Goal: Transaction & Acquisition: Purchase product/service

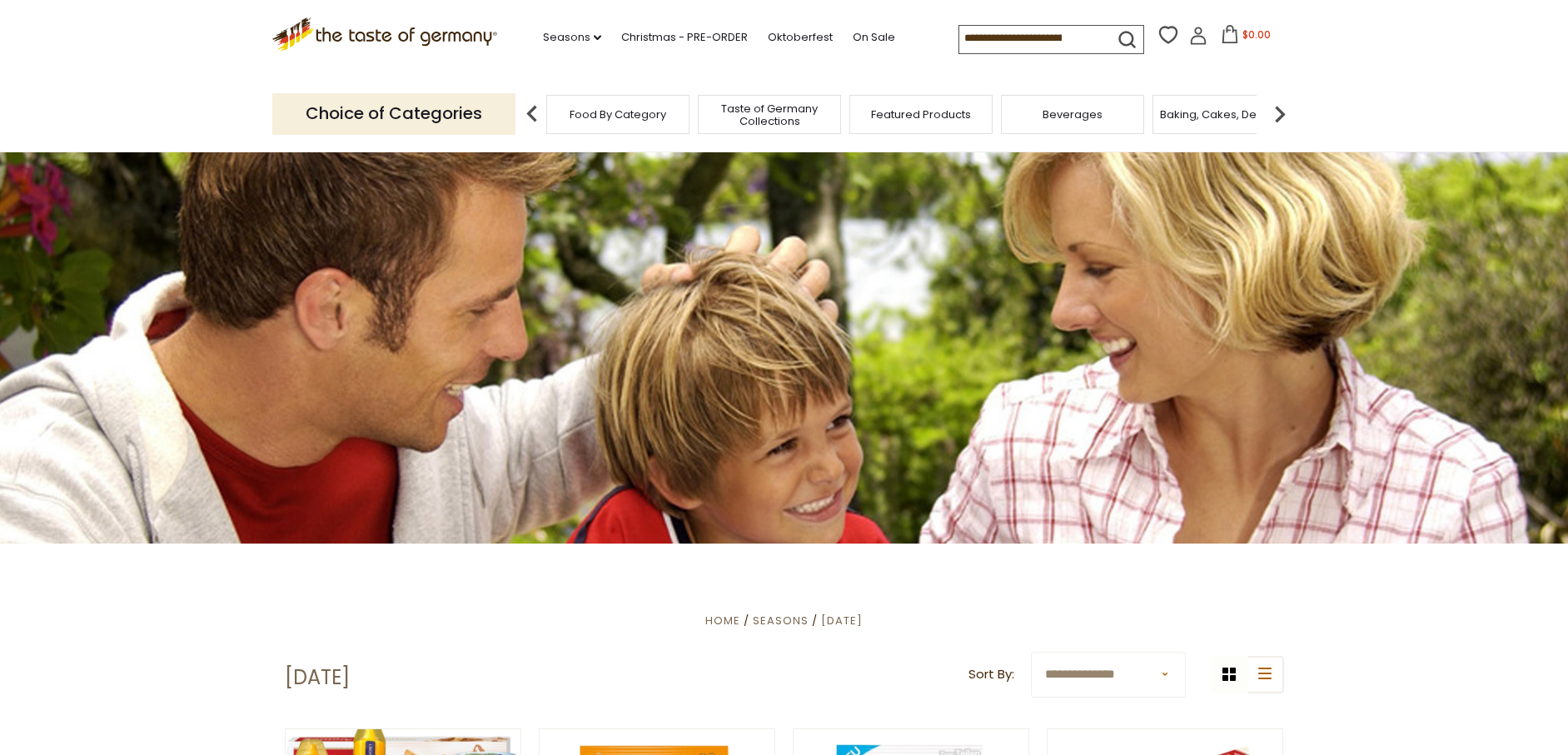
click at [628, 111] on span "Food By Category" at bounding box center [618, 114] width 97 height 12
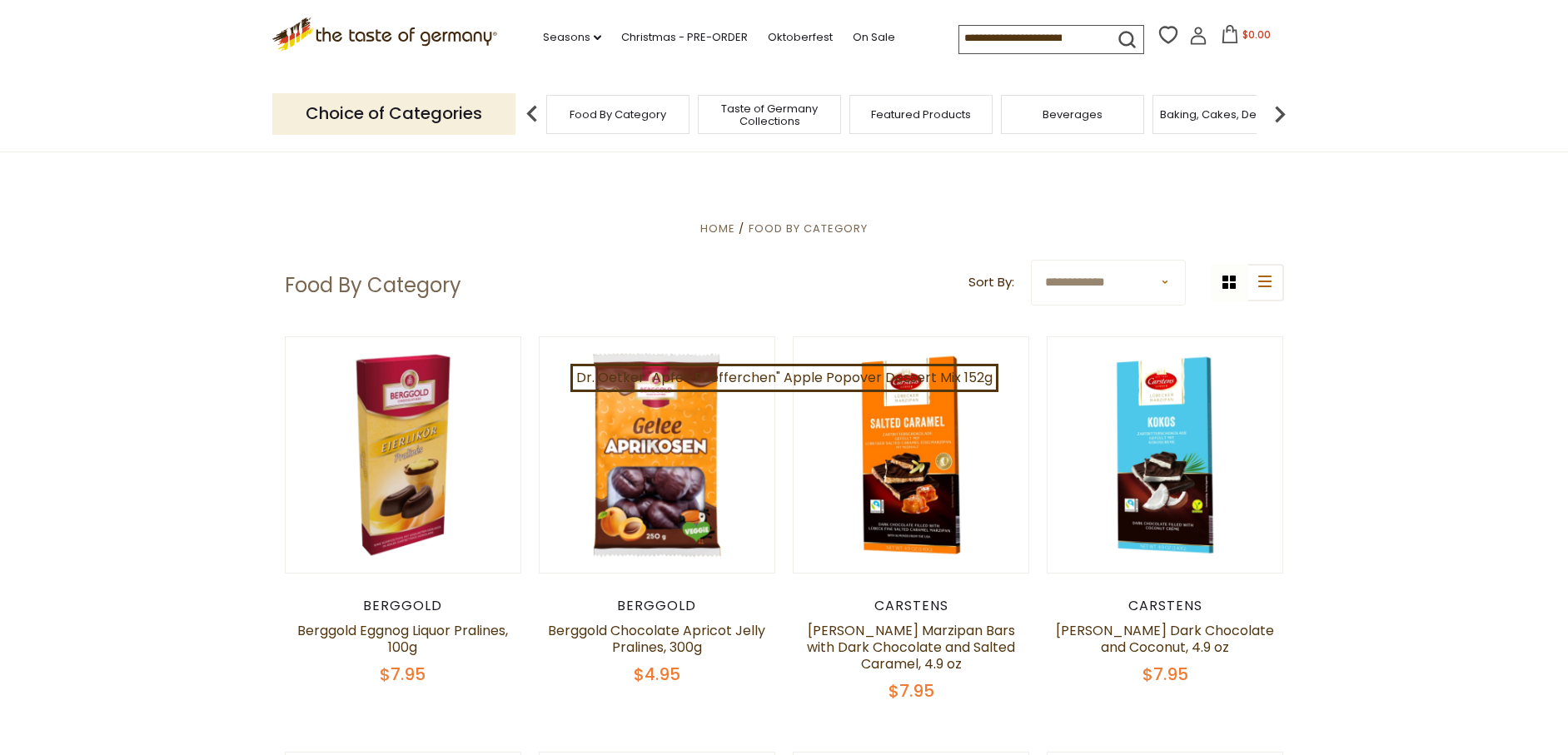
drag, startPoint x: 0, startPoint y: 0, endPoint x: 628, endPoint y: 111, distance: 637.7
click at [628, 111] on span "Food By Category" at bounding box center [618, 114] width 97 height 12
click at [924, 117] on span "Featured Products" at bounding box center [912, 114] width 100 height 12
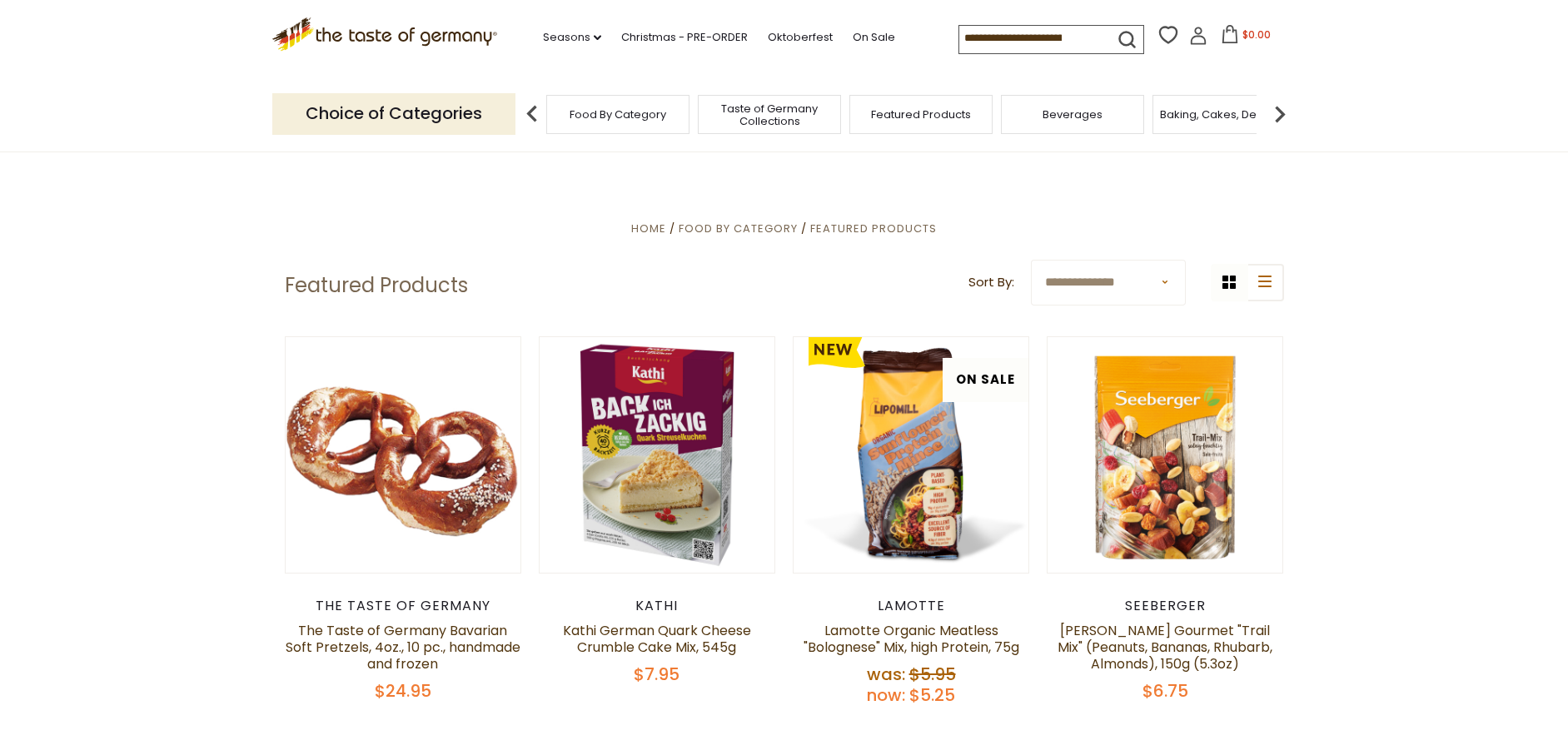
click at [990, 38] on input at bounding box center [1030, 37] width 141 height 24
click at [812, 40] on link "Oktoberfest" at bounding box center [800, 37] width 65 height 18
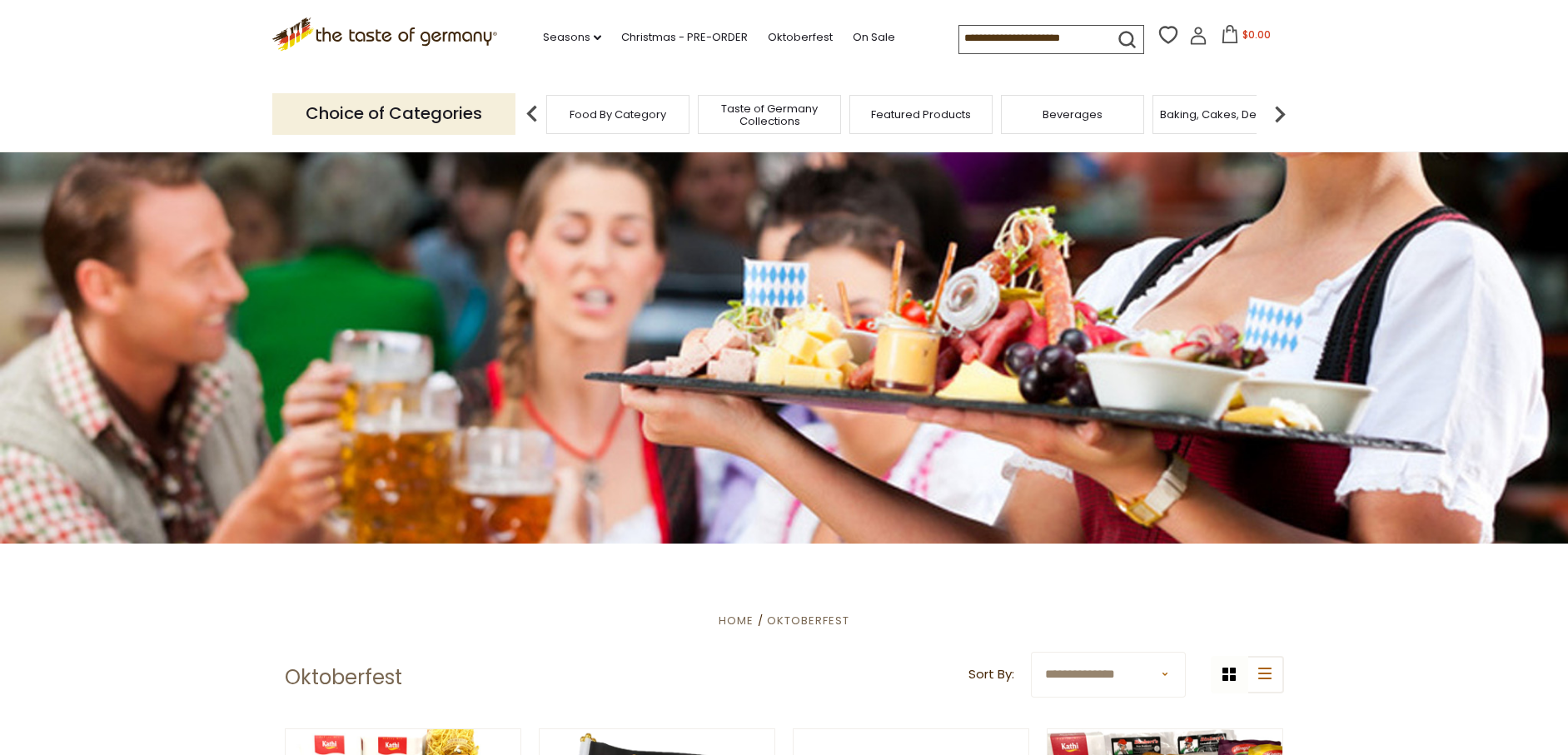
click at [983, 39] on input at bounding box center [1030, 37] width 141 height 24
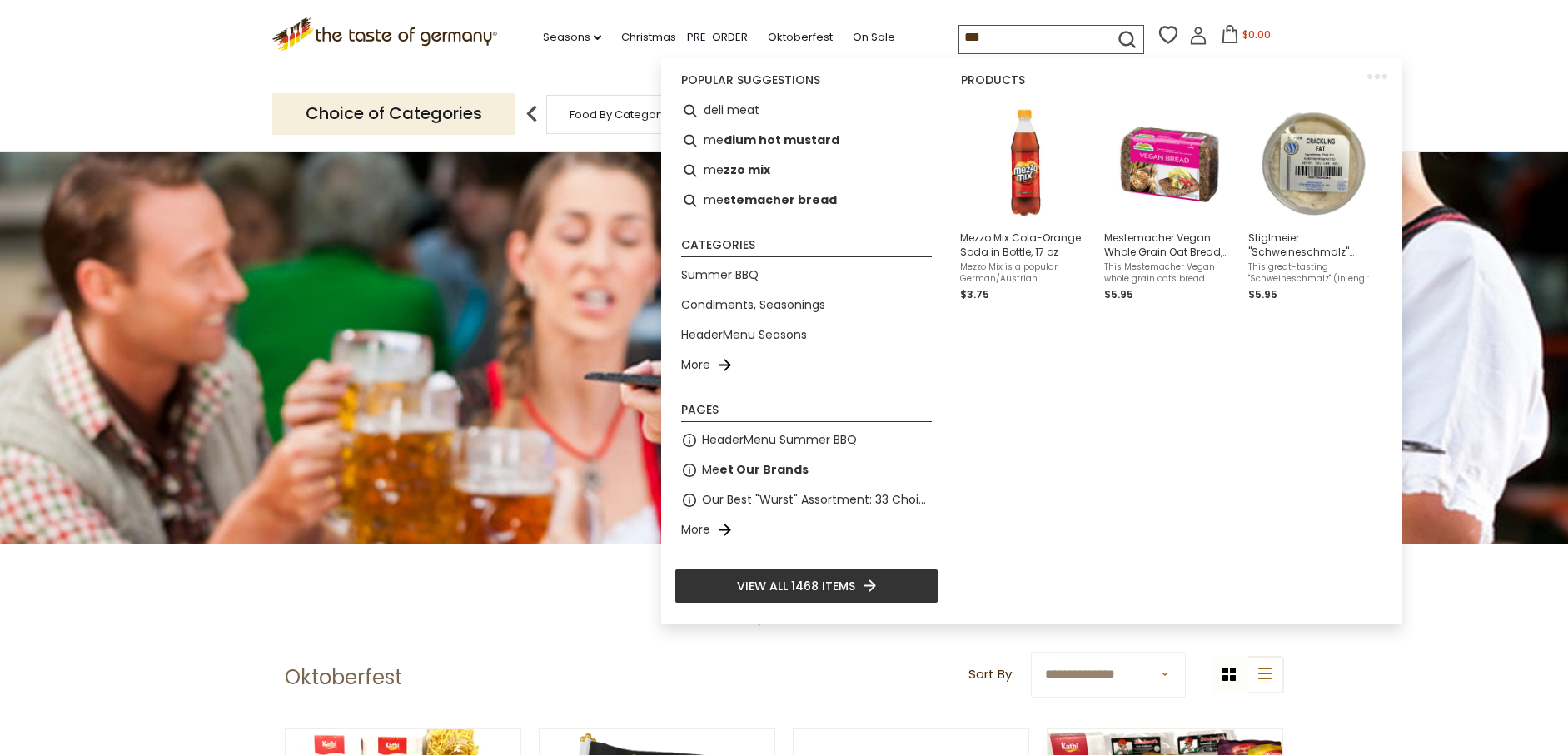
type input "****"
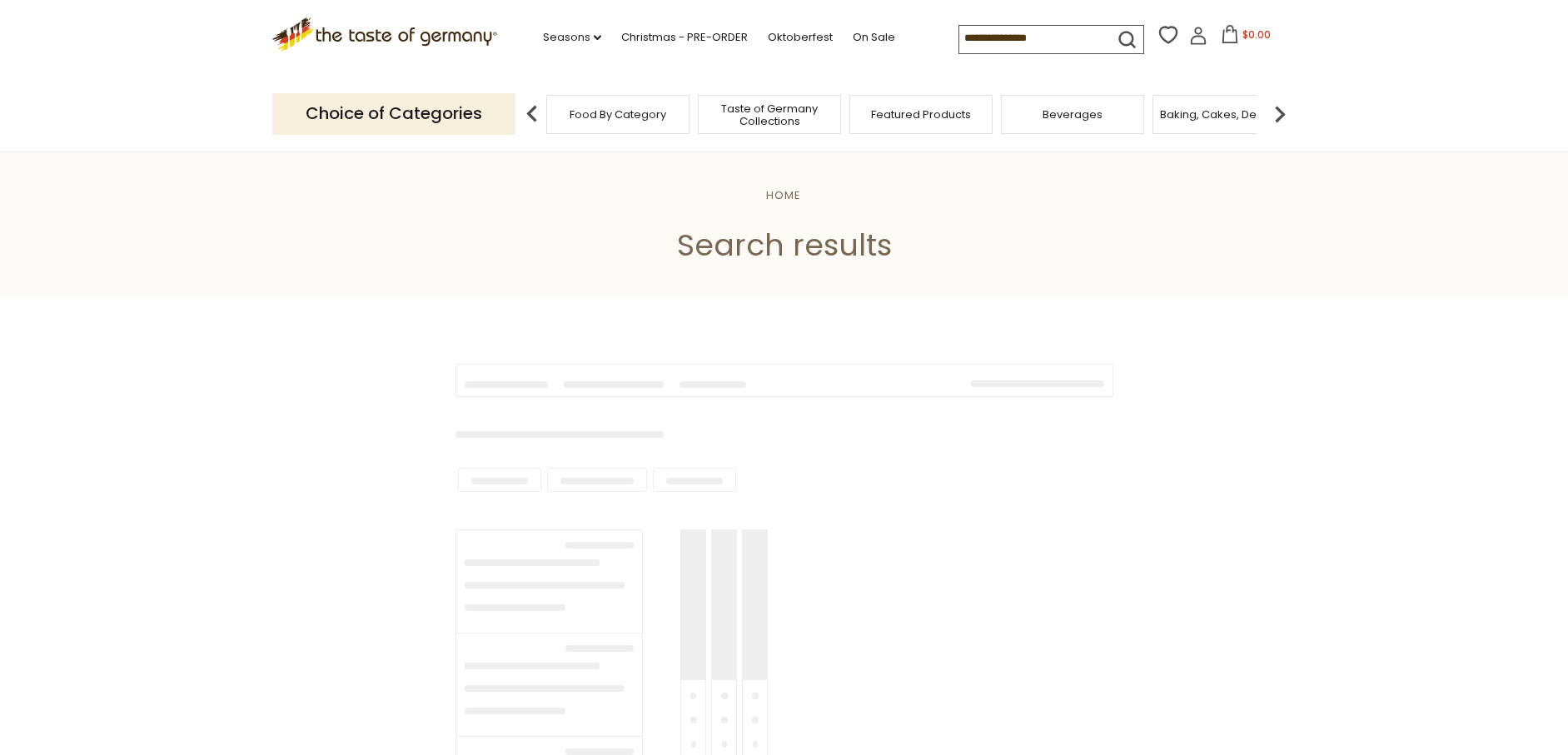
type input "****"
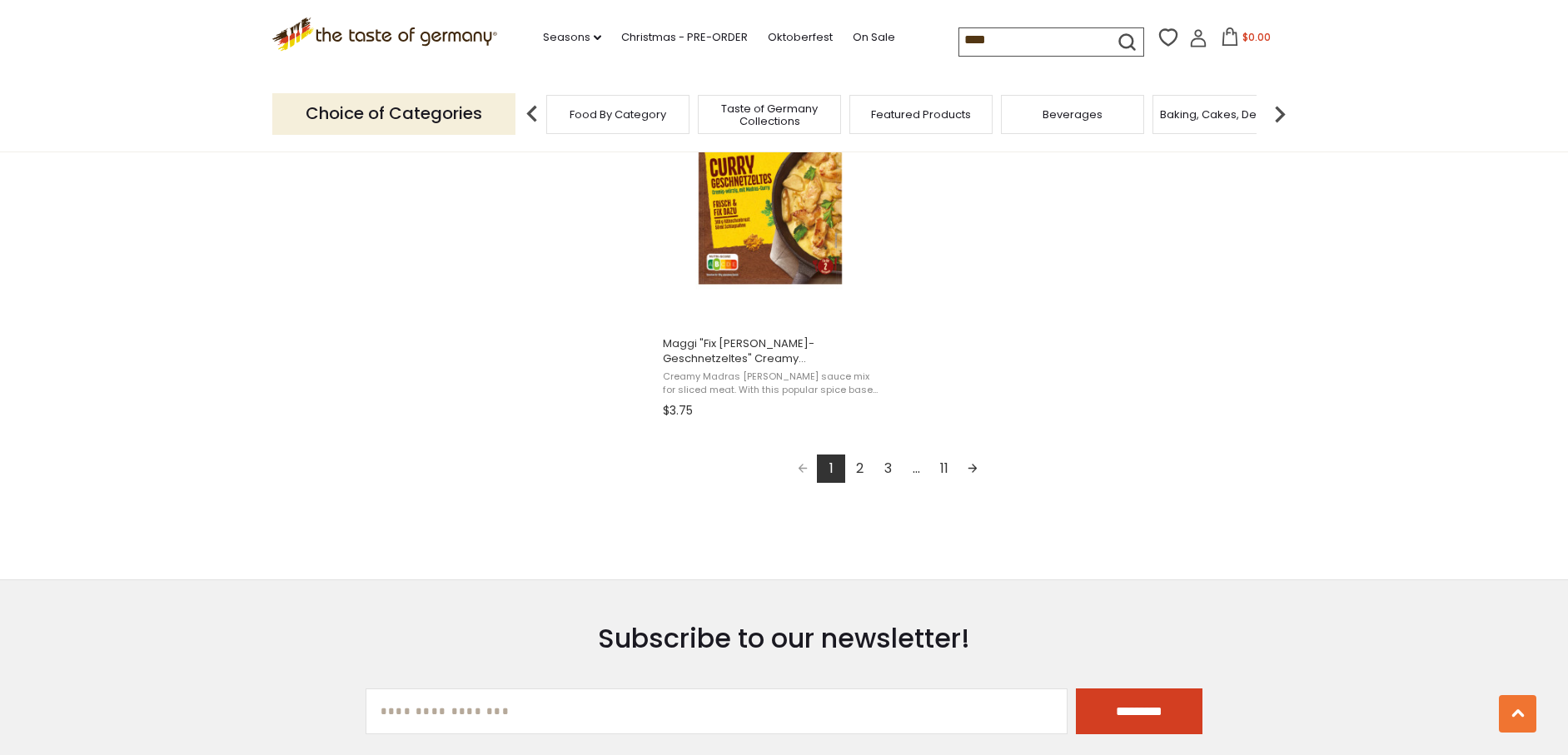
scroll to position [2924, 0]
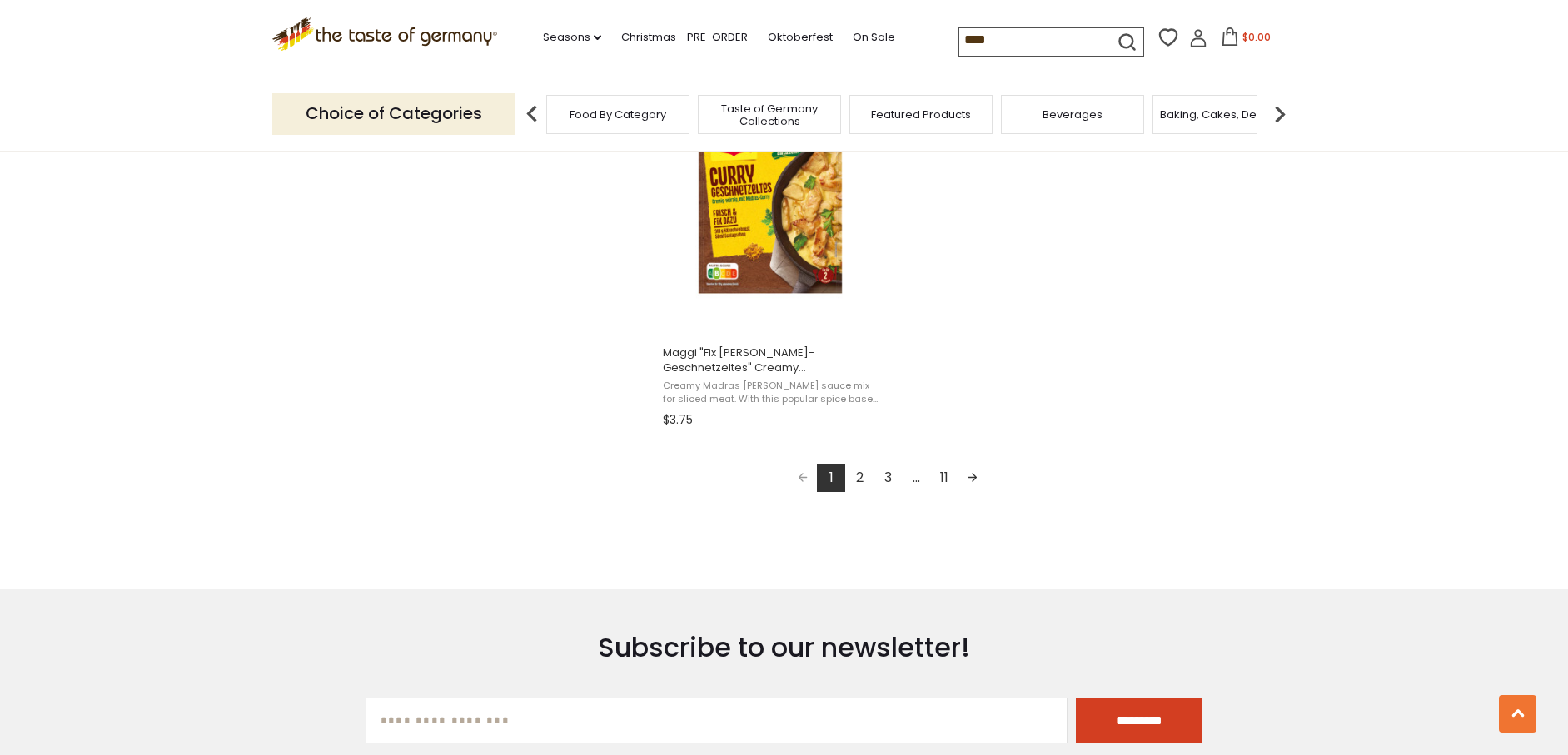
click at [856, 477] on link "2" at bounding box center [860, 478] width 28 height 28
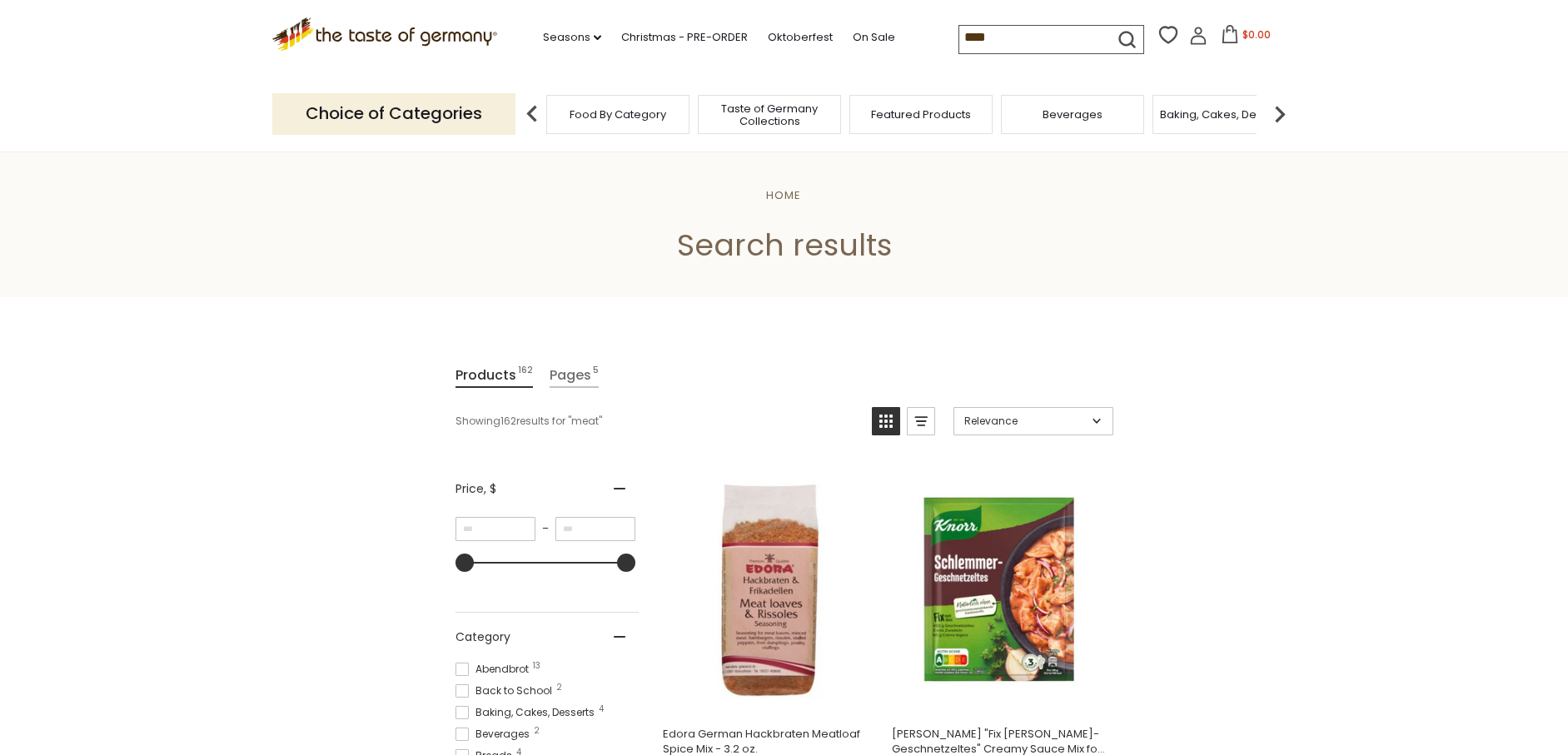
drag, startPoint x: 1011, startPoint y: 37, endPoint x: 911, endPoint y: 43, distance: 100.2
click at [919, 36] on div ".st0{fill:#EDD300;} .st1{fill:#D33E21;} .st0{fill:#EDD300;} .st1{fill:#D33E21;}…" at bounding box center [784, 38] width 1024 height 76
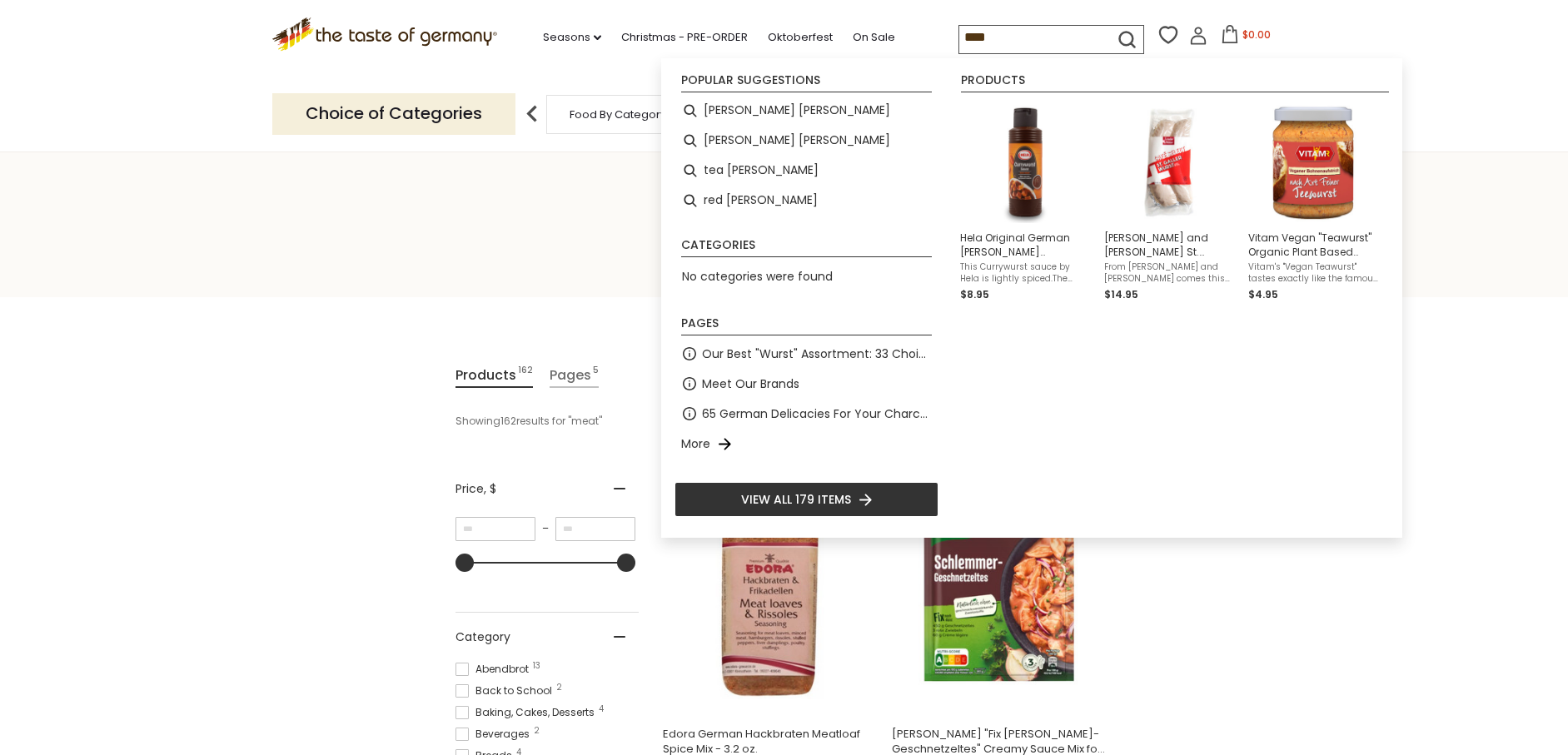
type input "*****"
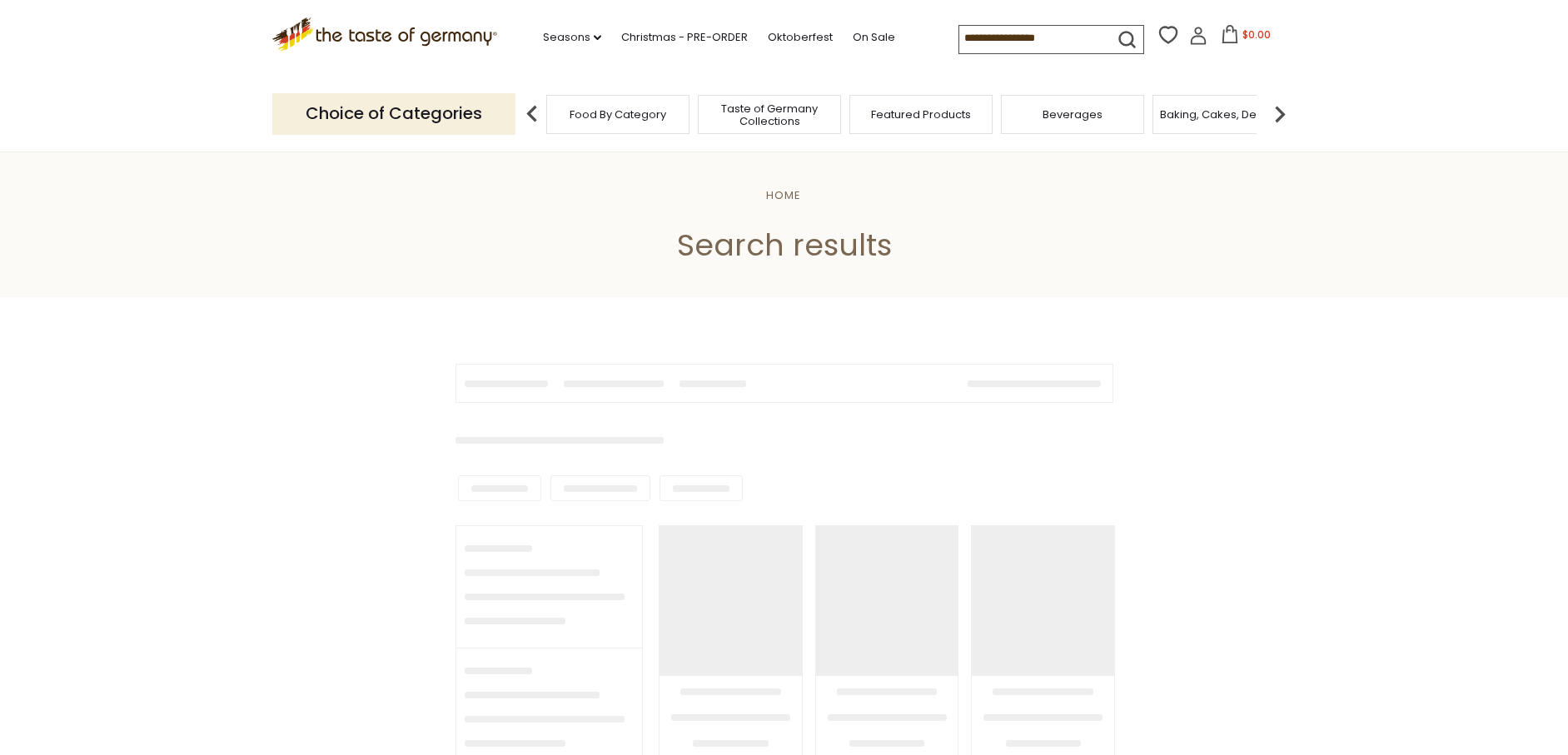
type input "*****"
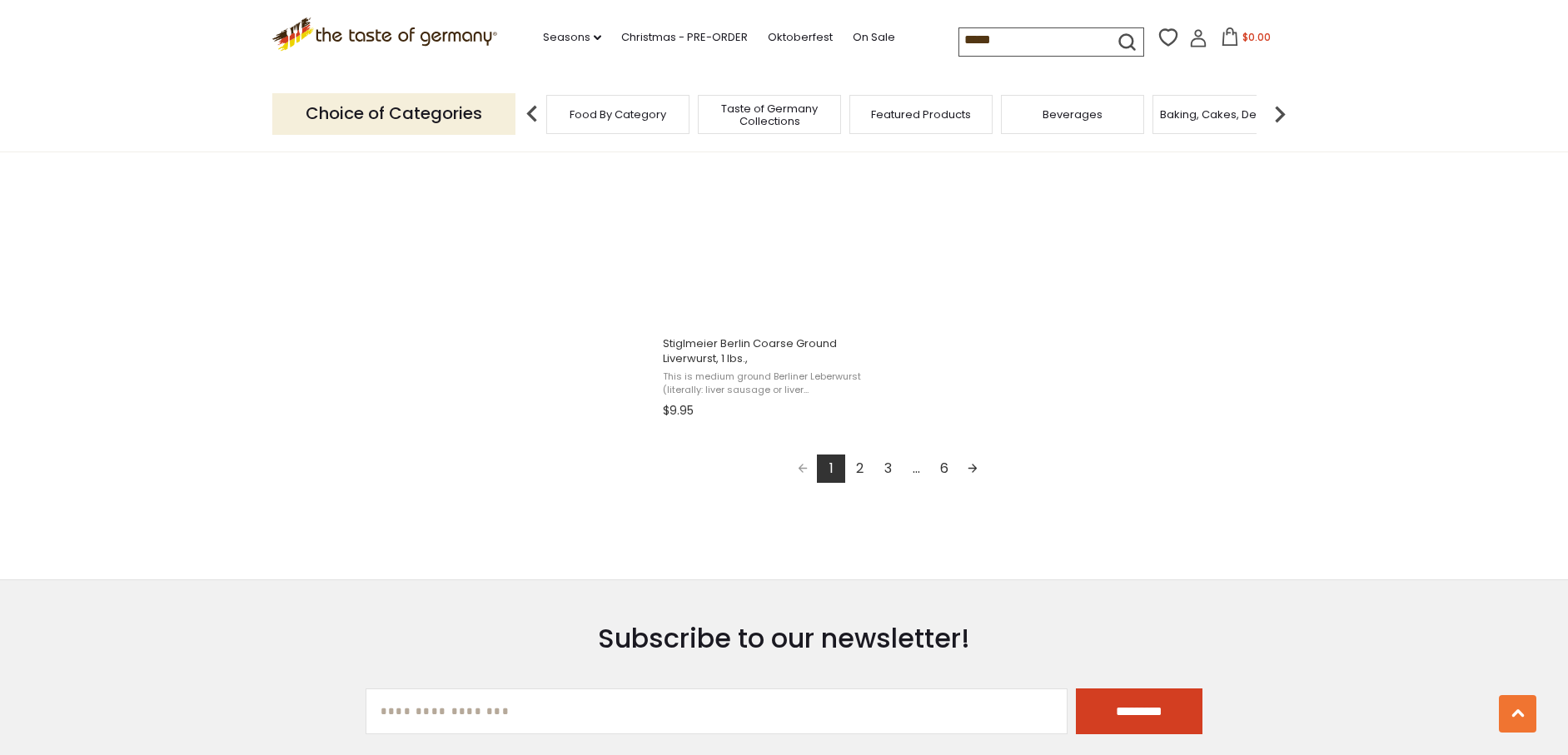
scroll to position [2938, 0]
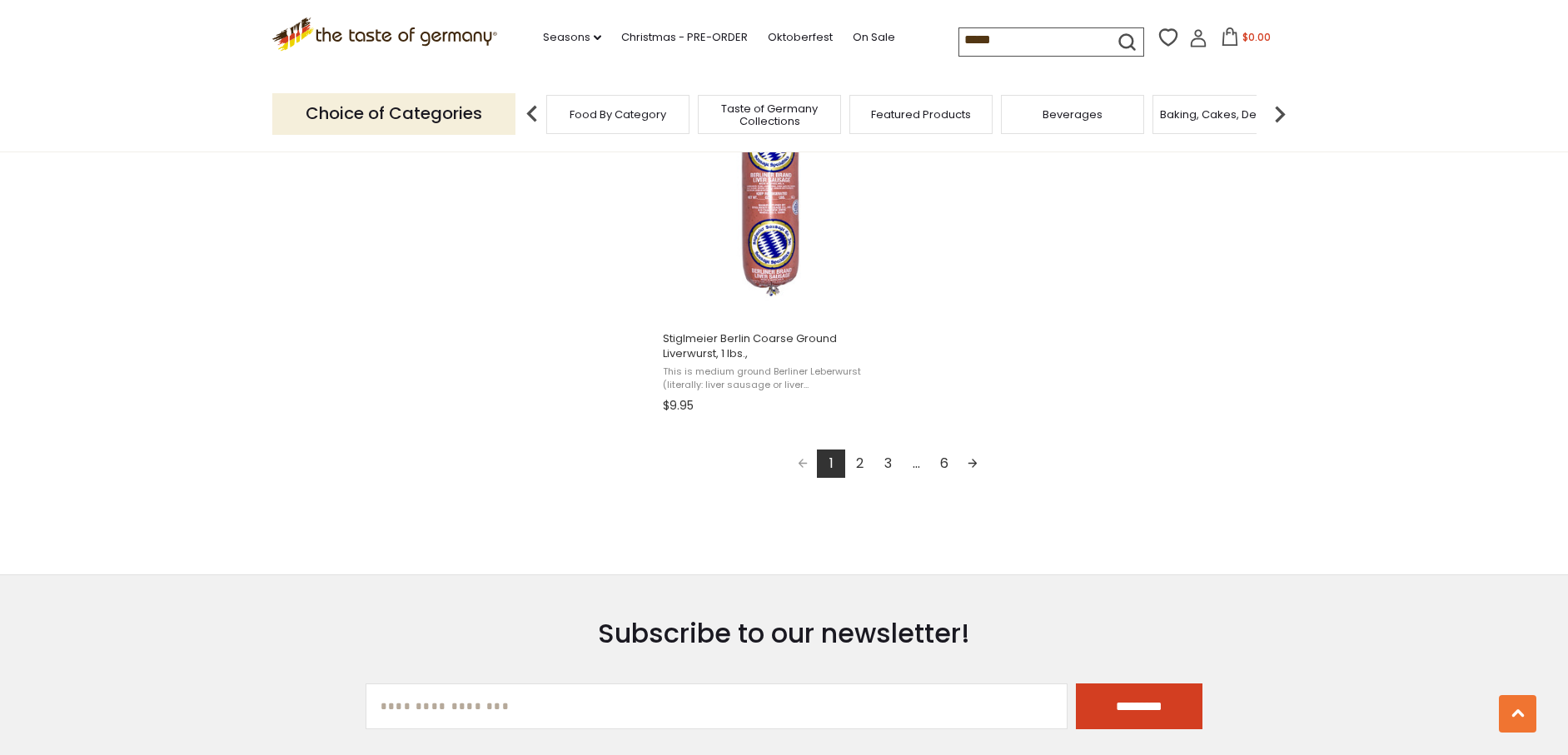
click at [860, 461] on link "2" at bounding box center [860, 464] width 28 height 28
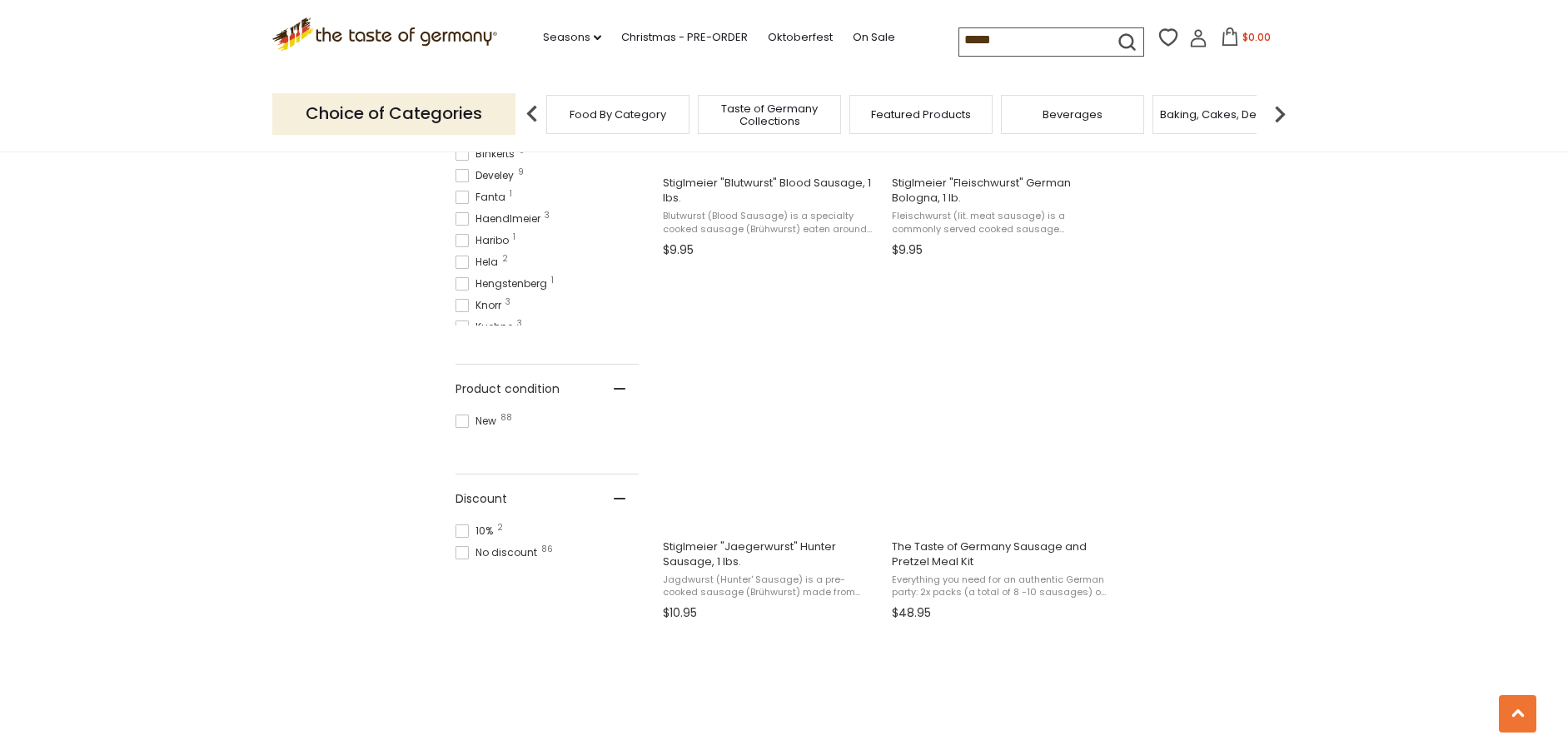
scroll to position [942, 0]
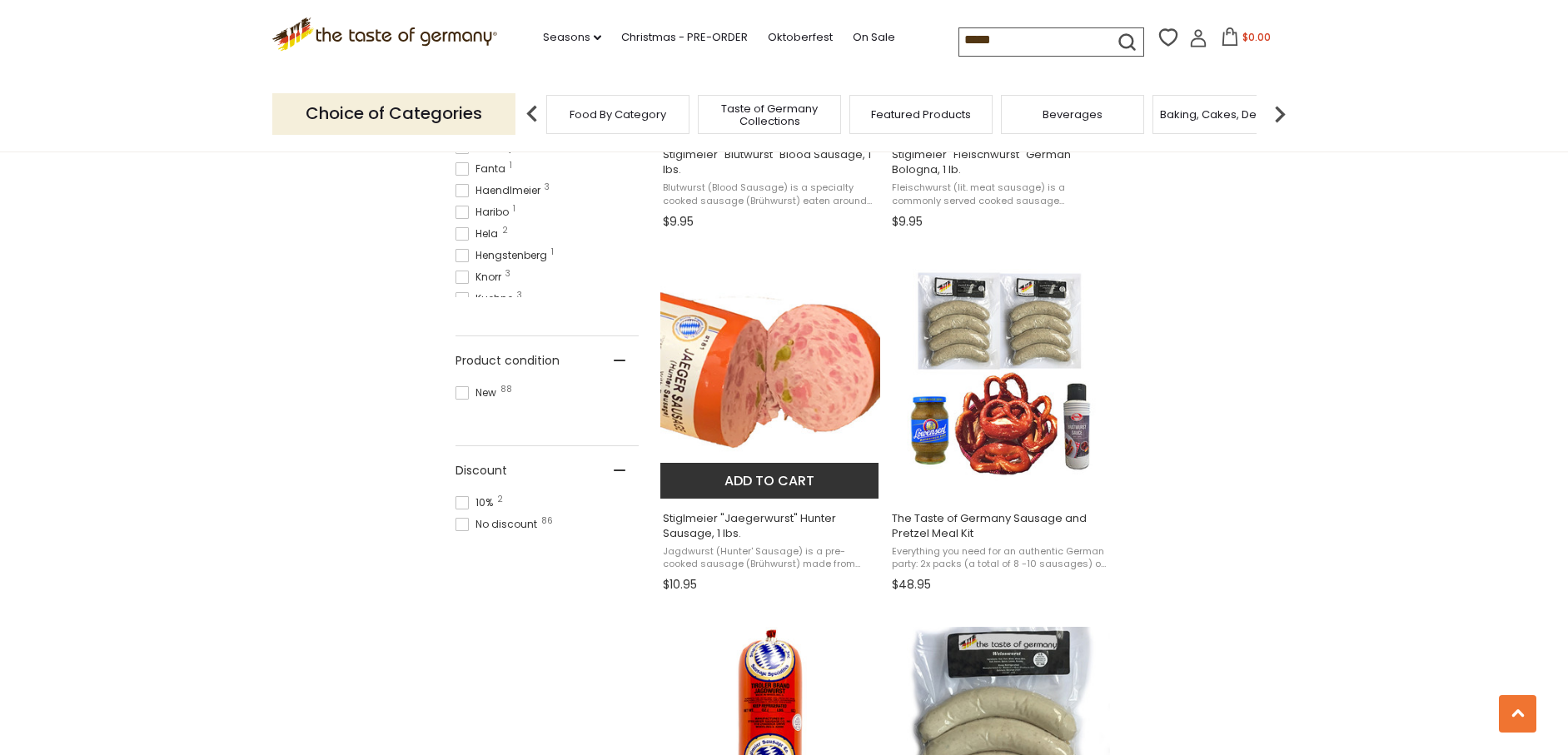
click at [778, 480] on button "Add to cart" at bounding box center [769, 480] width 219 height 36
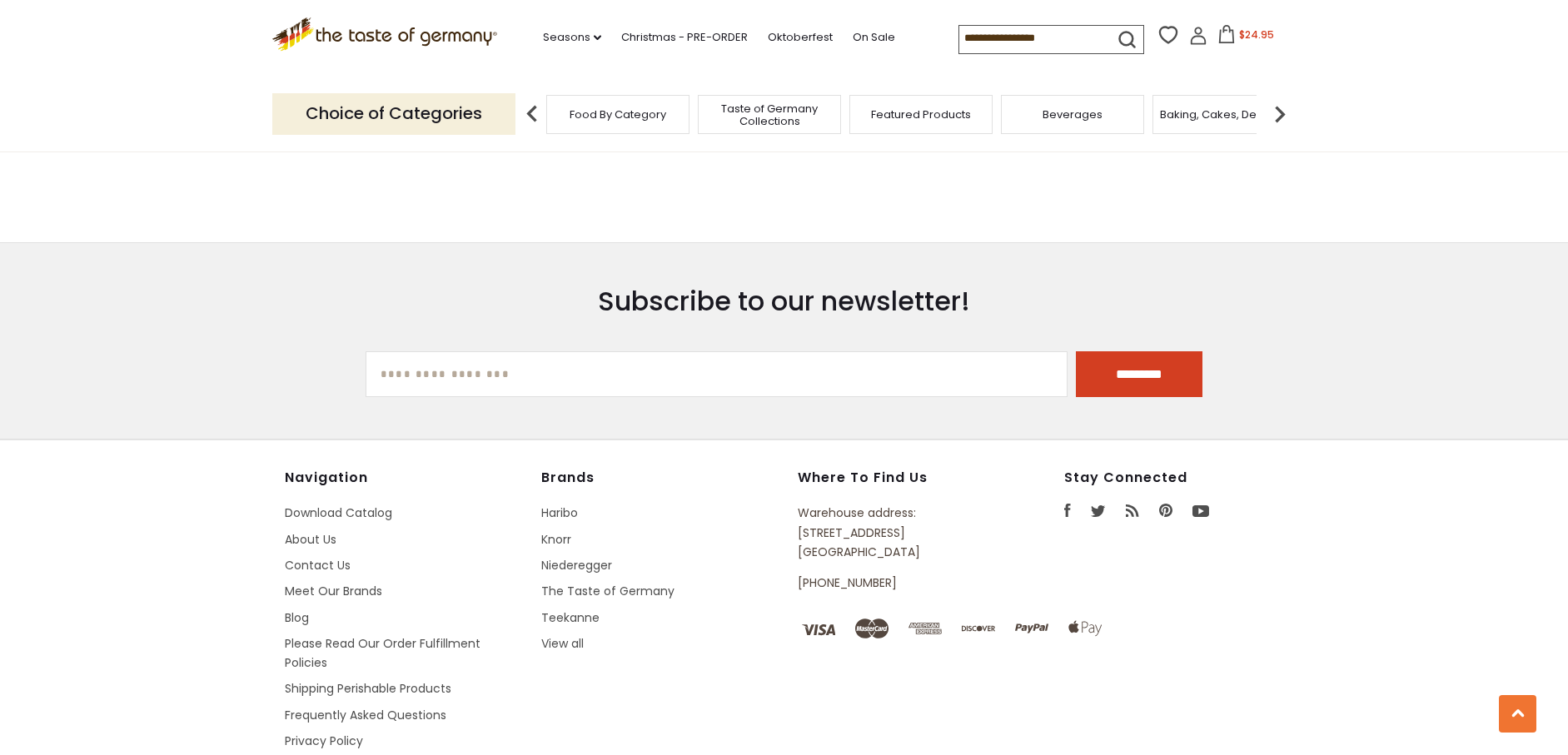
type input "*****"
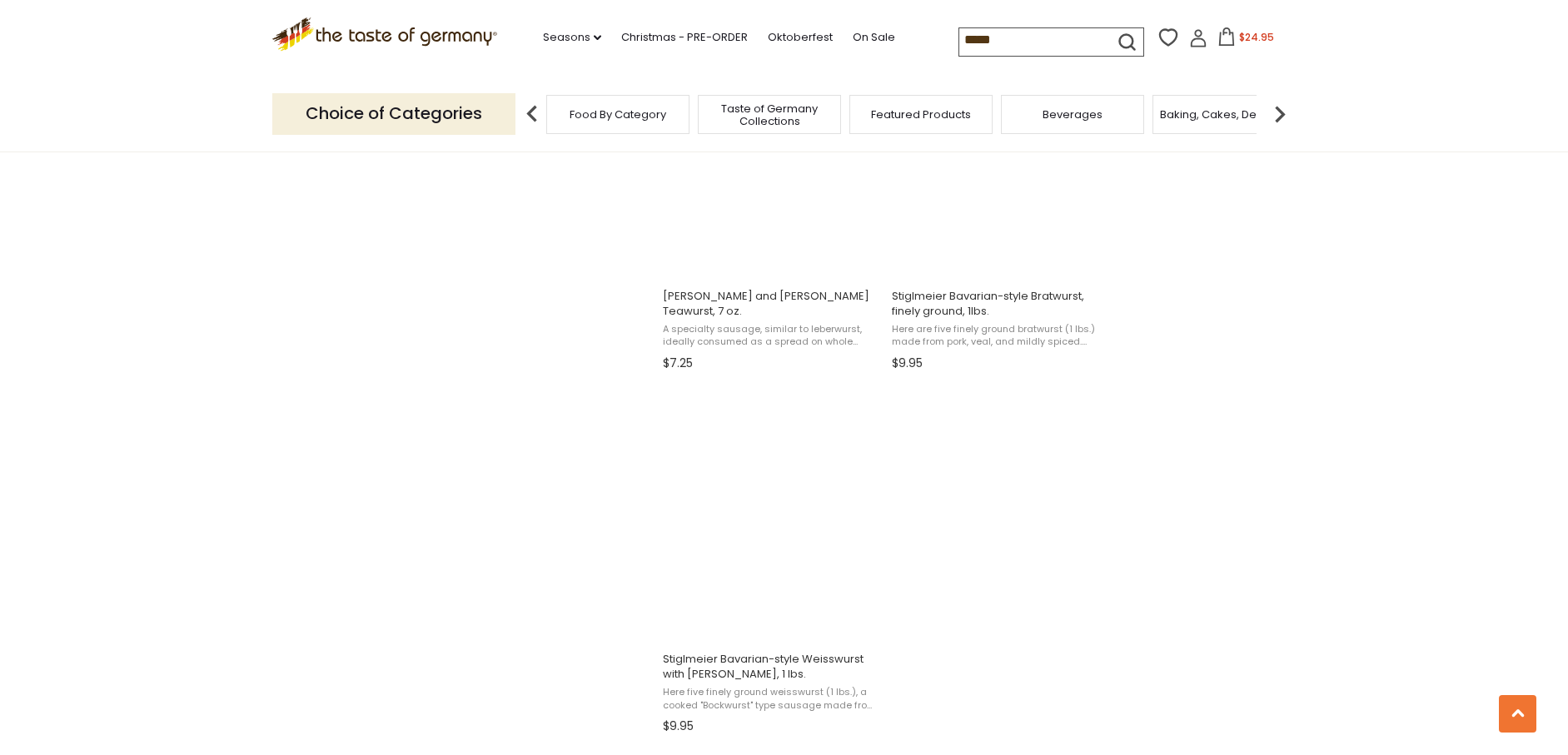
scroll to position [2603, 0]
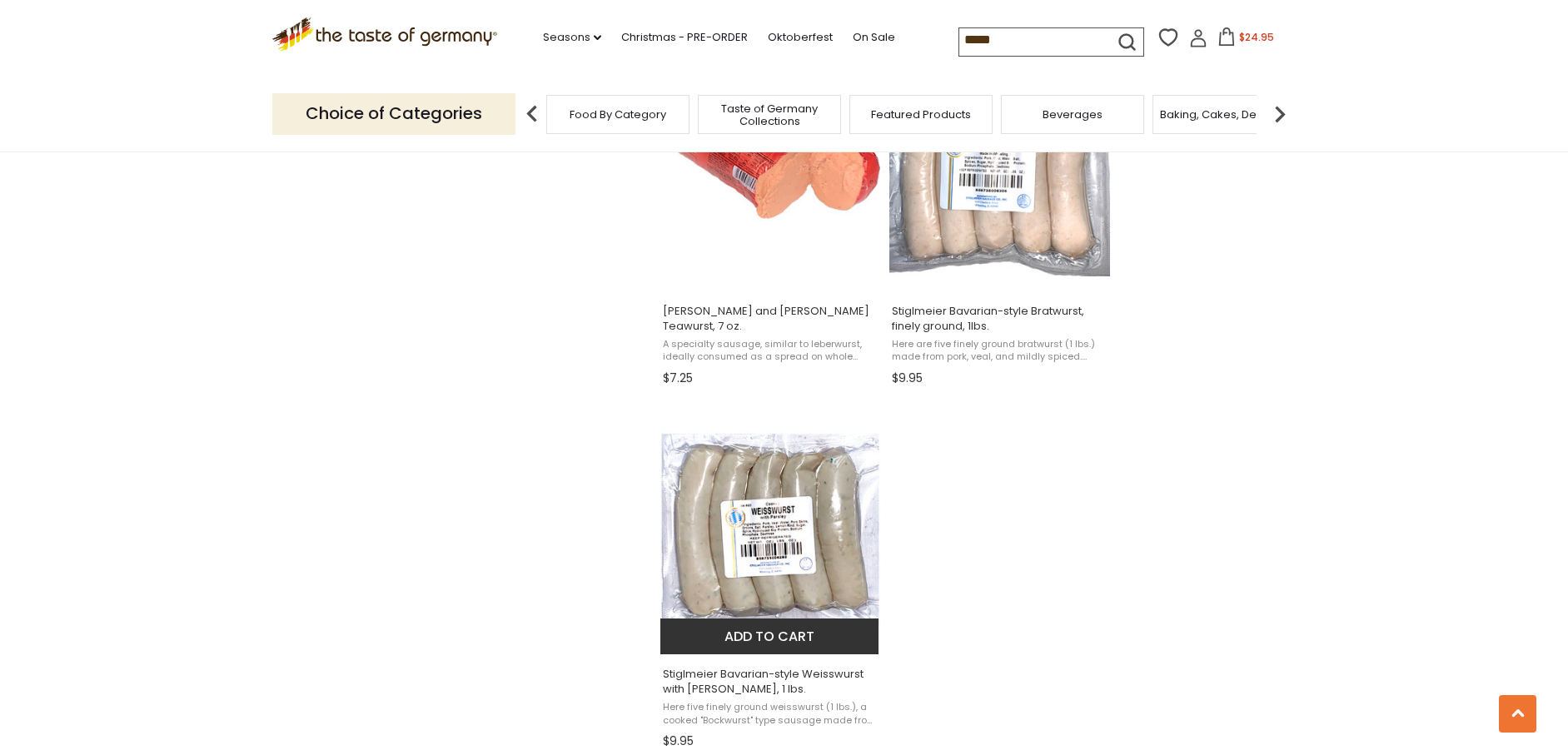
click at [763, 543] on img "Stiglmeier Bavarian-style Weisswurst with Parsley, 1 lbs." at bounding box center [770, 529] width 221 height 221
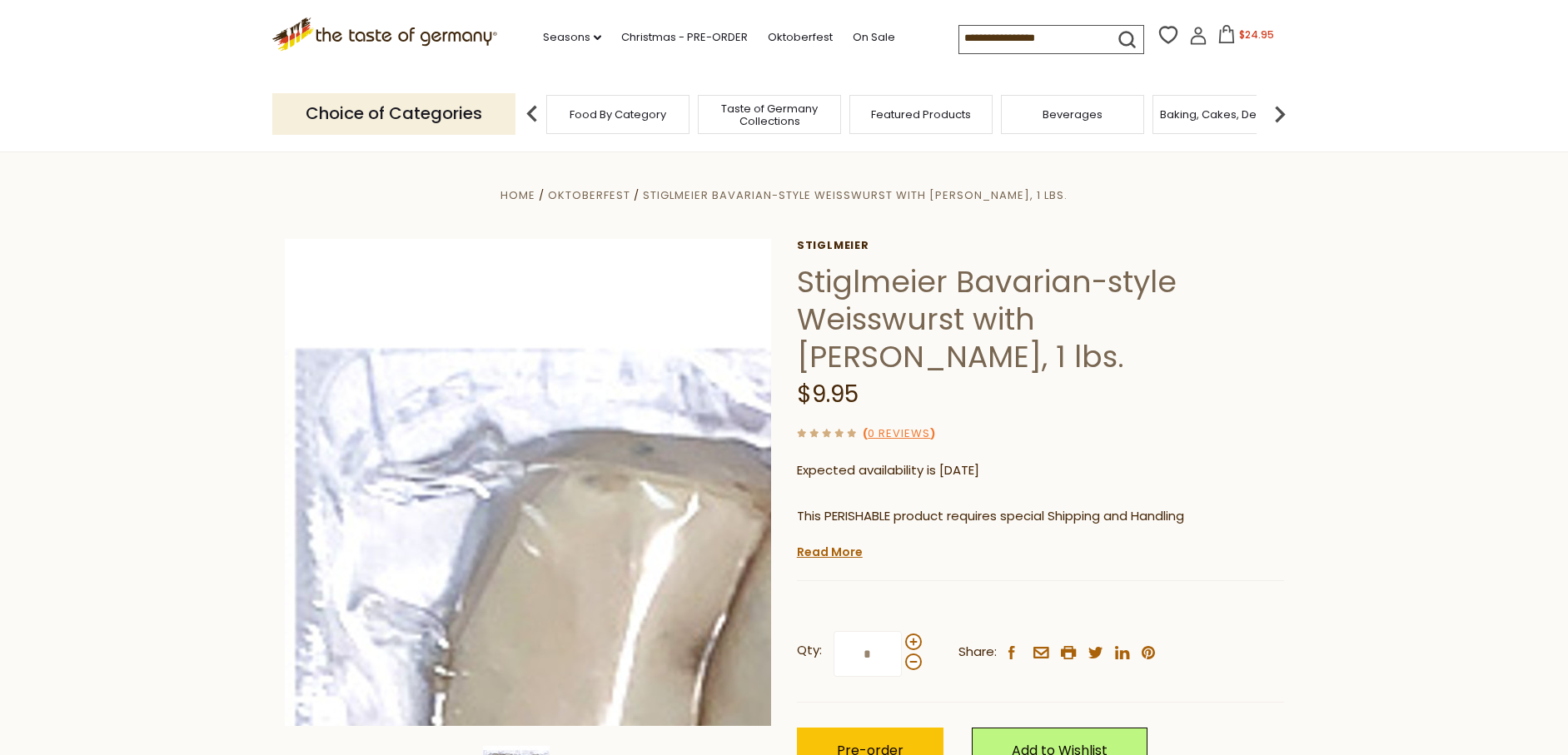
drag, startPoint x: 0, startPoint y: 0, endPoint x: 760, endPoint y: 641, distance: 994.2
click at [760, 641] on img at bounding box center [529, 482] width 487 height 487
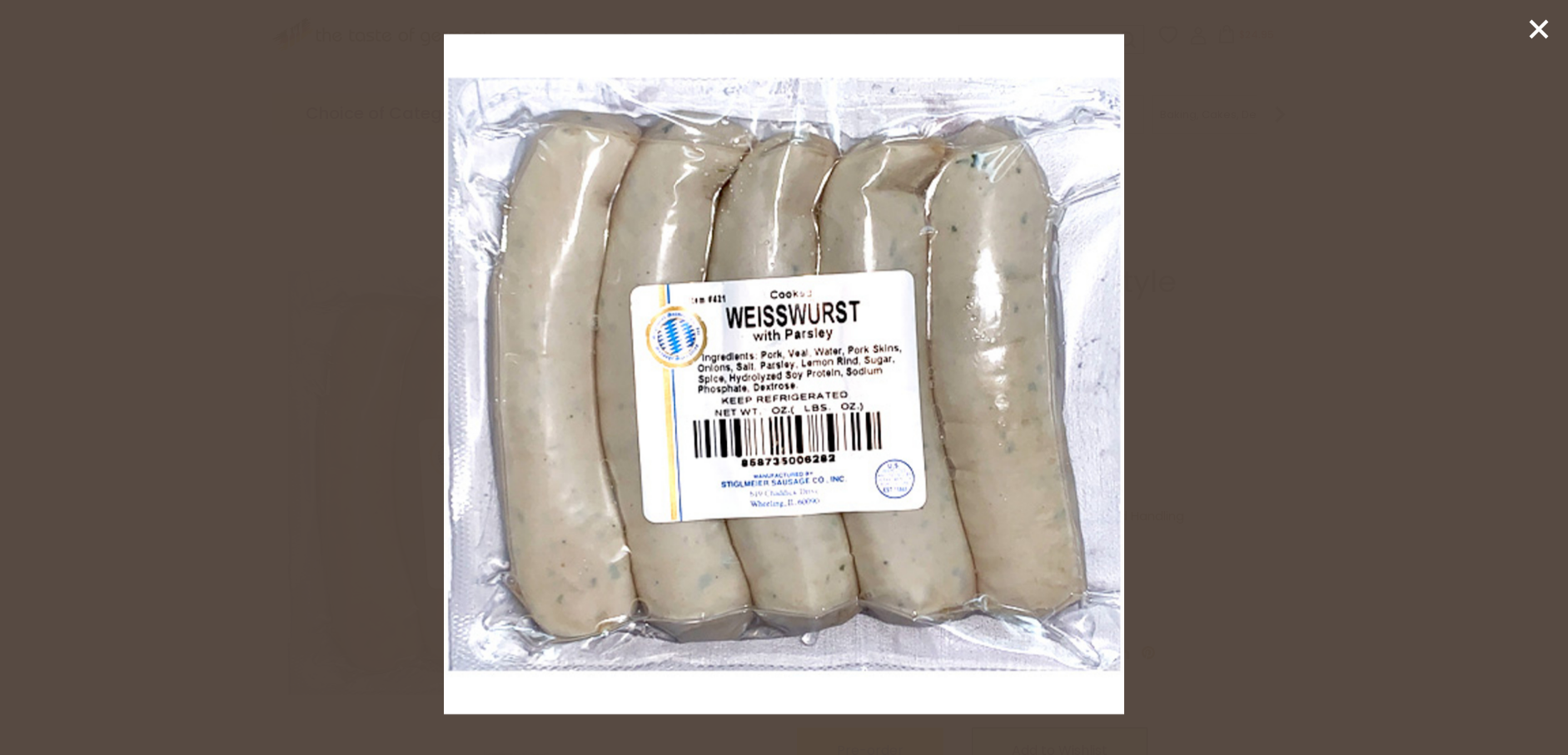
drag, startPoint x: 1533, startPoint y: 24, endPoint x: 1521, endPoint y: 40, distance: 20.0
click at [1532, 26] on icon at bounding box center [1539, 29] width 25 height 25
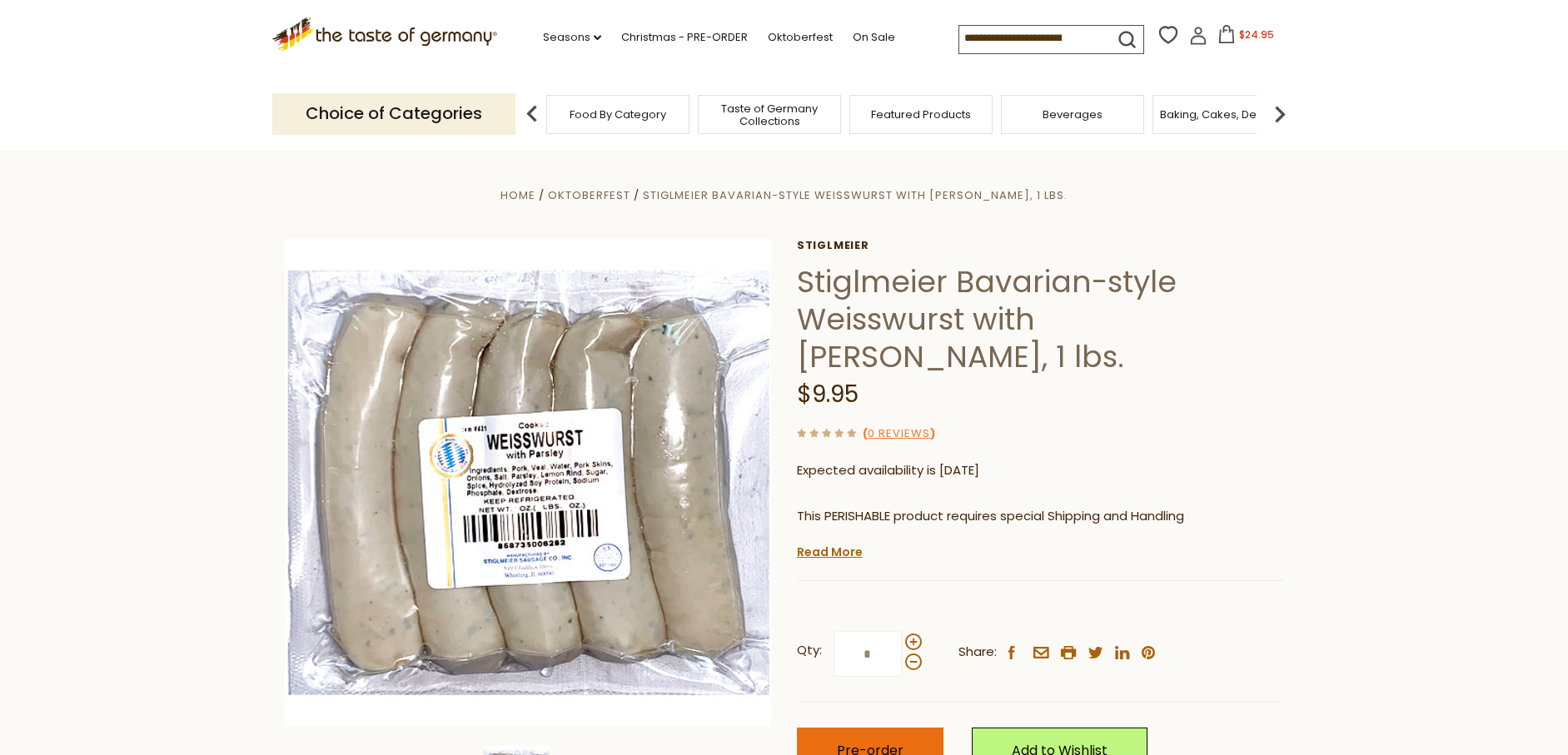
click at [848, 741] on span "Pre-order" at bounding box center [870, 750] width 67 height 19
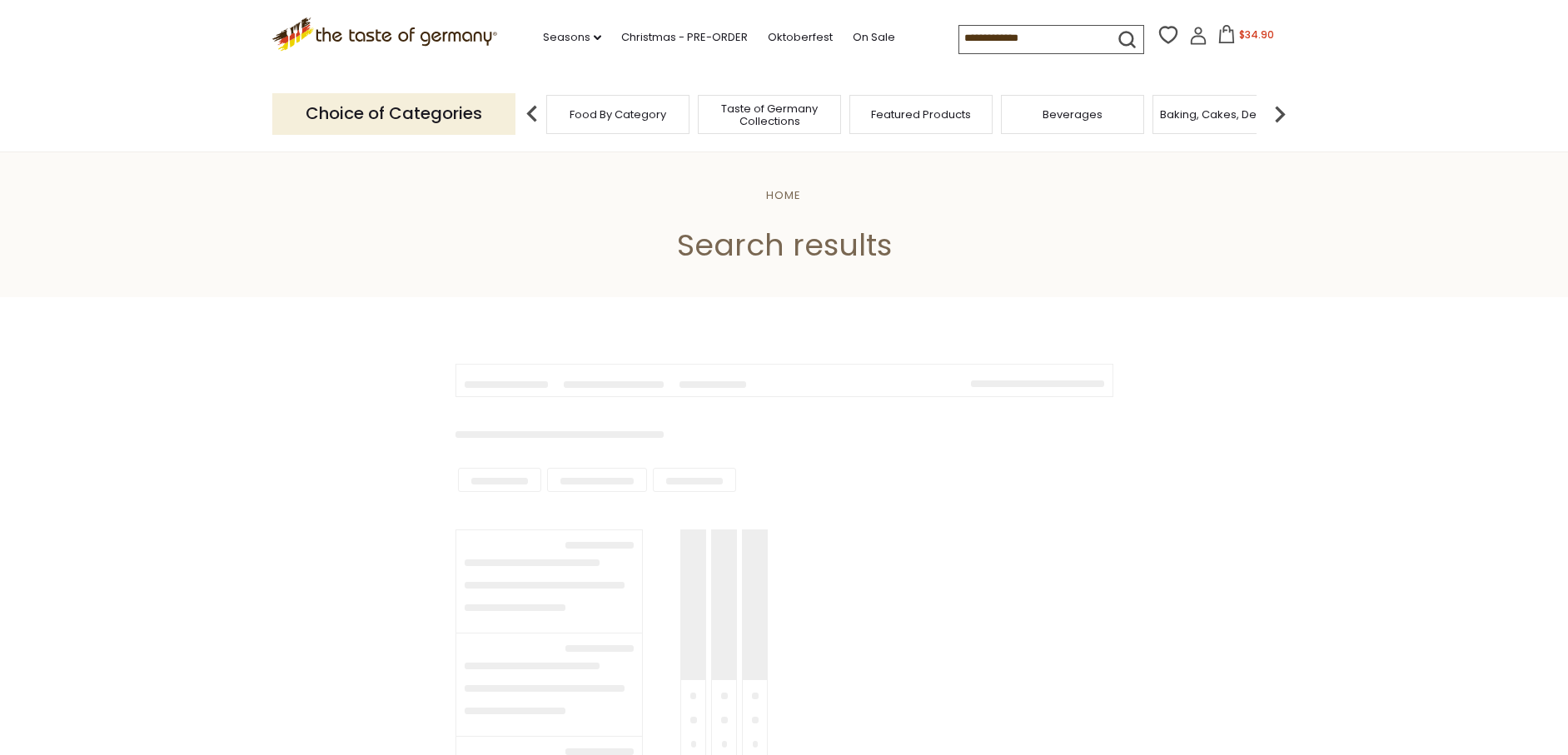
type input "*****"
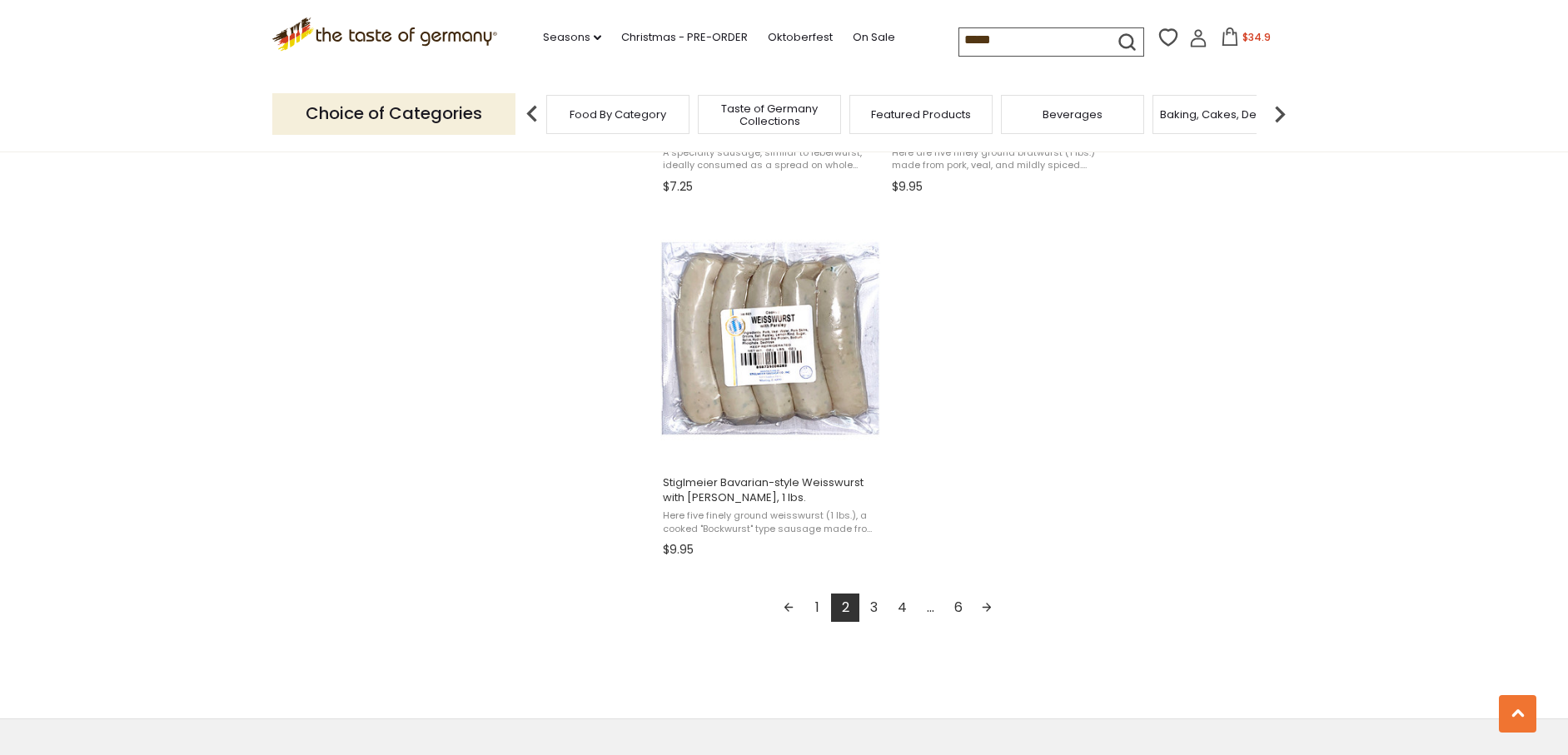
scroll to position [2976, 0]
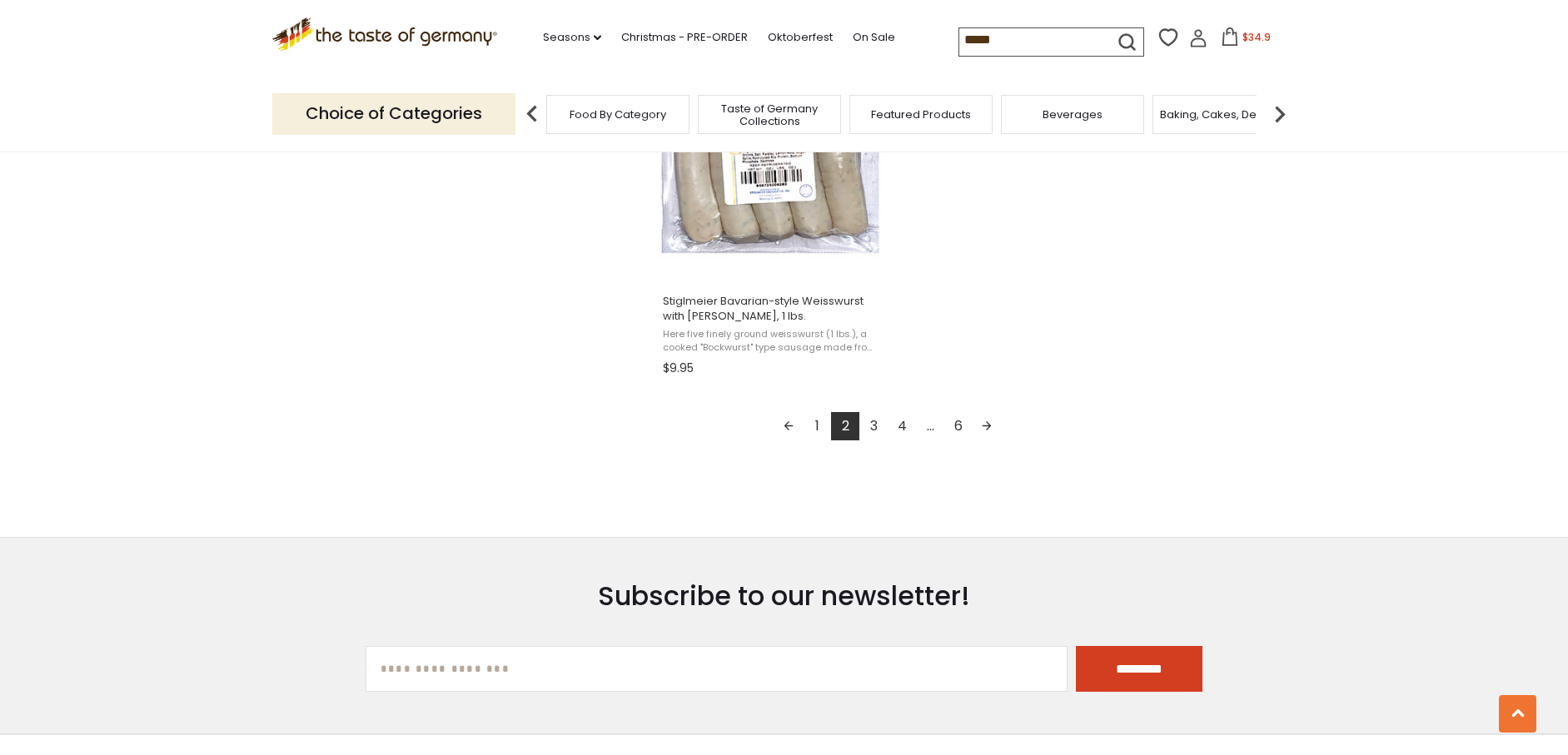
click at [870, 423] on link "3" at bounding box center [874, 426] width 28 height 28
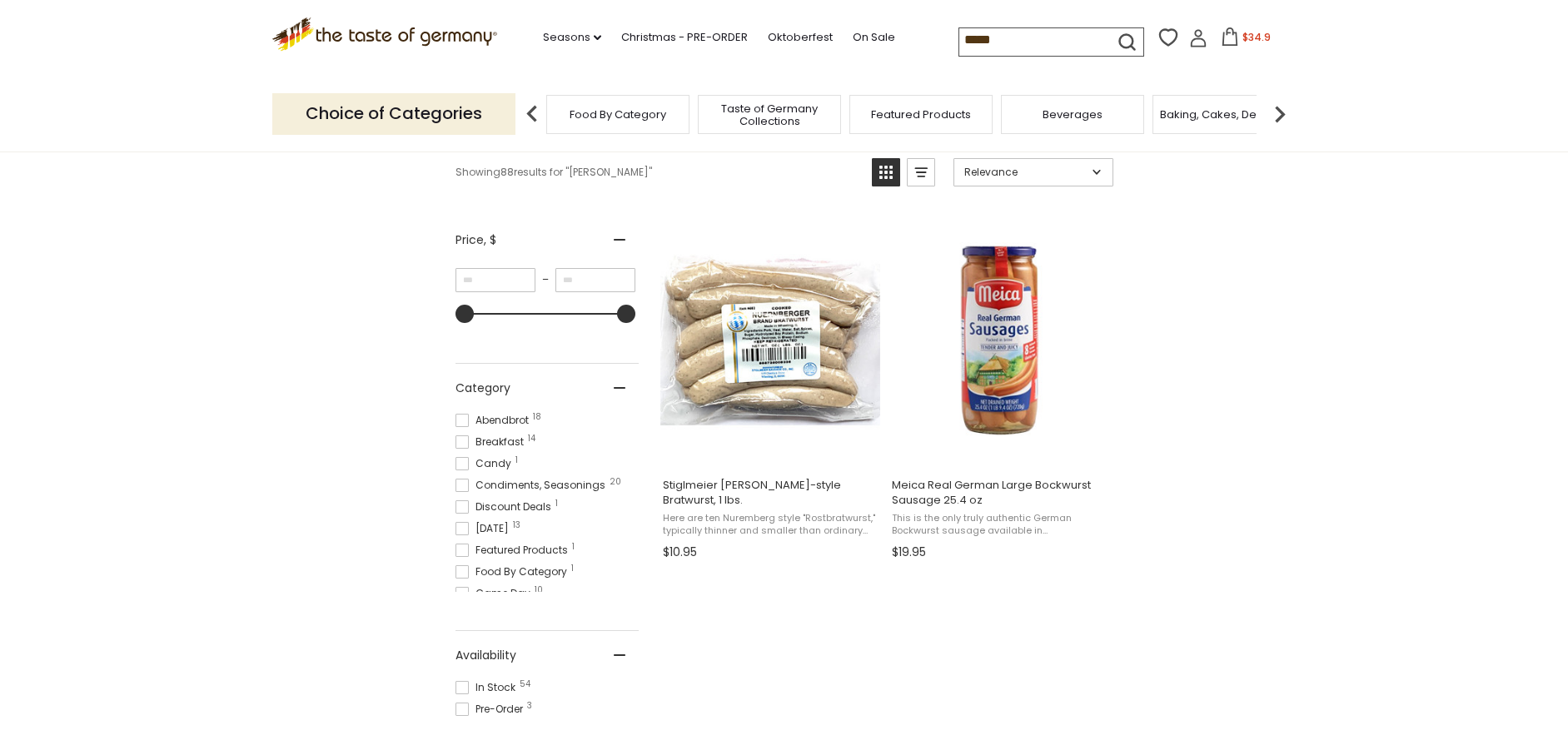
scroll to position [374, 0]
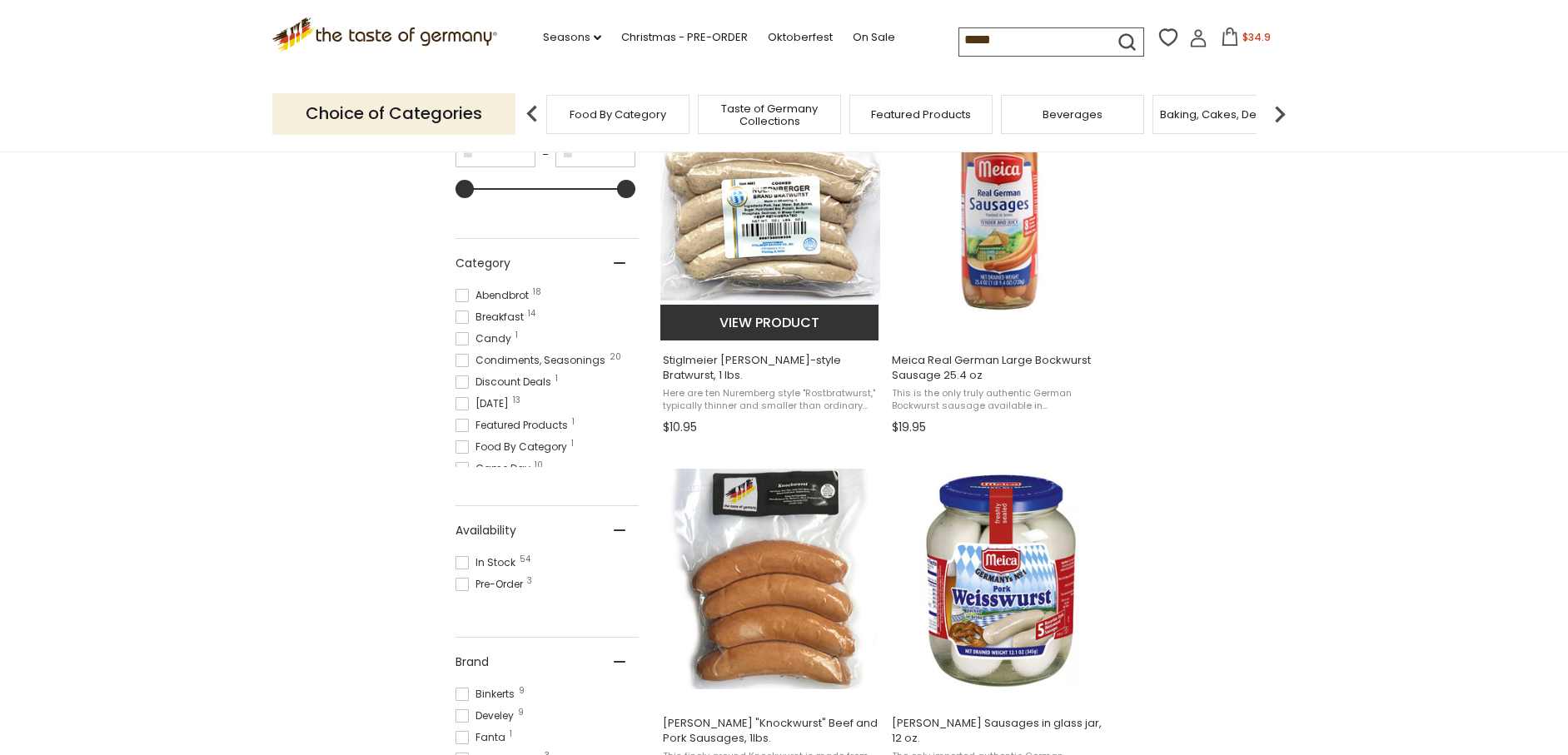
click at [748, 232] on img "Stiglmeier Nuernberger-style Bratwurst, 1 lbs." at bounding box center [770, 215] width 221 height 221
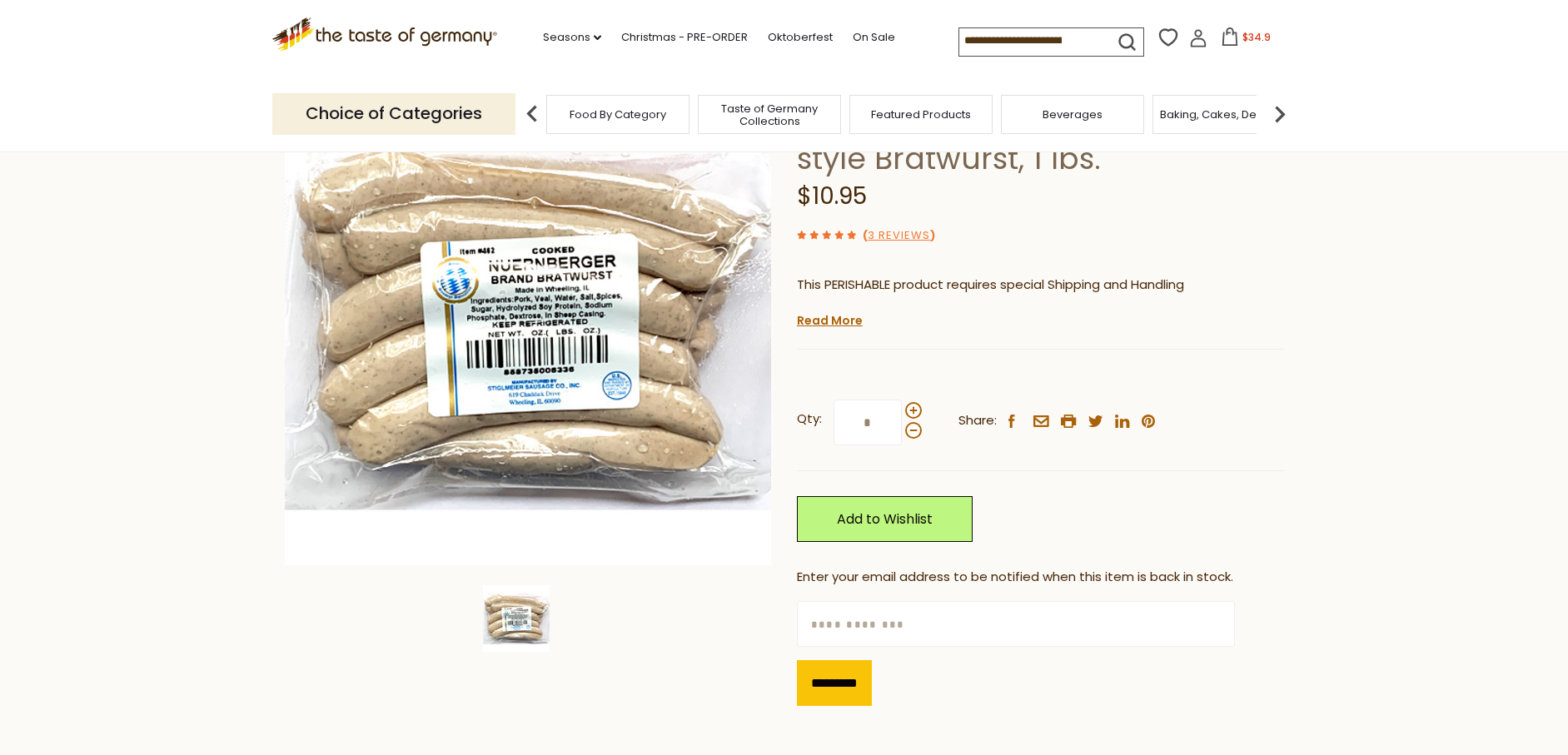
scroll to position [157, 0]
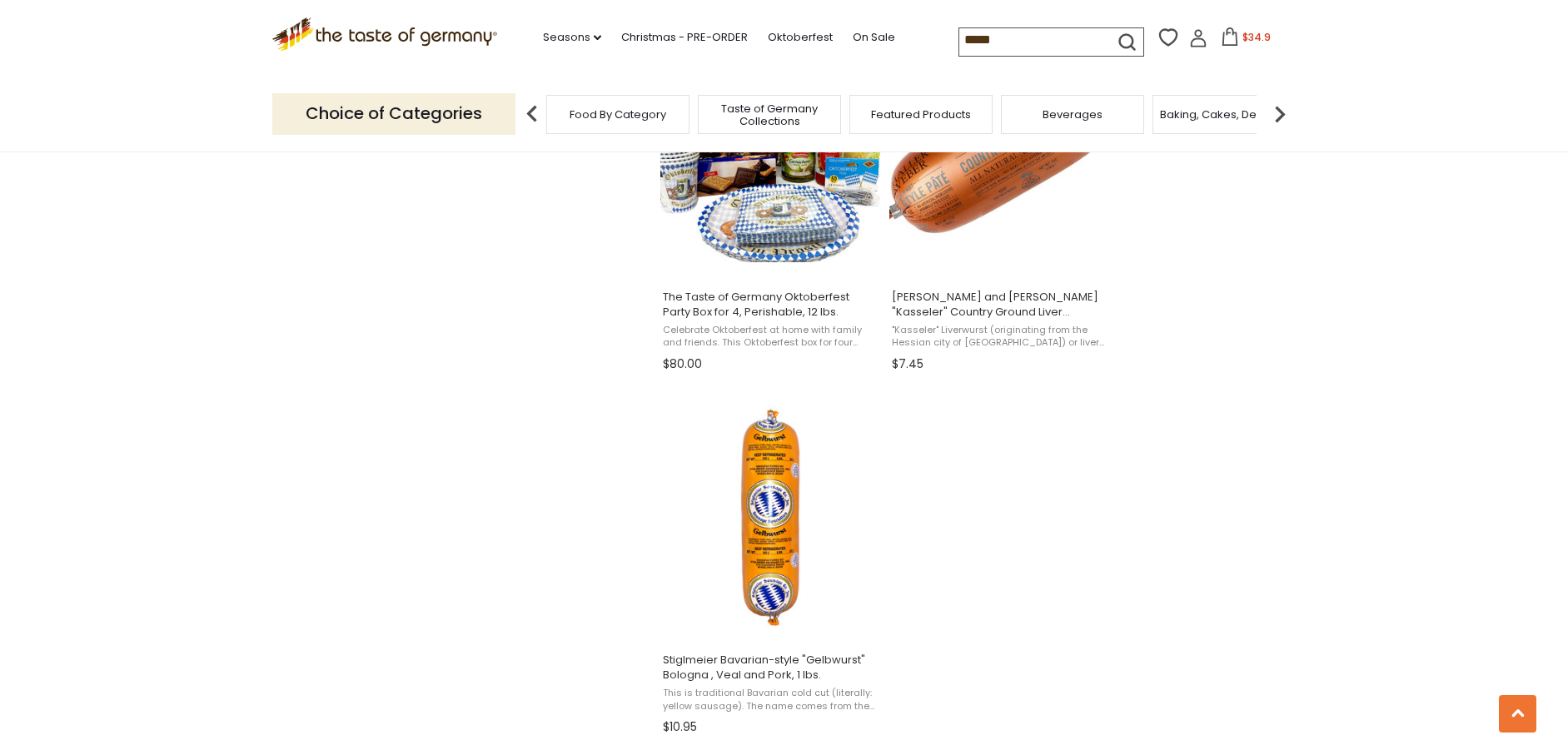
scroll to position [2736, 0]
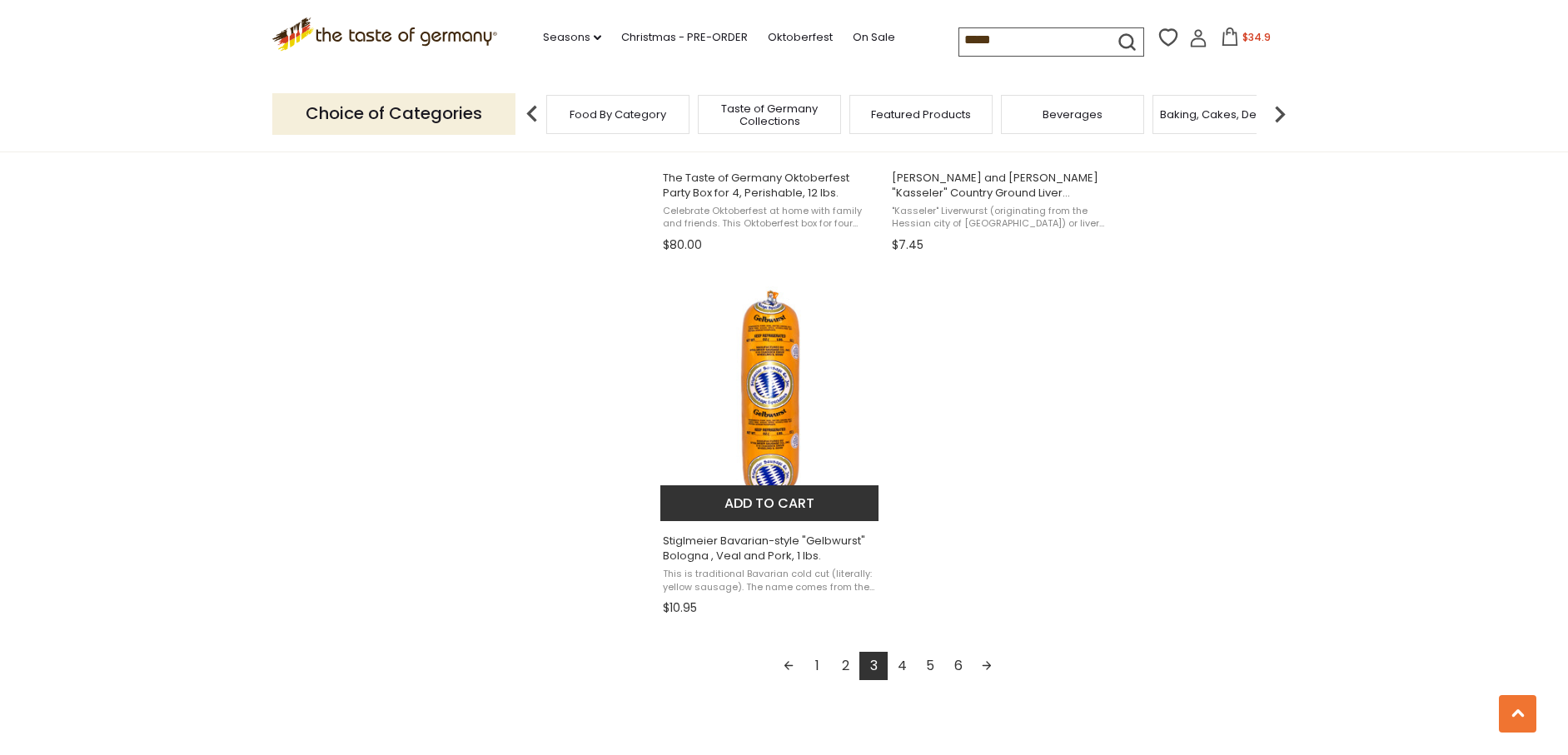
click at [752, 506] on button "Add to cart" at bounding box center [769, 503] width 219 height 36
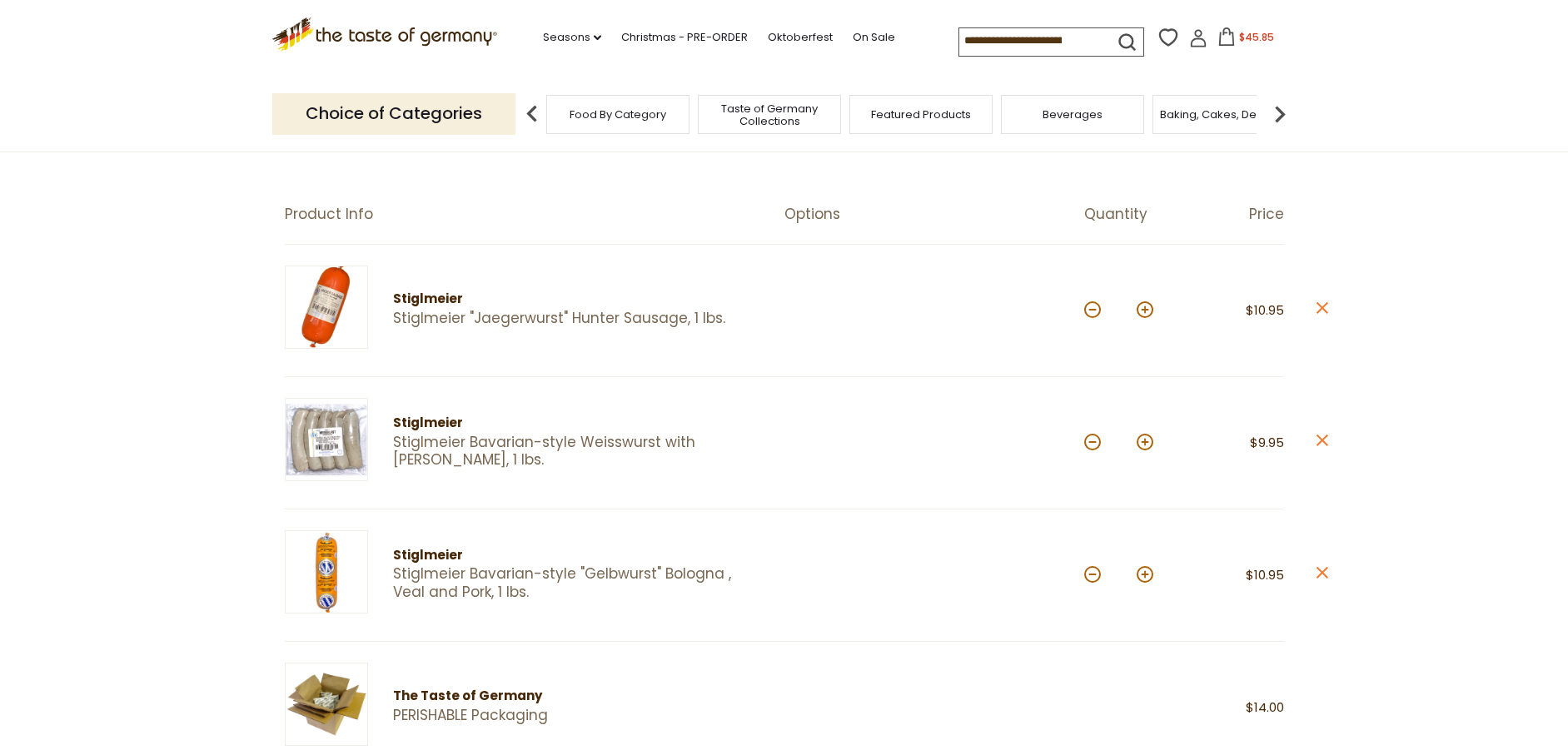
scroll to position [120, 0]
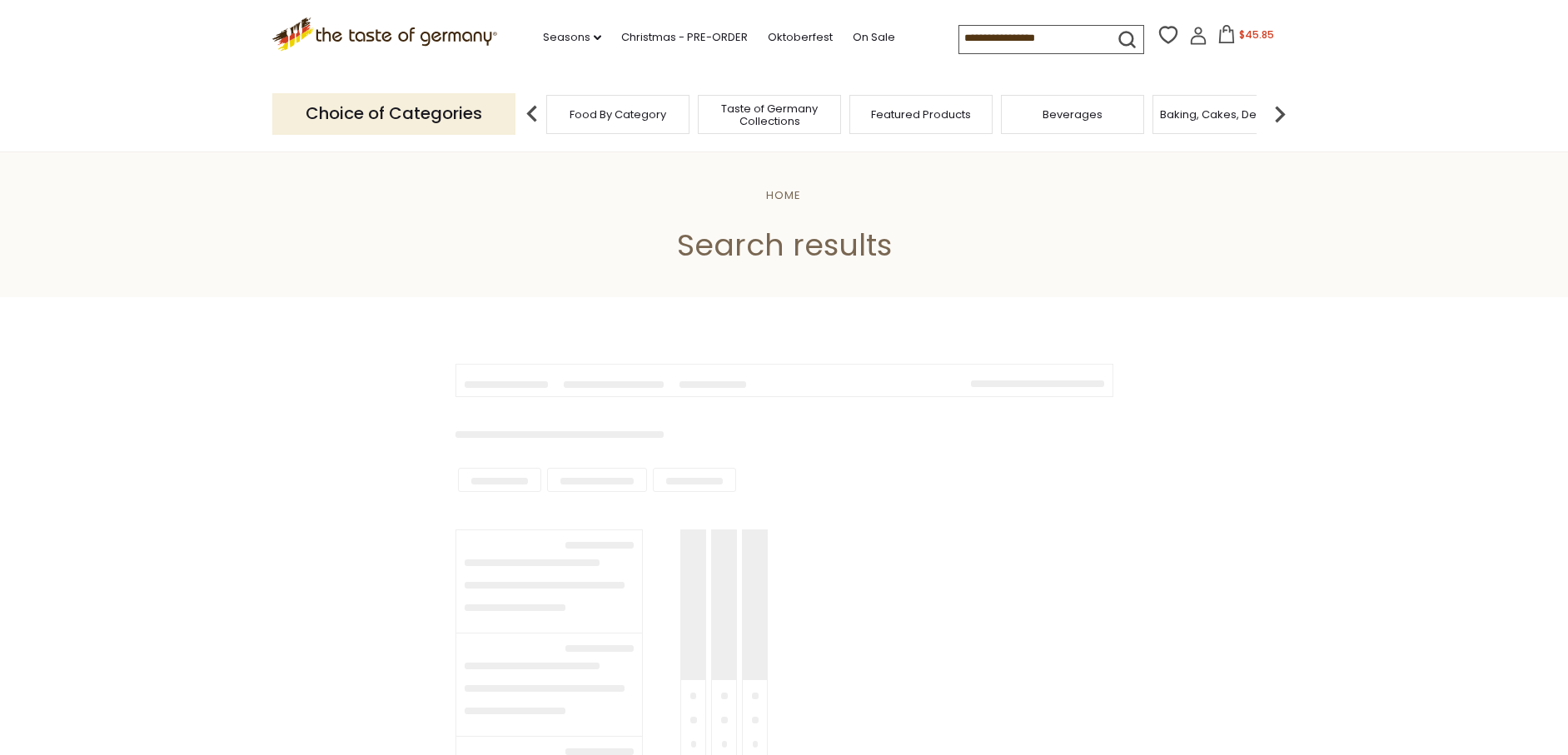
type input "*****"
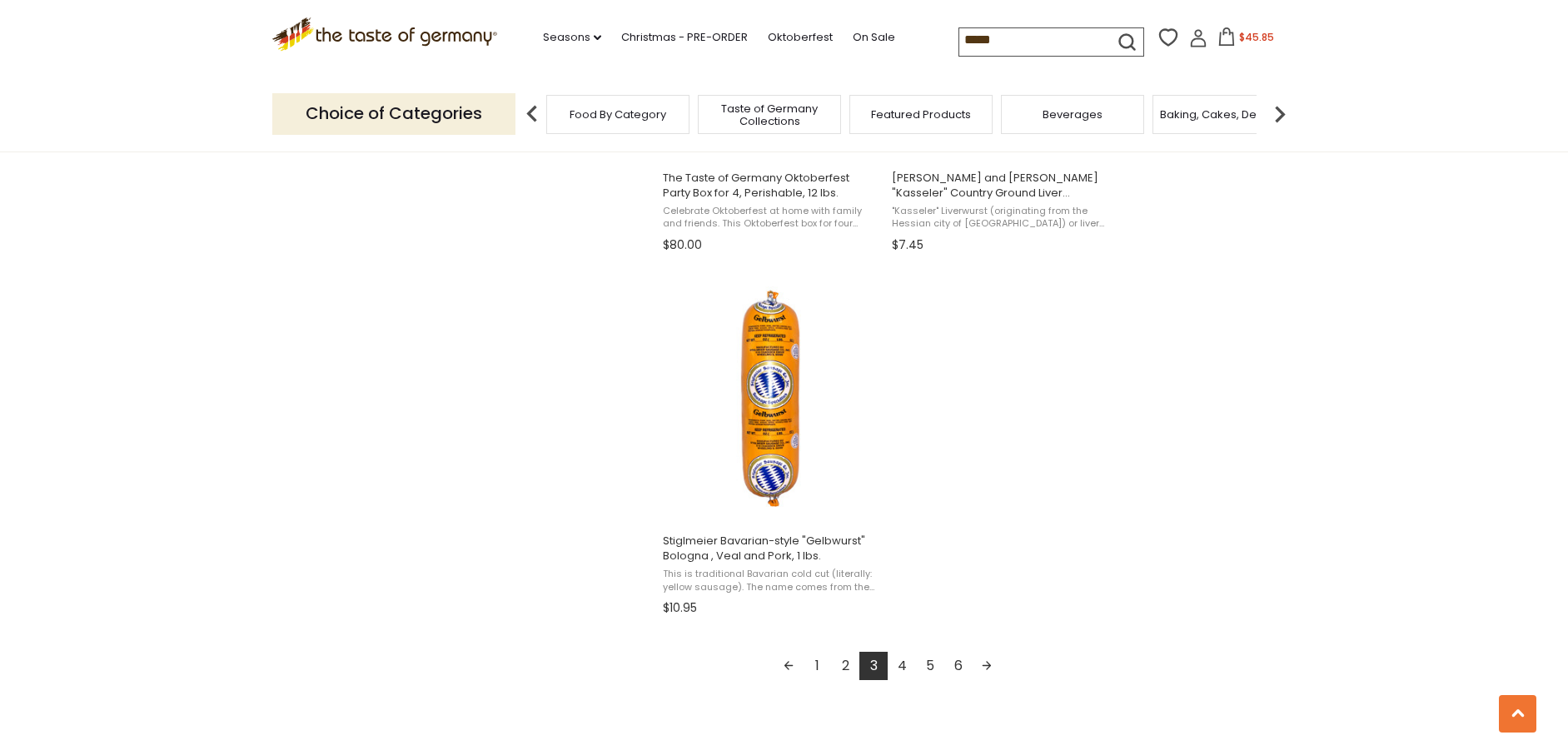
scroll to position [2975, 0]
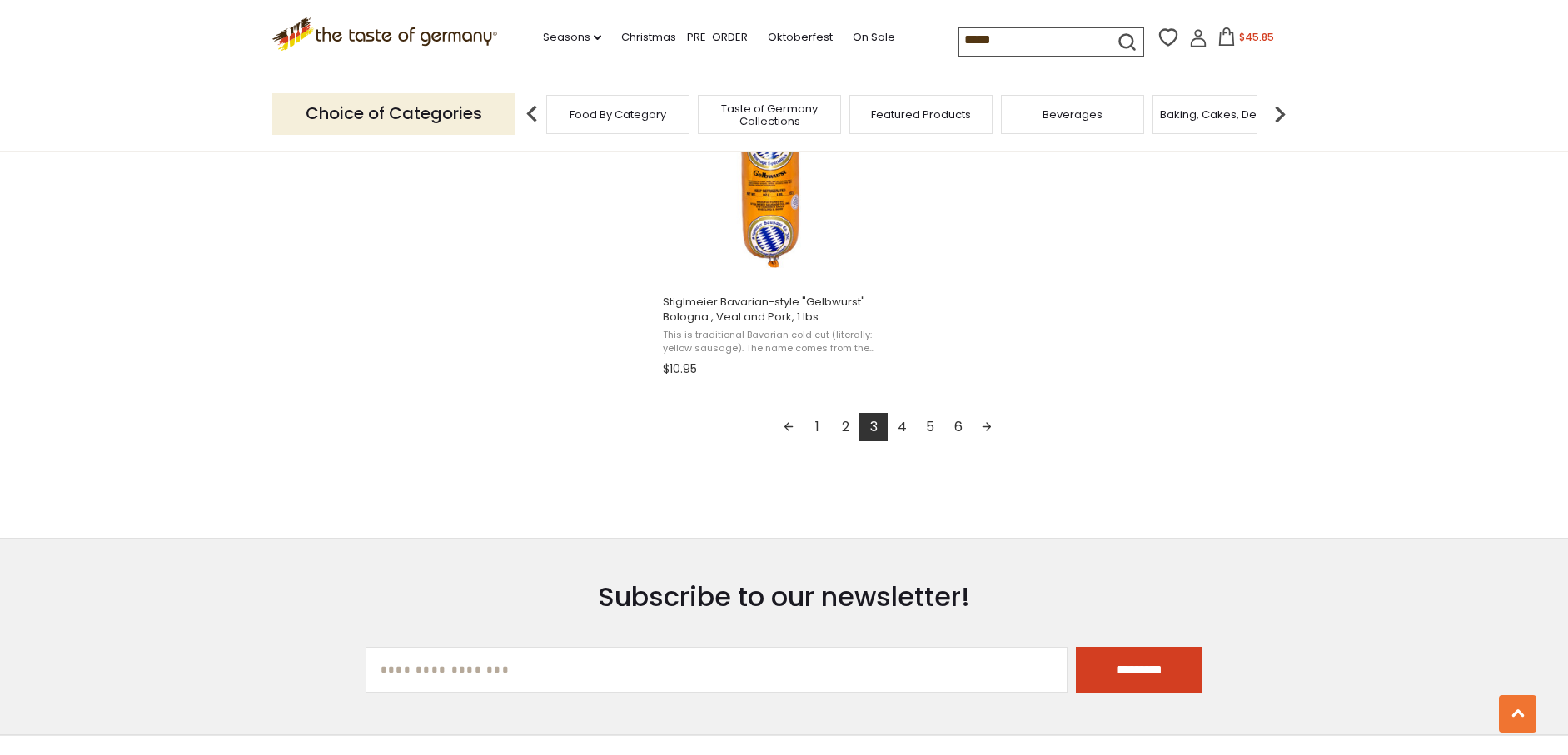
click at [901, 426] on link "4" at bounding box center [902, 427] width 28 height 28
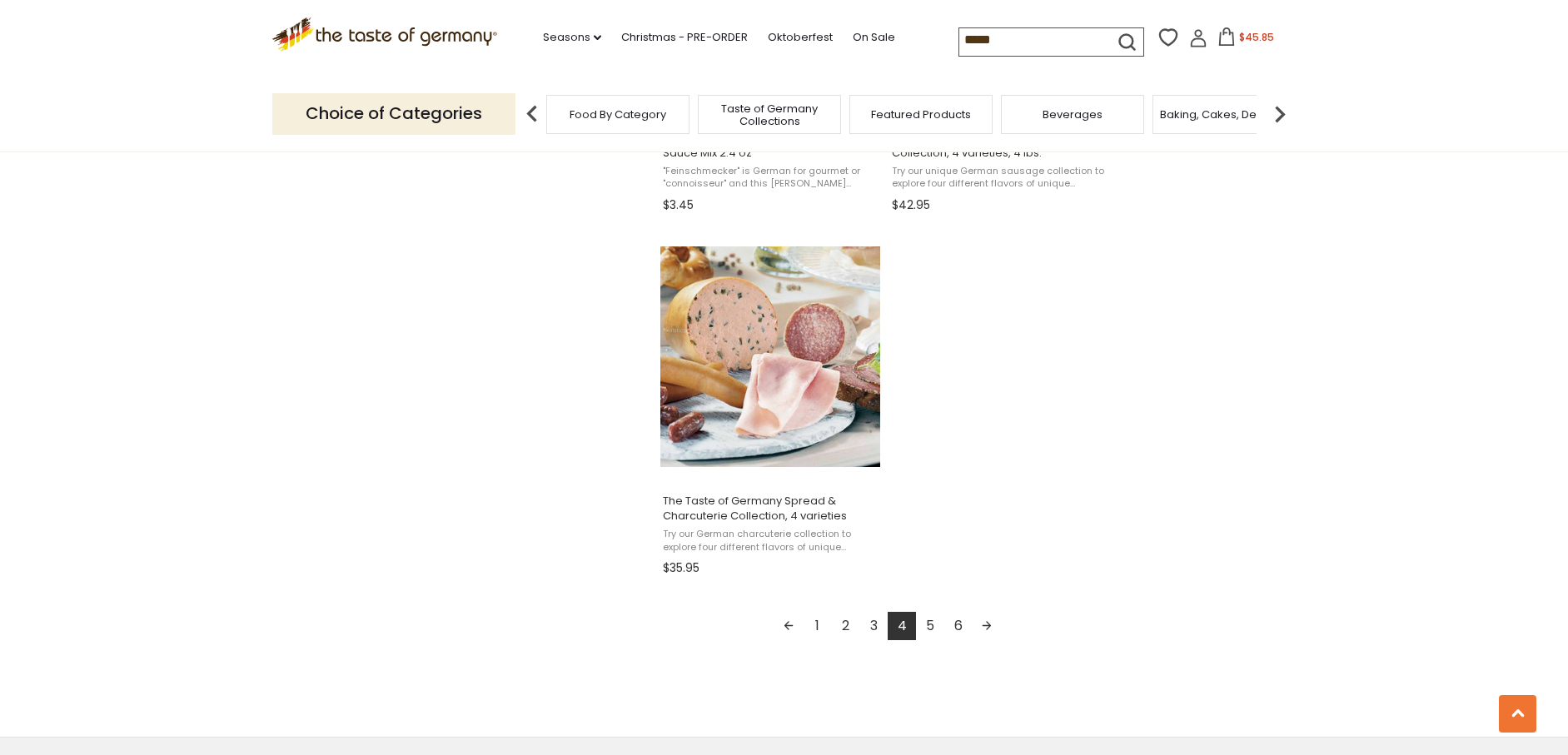
scroll to position [2795, 0]
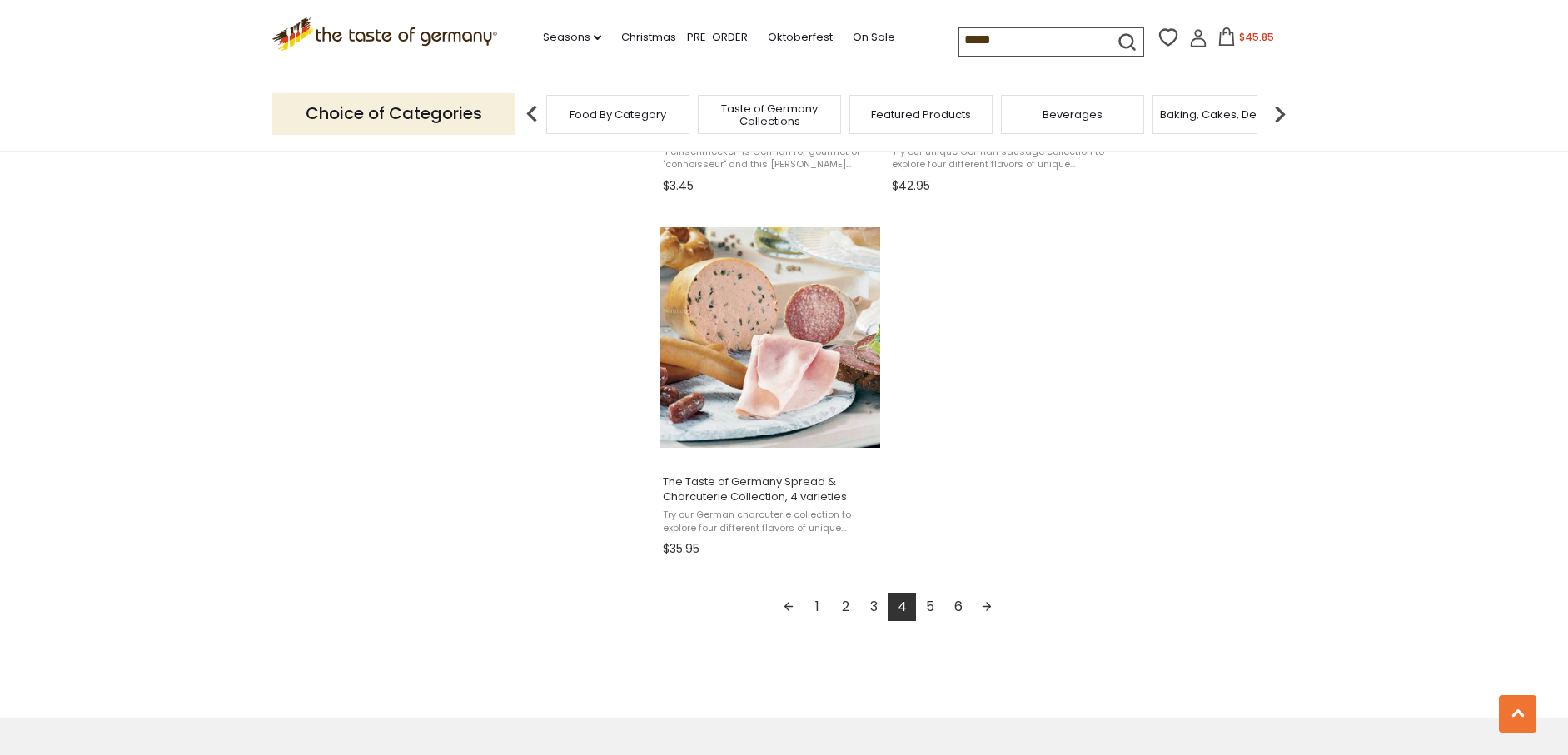
click at [929, 605] on link "5" at bounding box center [930, 607] width 28 height 28
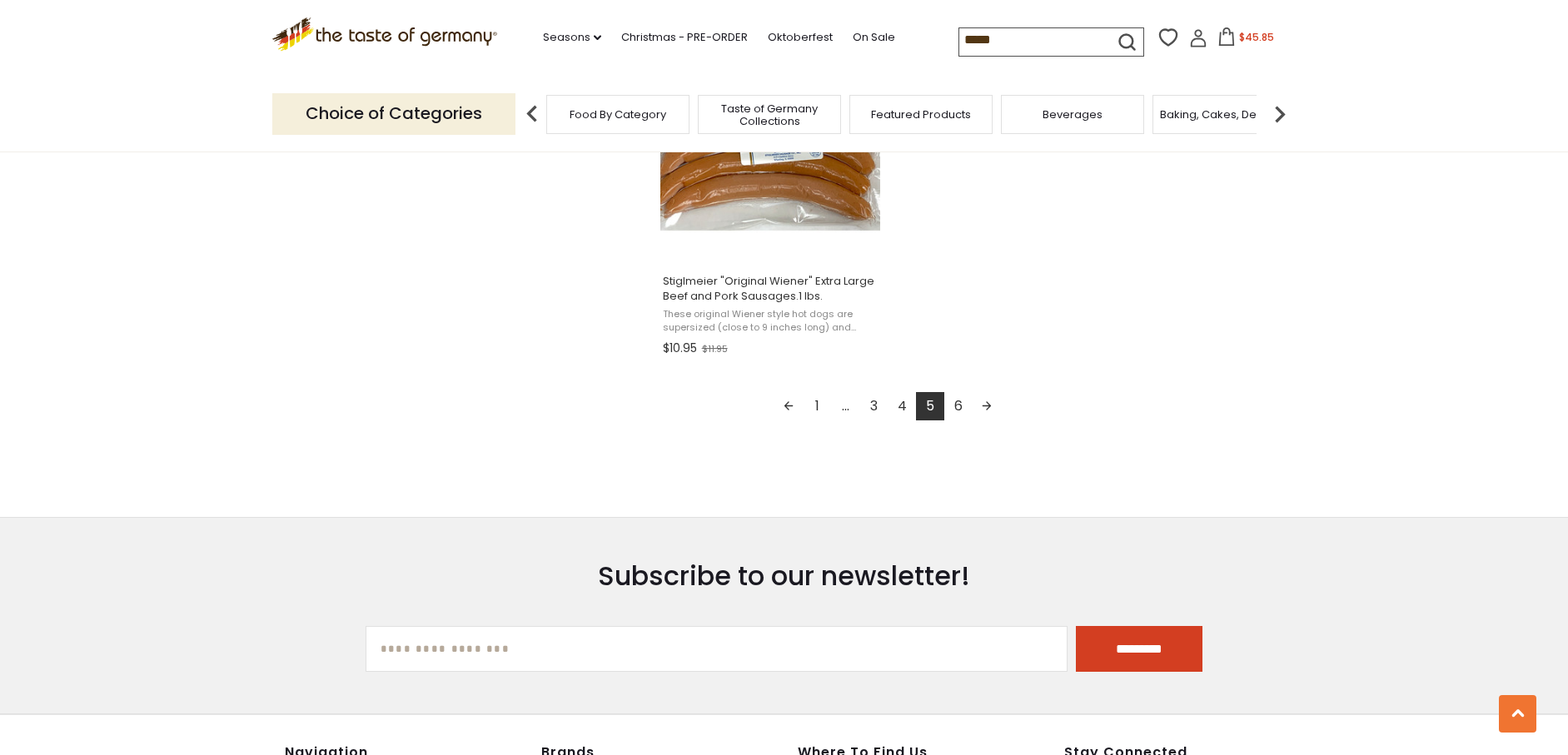
scroll to position [3053, 0]
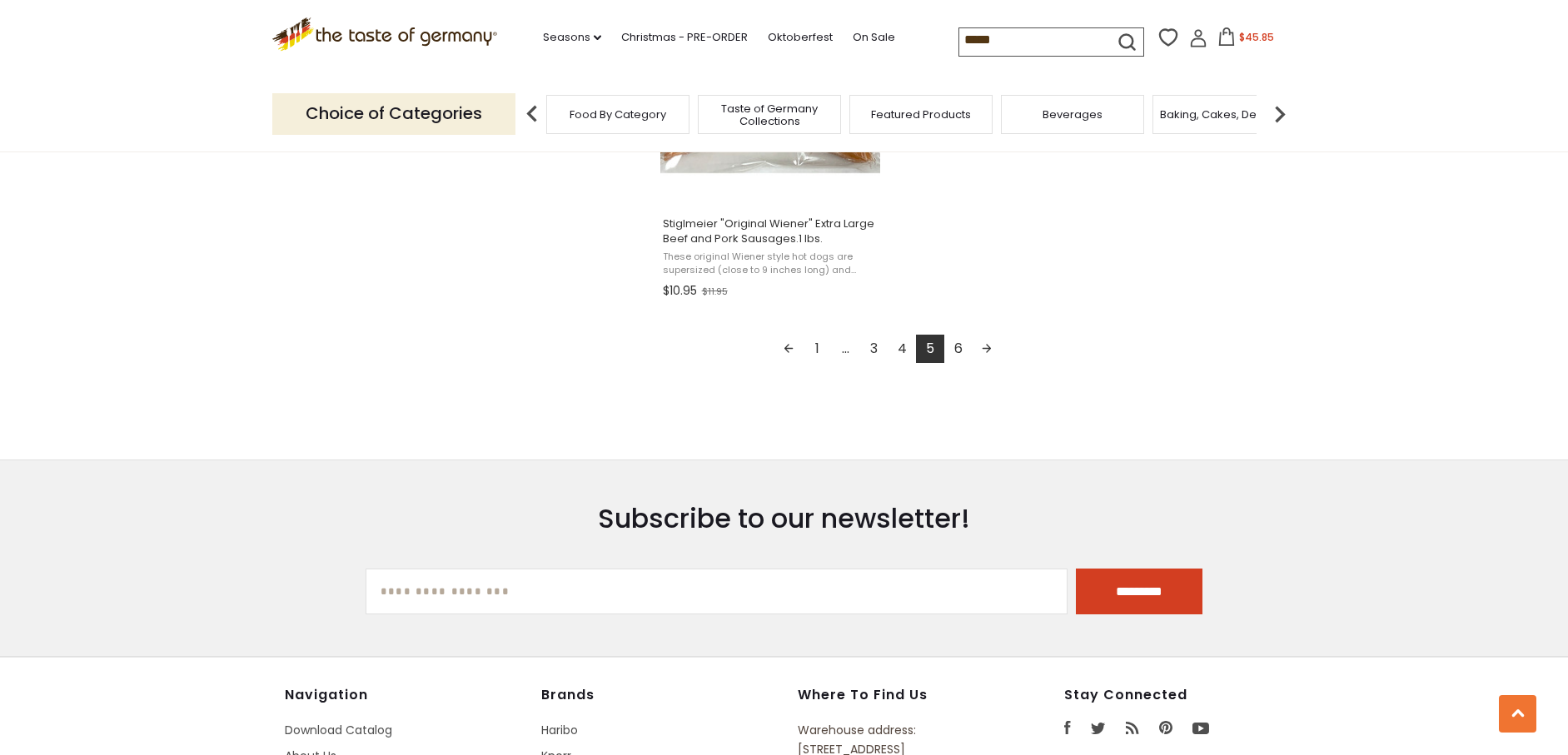
click at [961, 346] on link "6" at bounding box center [958, 349] width 28 height 28
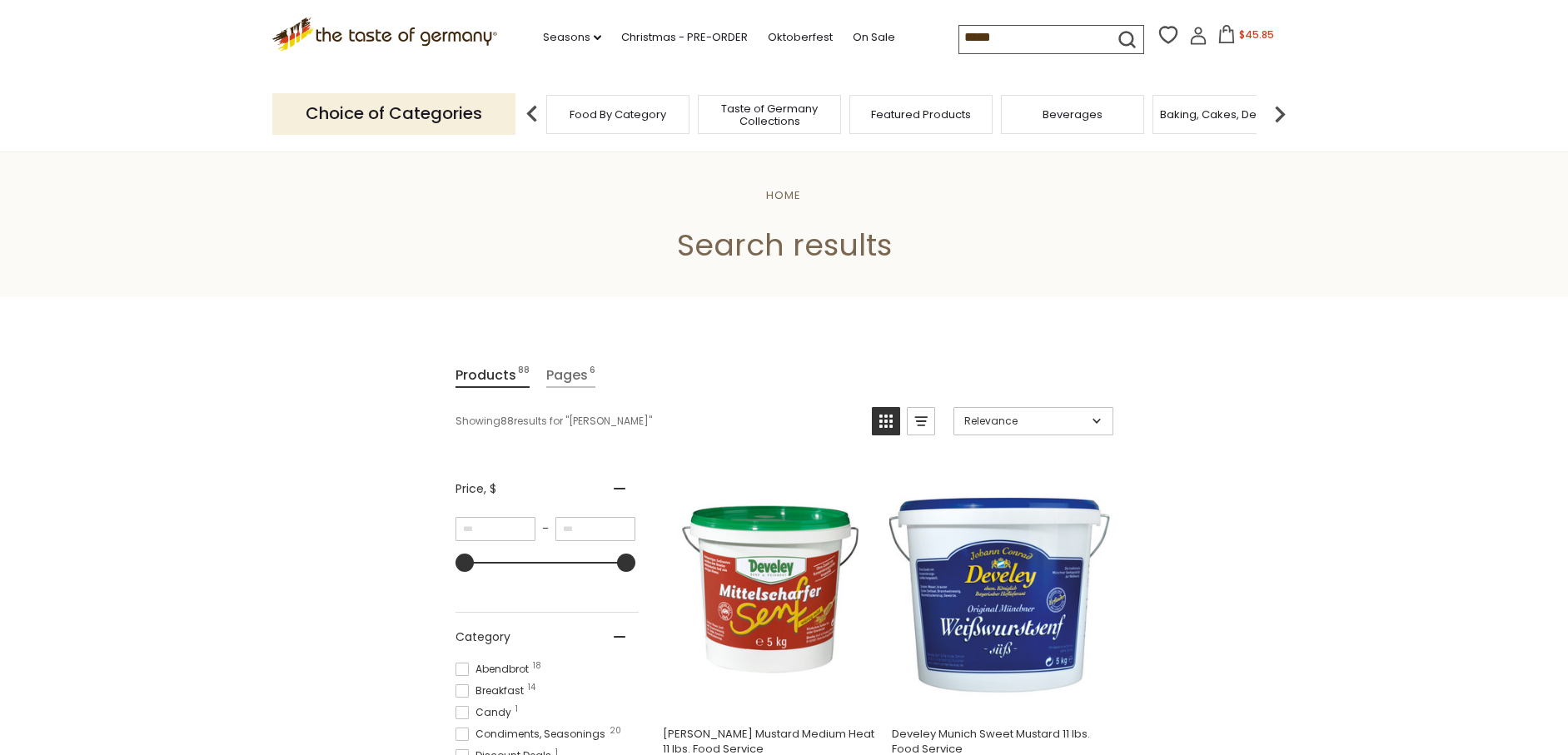
drag, startPoint x: 996, startPoint y: 31, endPoint x: 872, endPoint y: 66, distance: 128.8
click at [933, 30] on div ".st0{fill:#EDD300;} .st1{fill:#D33E21;} .st0{fill:#EDD300;} .st1{fill:#D33E21;}…" at bounding box center [784, 38] width 1024 height 76
click at [428, 119] on p "Choice of Categories" at bounding box center [394, 113] width 244 height 40
click at [501, 114] on p "Choice of Categories" at bounding box center [394, 113] width 244 height 40
click at [530, 111] on img at bounding box center [531, 114] width 33 height 33
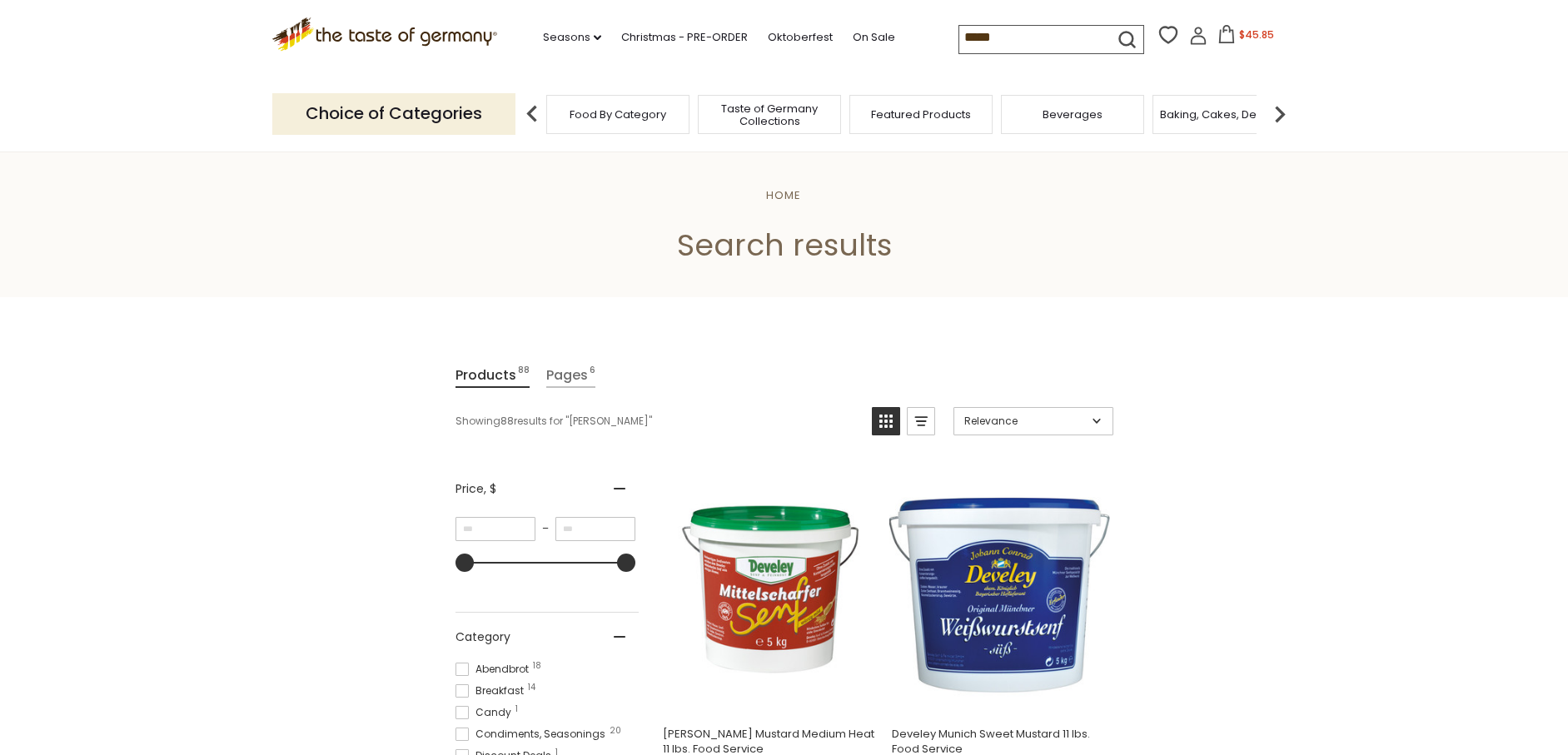
click at [479, 109] on p "Choice of Categories" at bounding box center [394, 113] width 244 height 40
click at [600, 111] on span "Food By Category" at bounding box center [610, 114] width 97 height 12
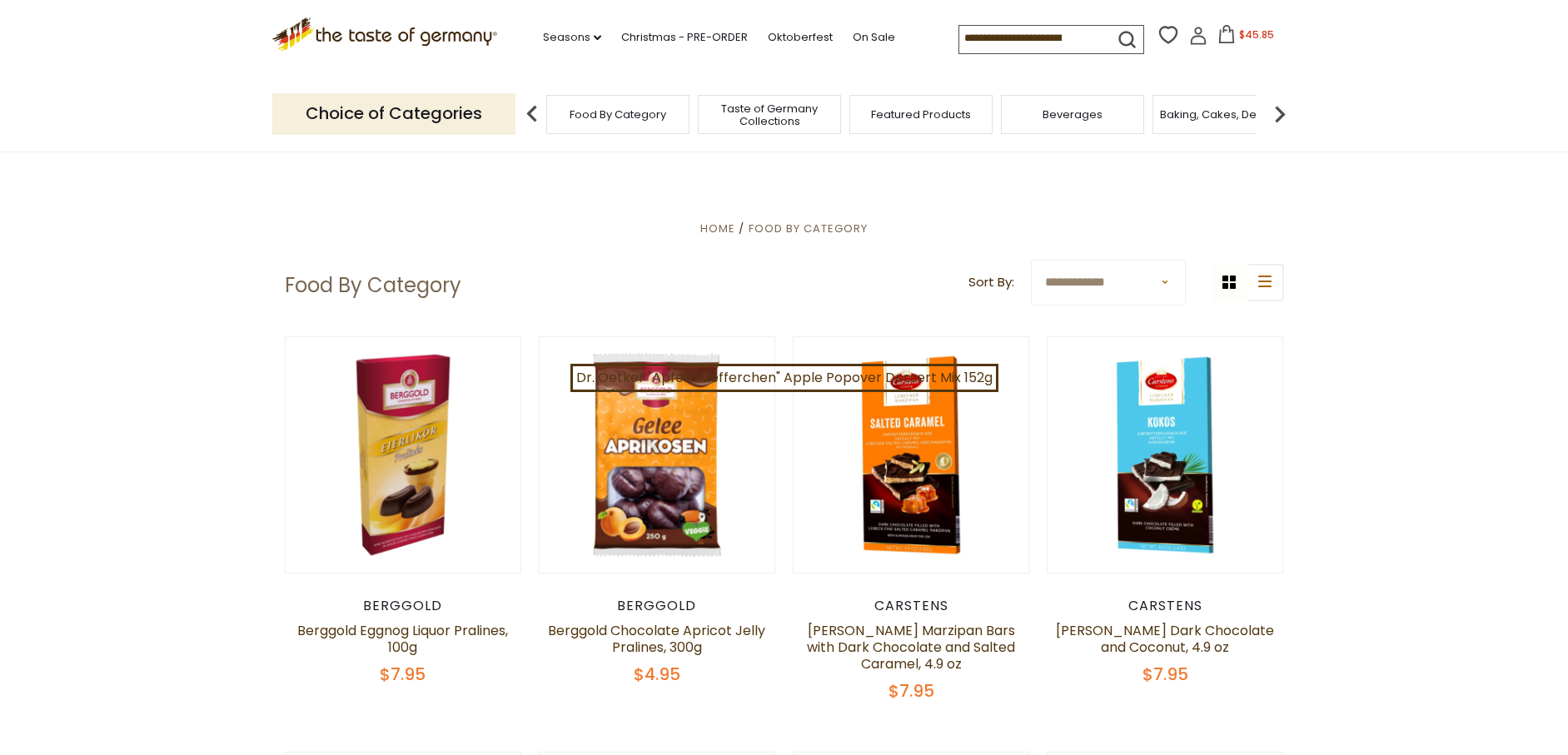
click at [783, 114] on span "Taste of Germany Collections" at bounding box center [769, 115] width 134 height 25
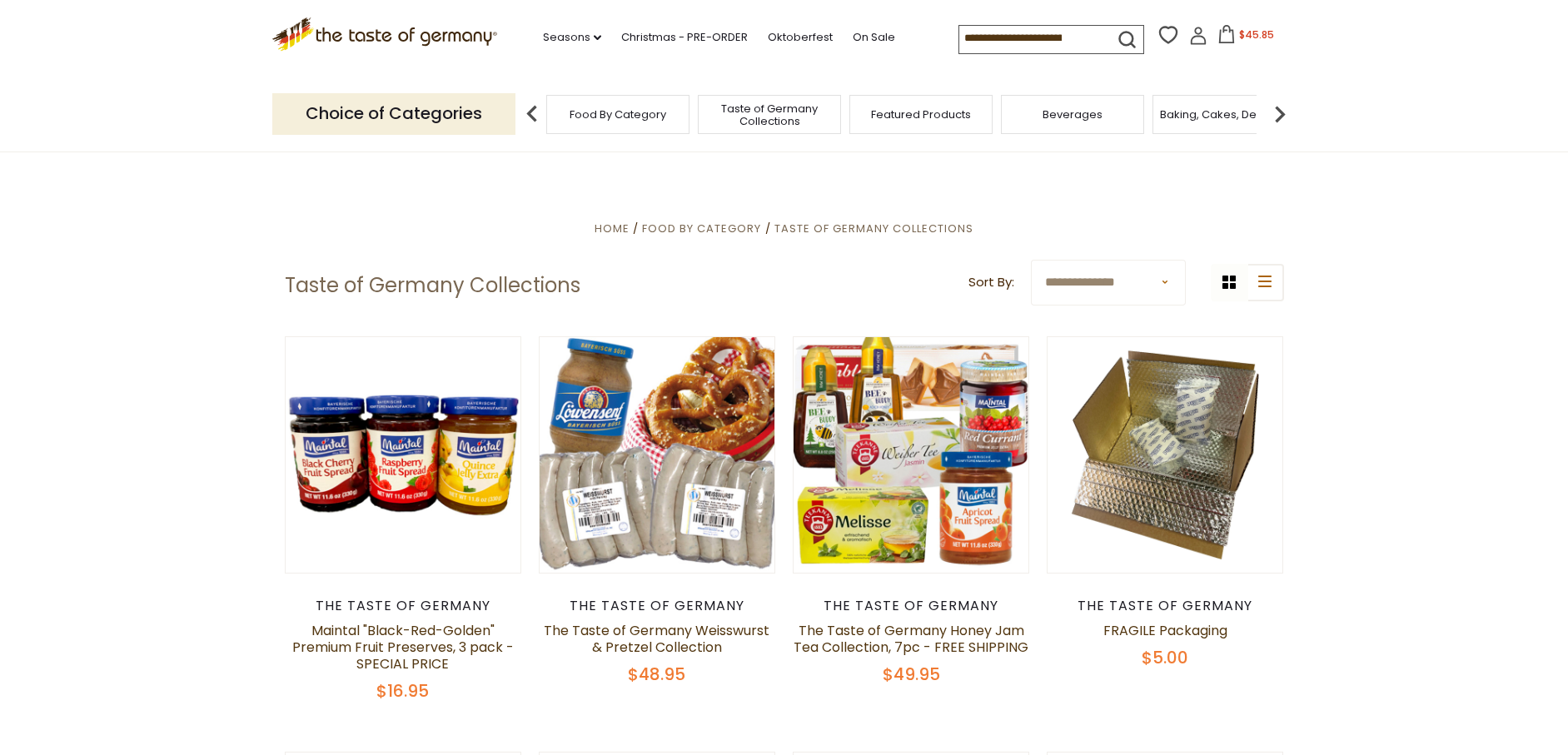
click at [1007, 34] on input at bounding box center [1030, 37] width 141 height 24
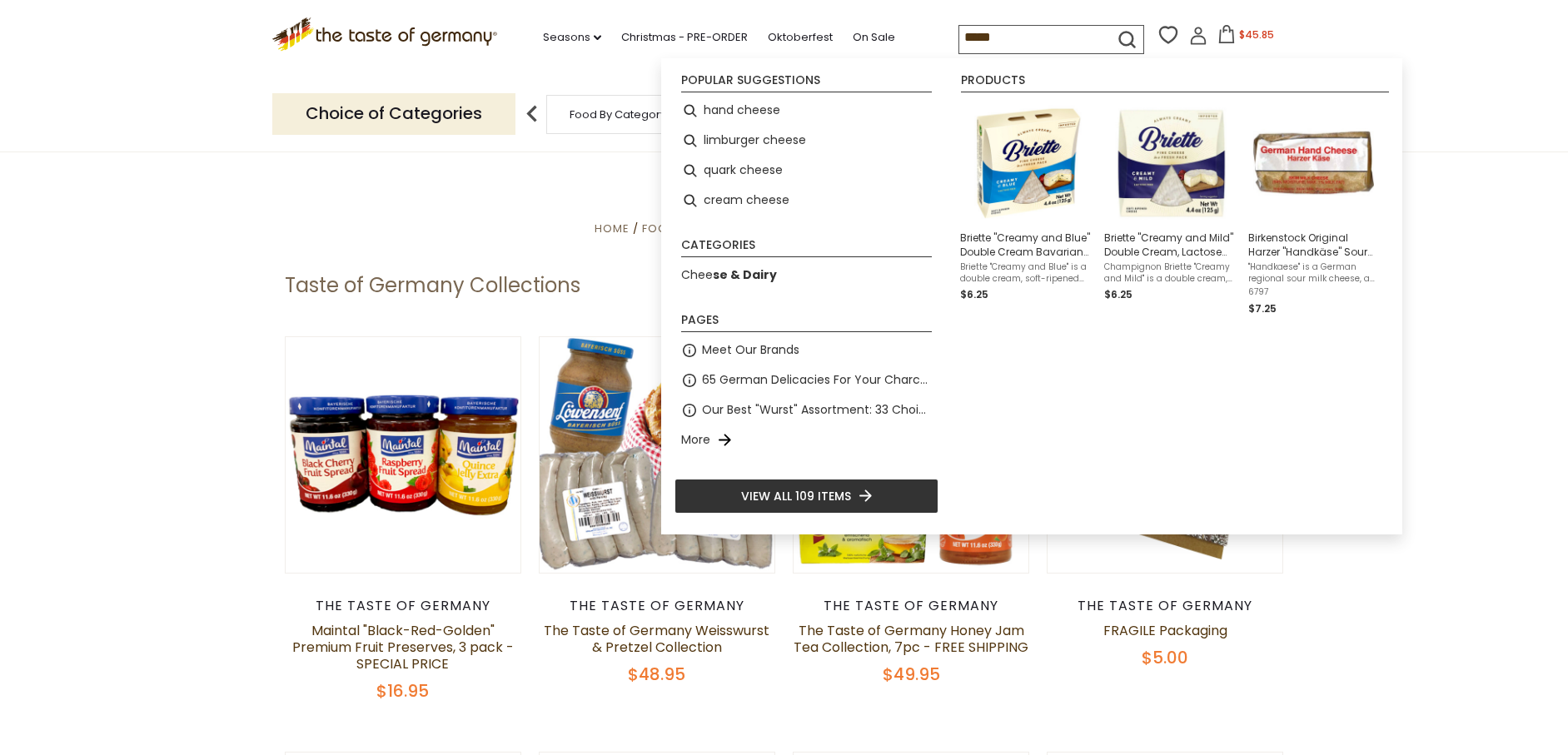
type input "******"
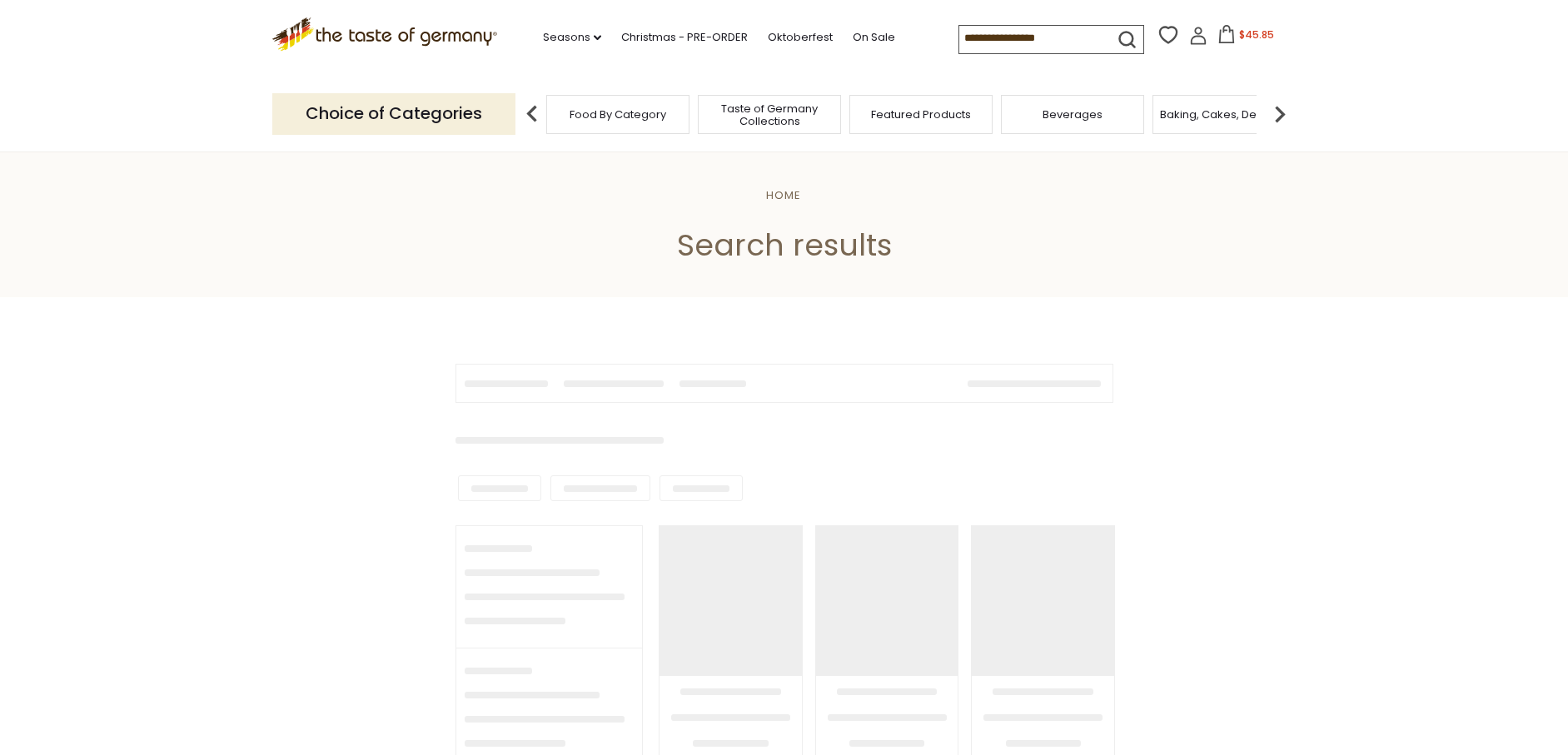
type input "******"
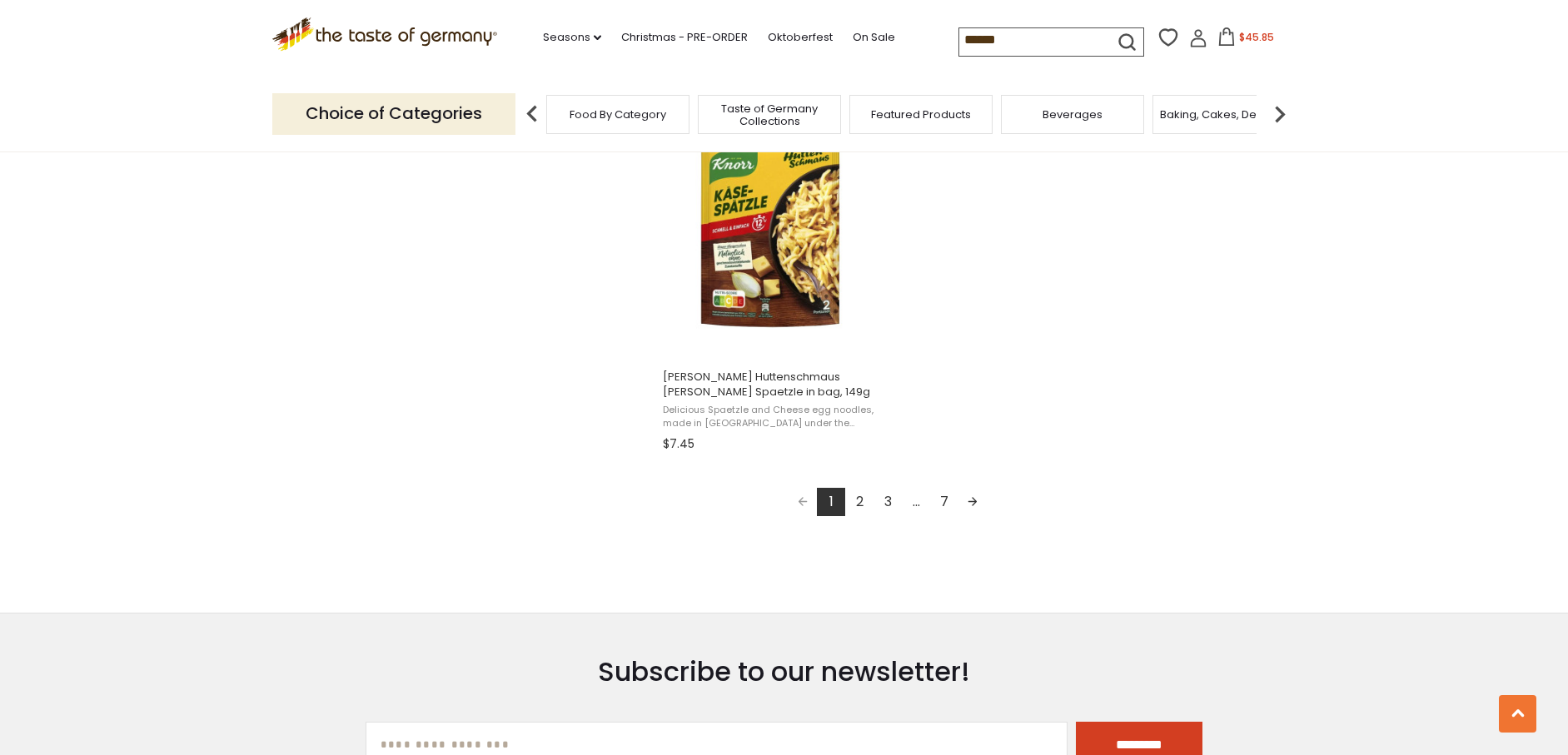
scroll to position [2919, 0]
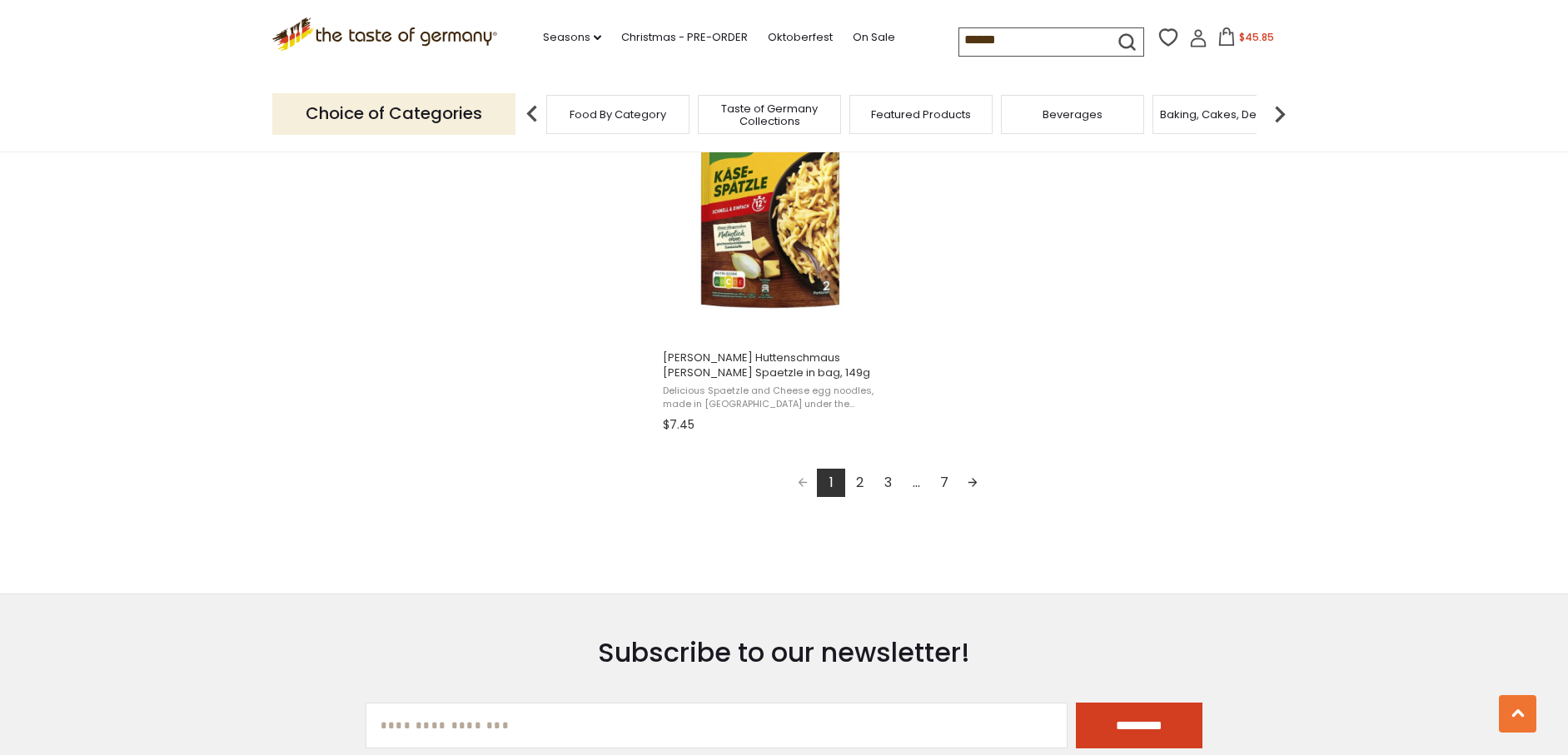
click at [856, 478] on link "2" at bounding box center [860, 483] width 28 height 28
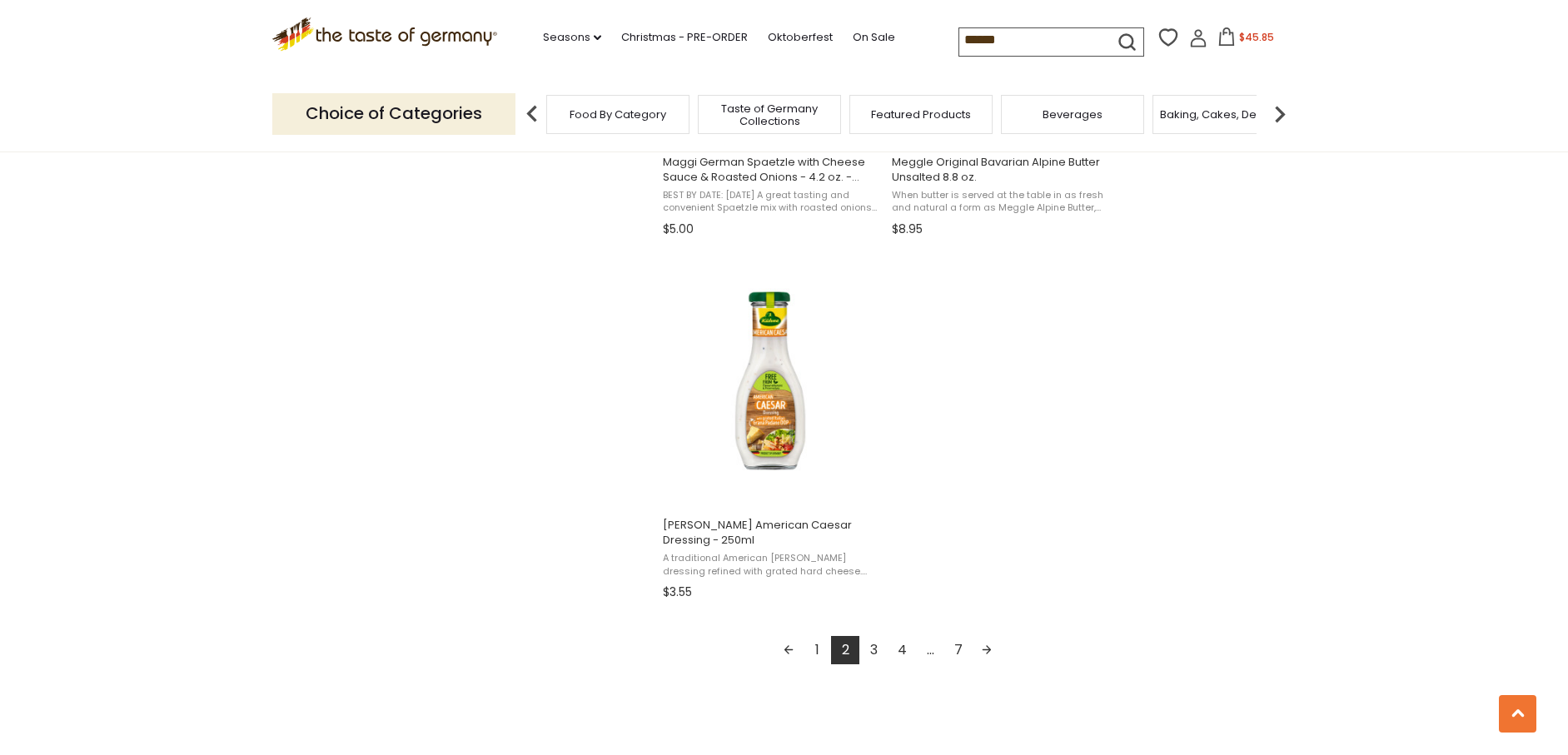
scroll to position [2790, 0]
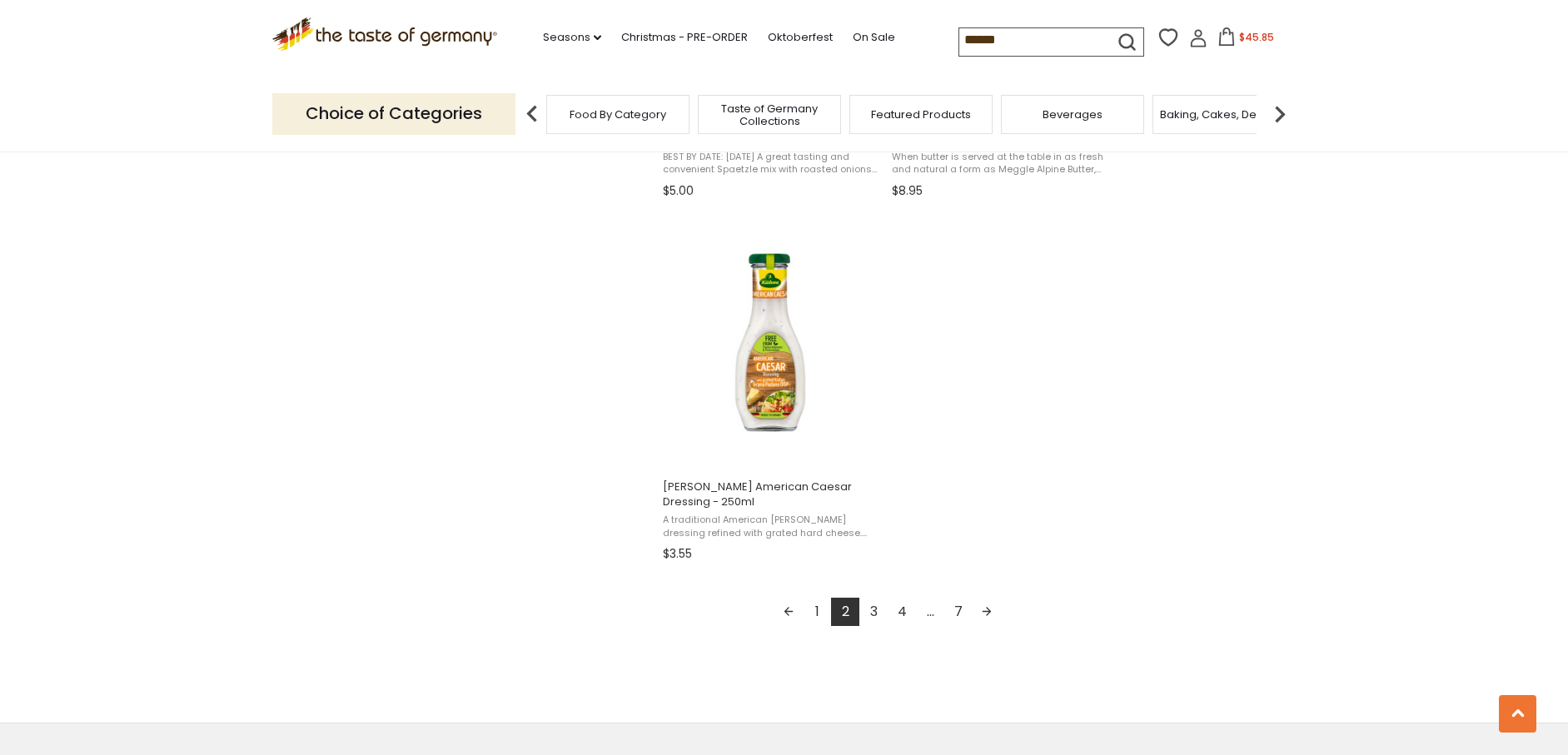
click at [871, 612] on link "3" at bounding box center [874, 612] width 28 height 28
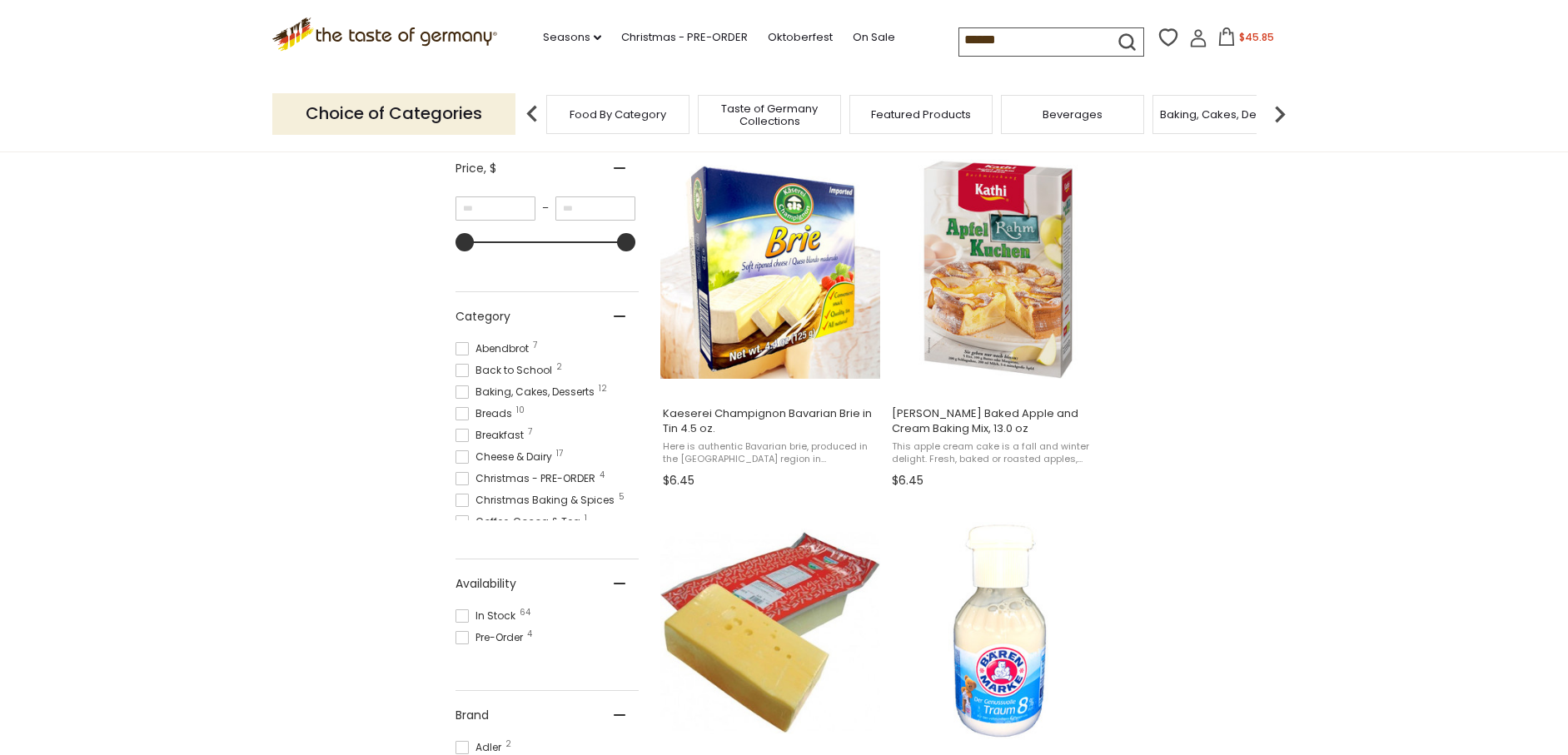
scroll to position [311, 0]
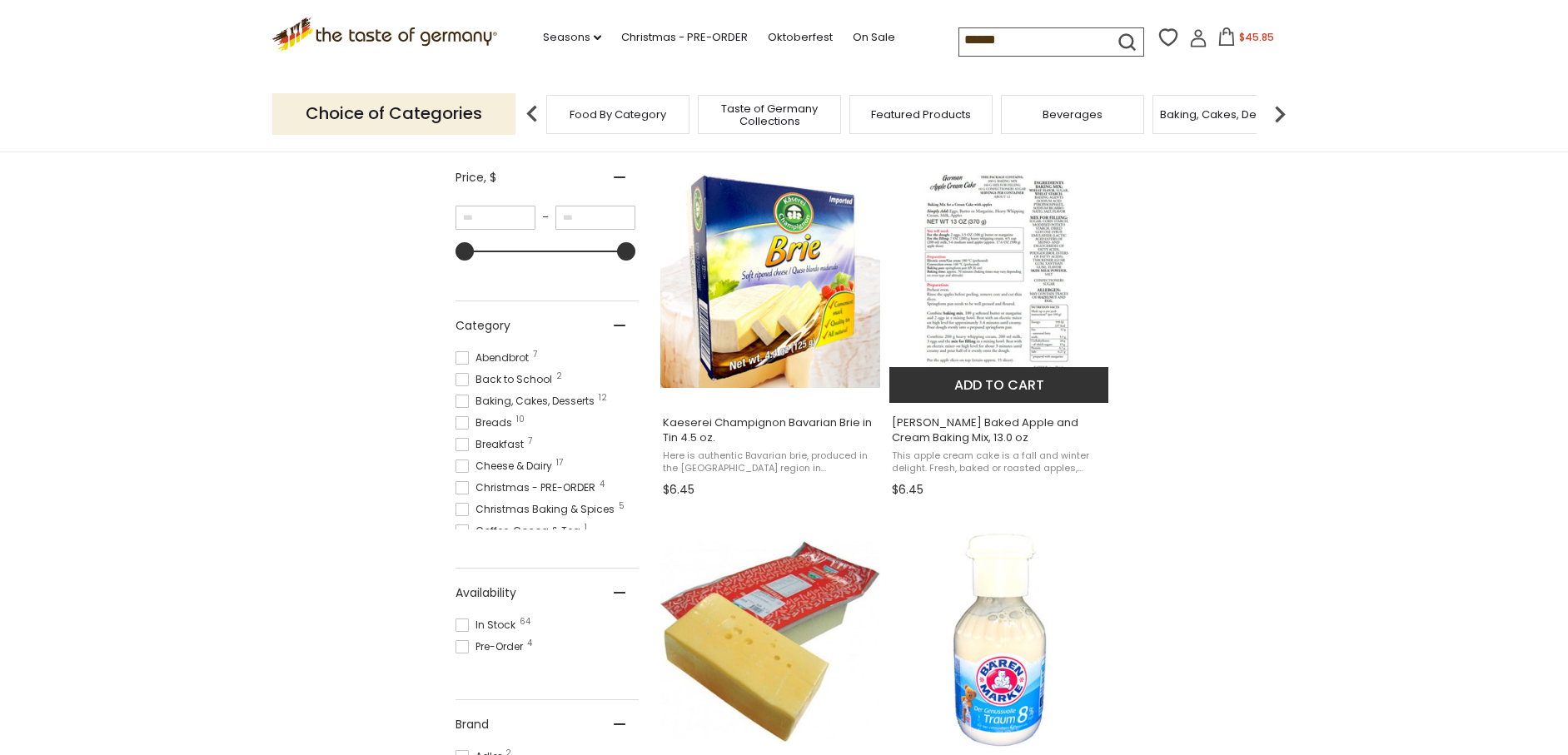
click at [979, 304] on img "Kathi Baked Apple and Cream Baking Mix, 13.0 oz" at bounding box center [1000, 278] width 221 height 221
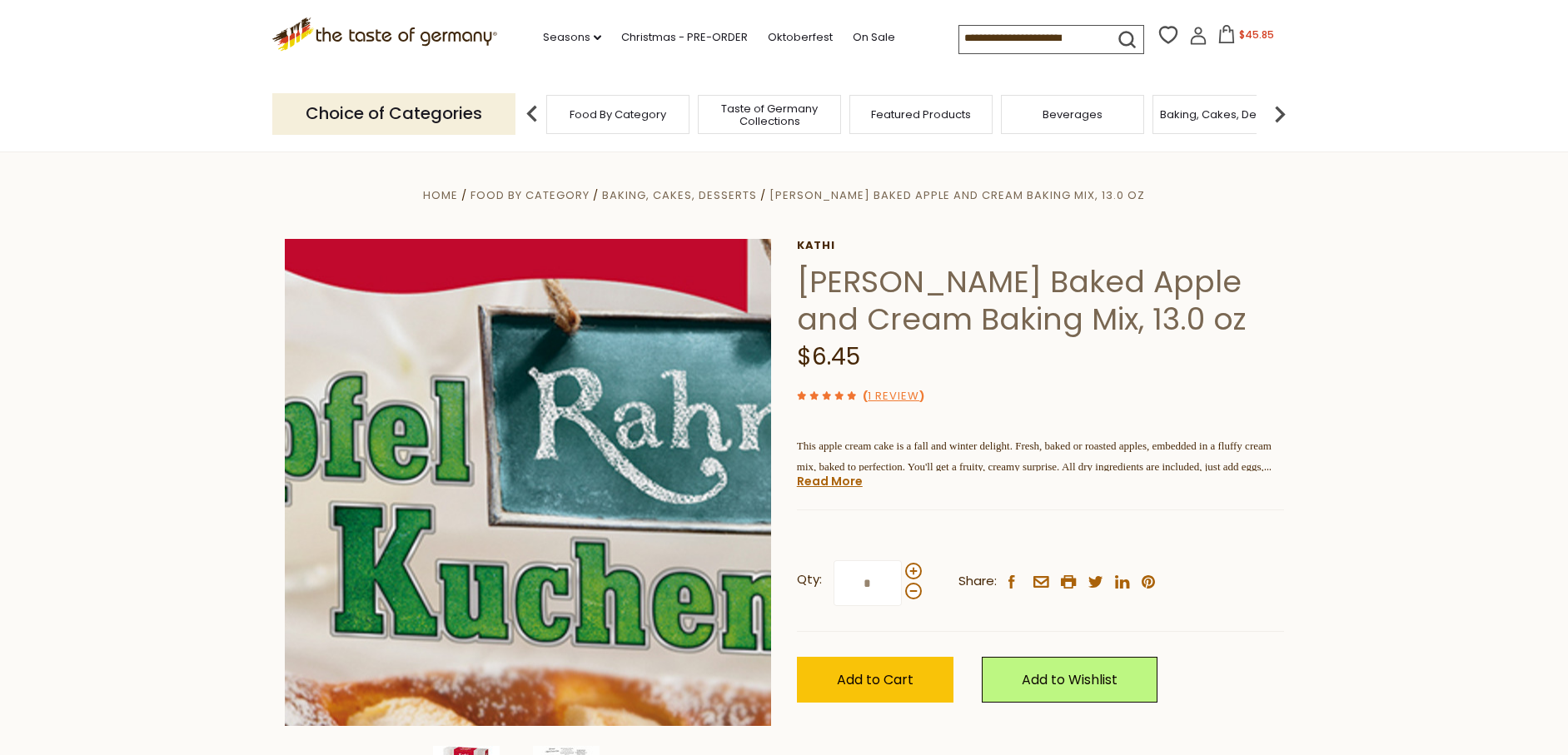
click at [515, 382] on img at bounding box center [529, 482] width 487 height 487
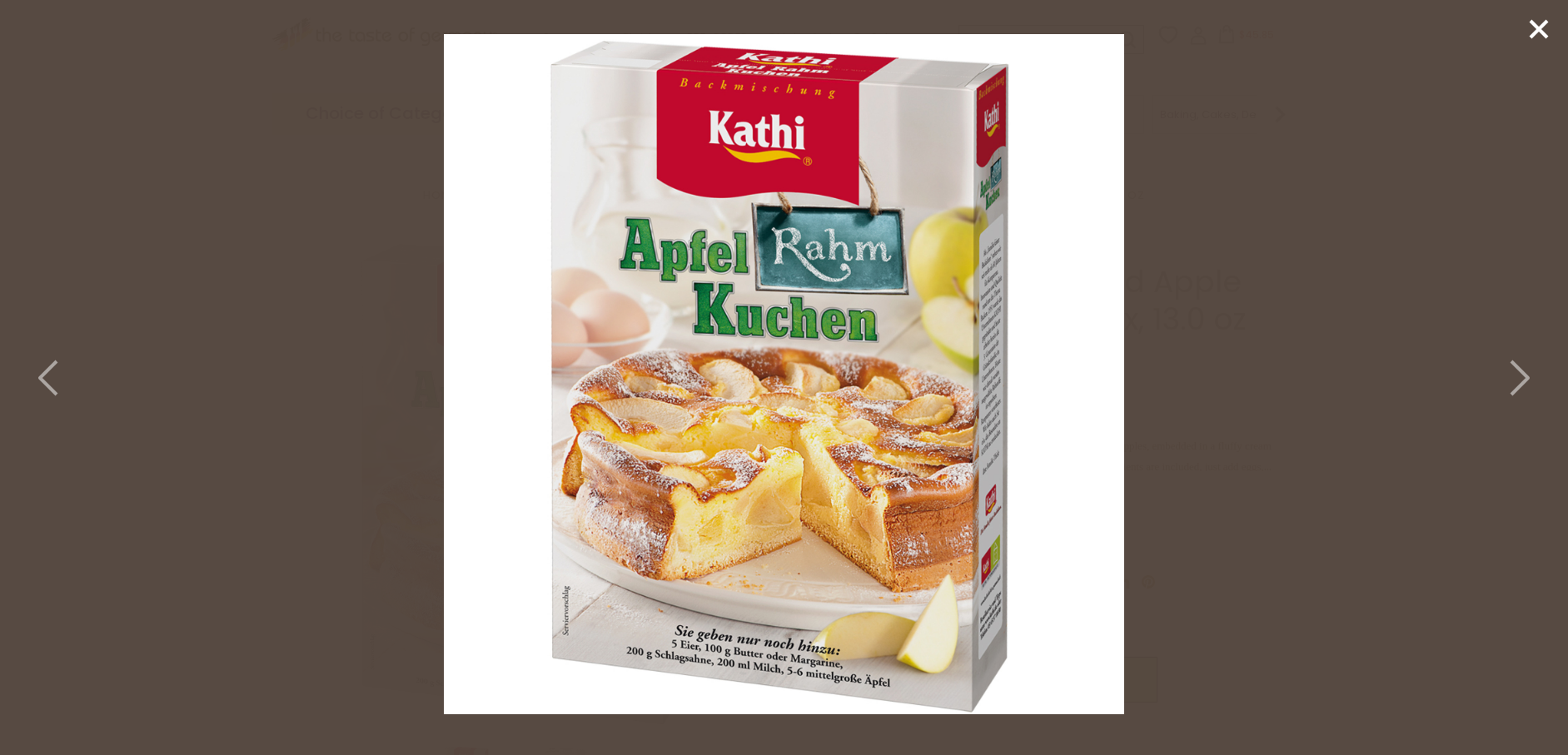
click at [1516, 365] on polyline at bounding box center [1520, 377] width 17 height 33
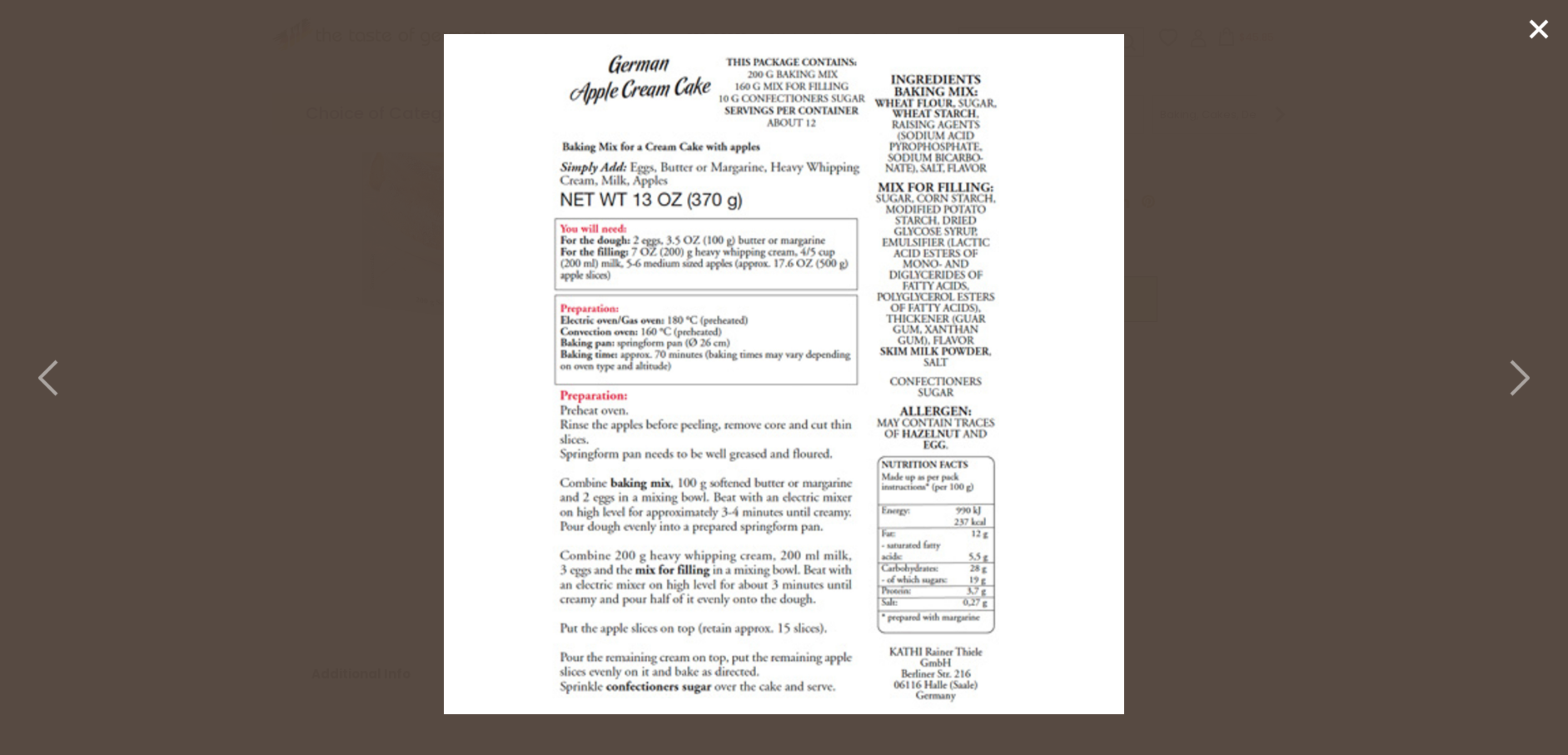
scroll to position [370, 0]
click at [1536, 30] on icon at bounding box center [1539, 29] width 25 height 25
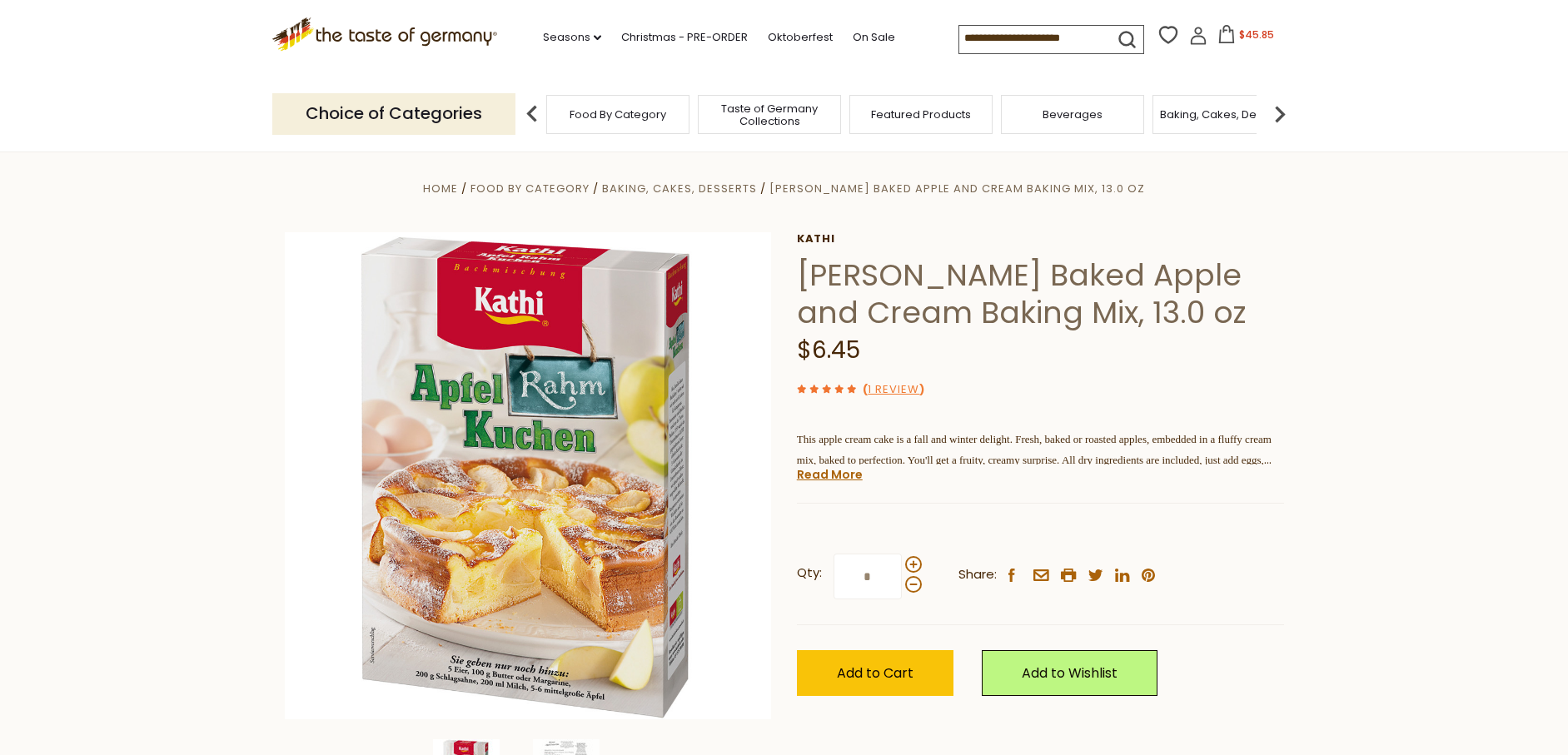
scroll to position [10, 0]
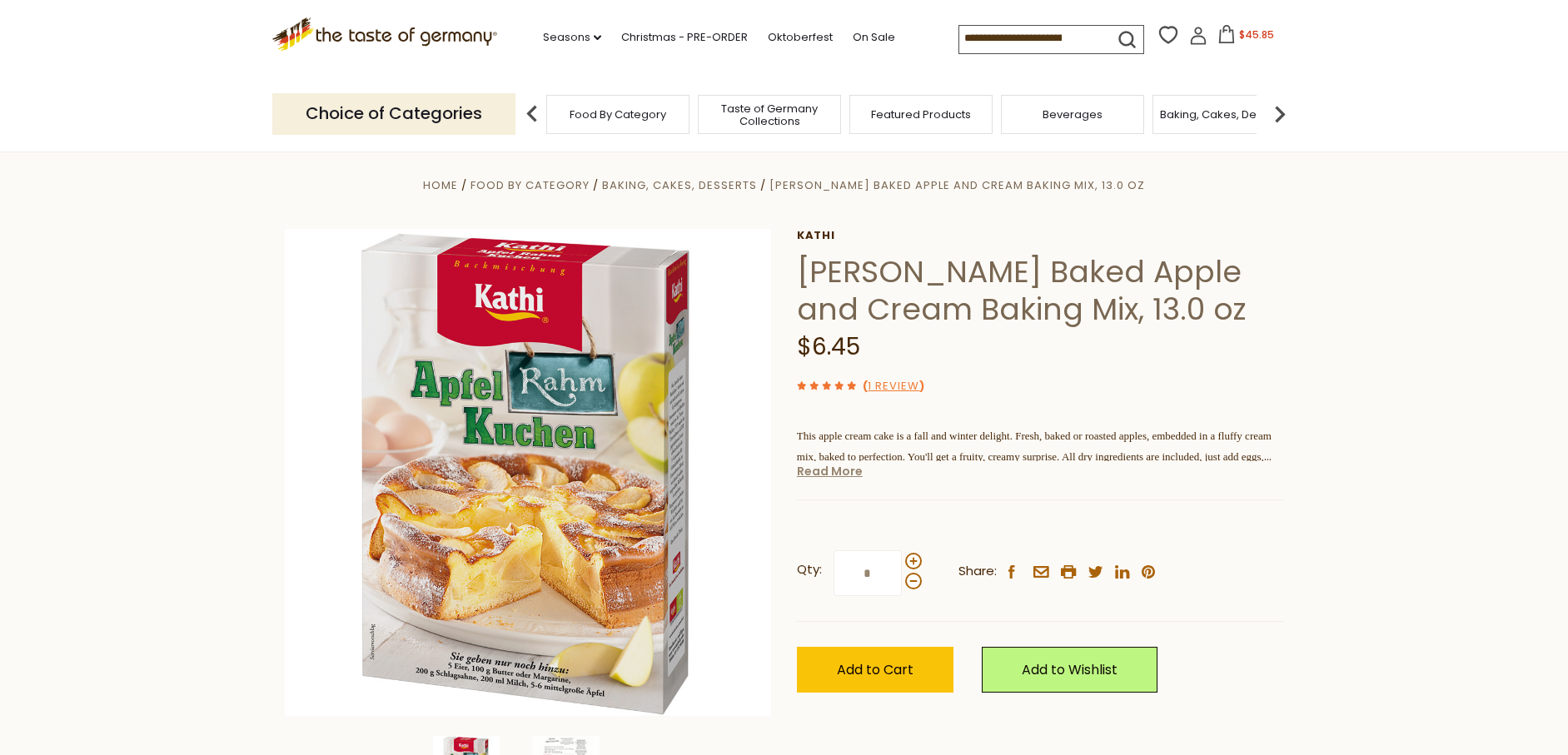
click at [829, 476] on link "Read More" at bounding box center [830, 471] width 66 height 17
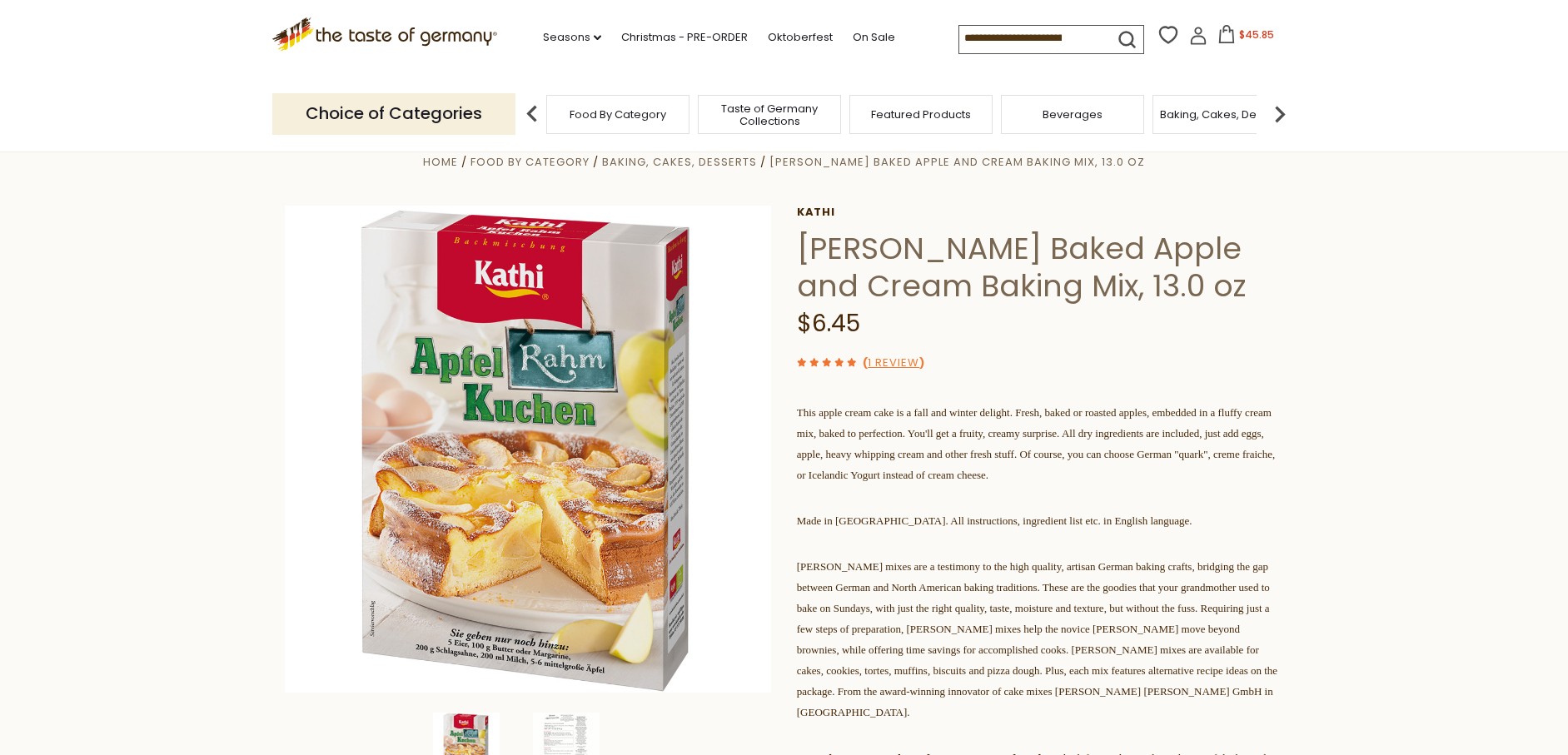
scroll to position [0, 0]
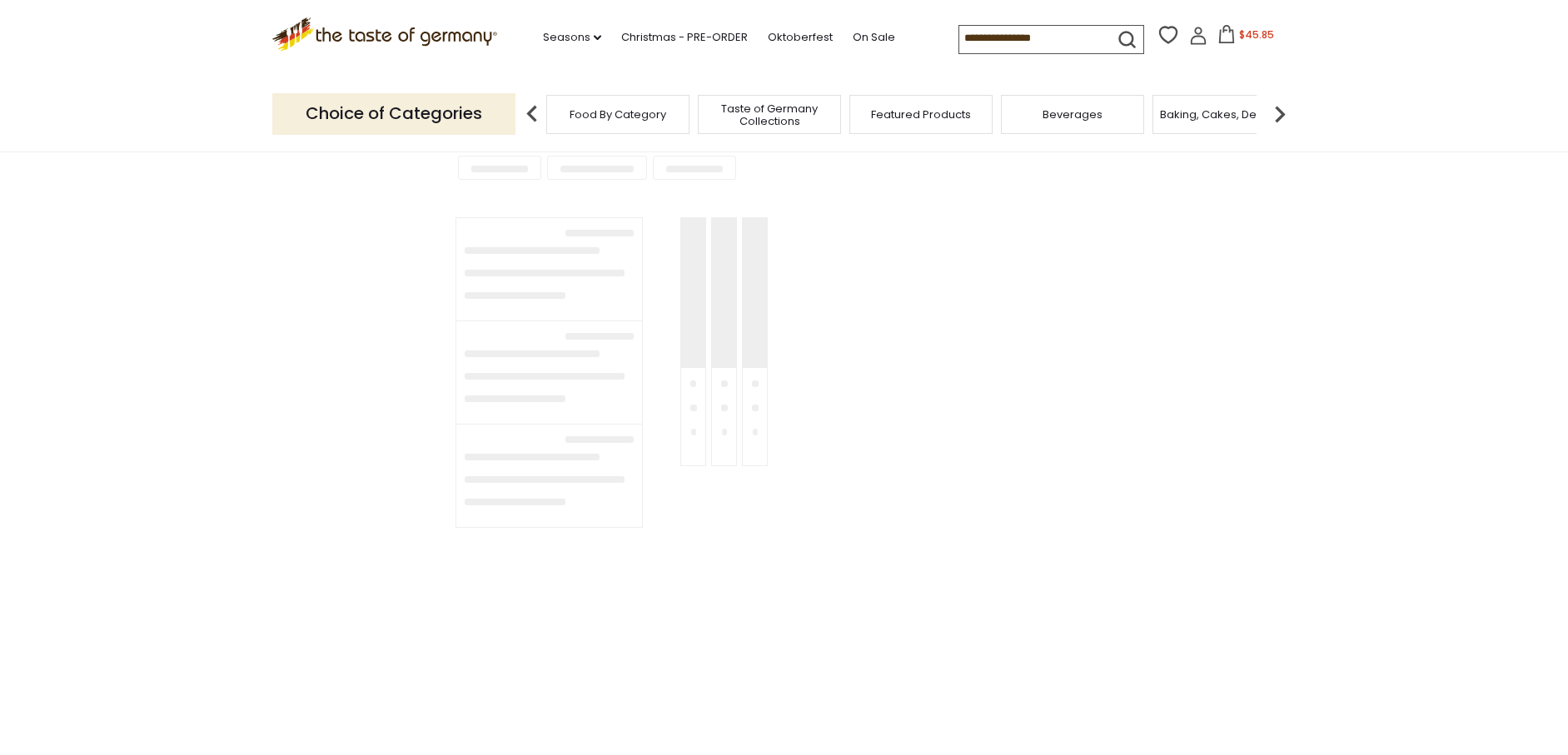
type input "******"
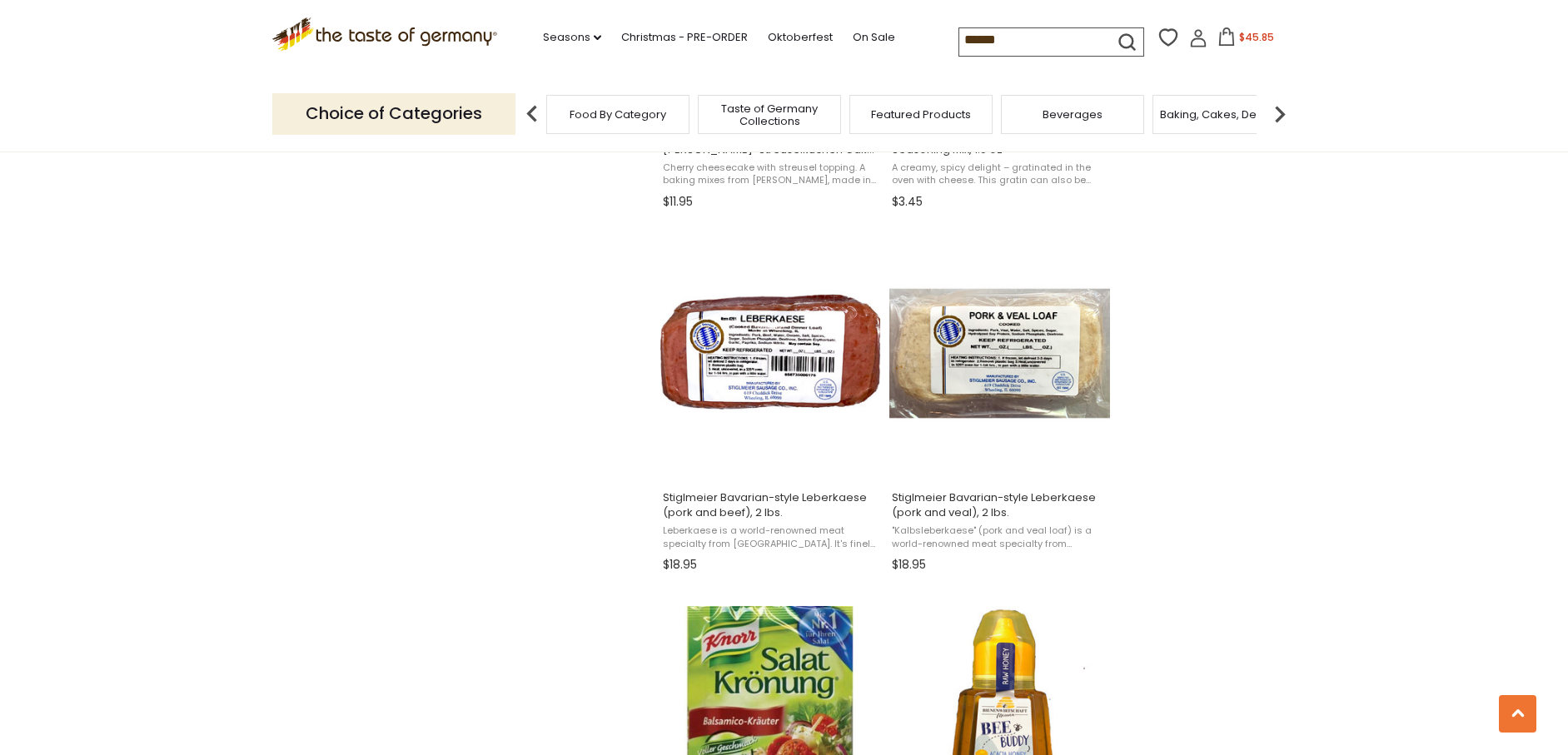
scroll to position [1752, 0]
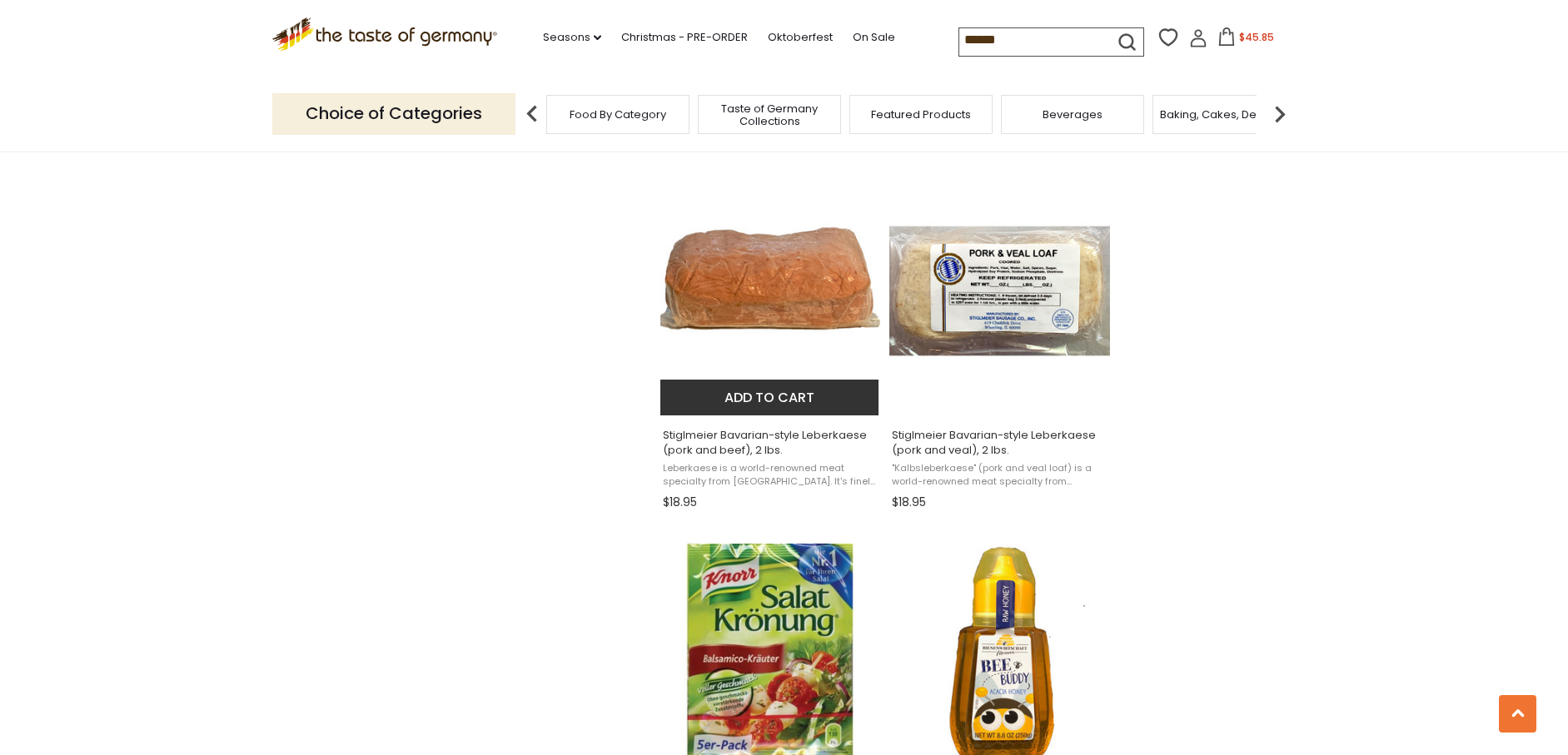
click at [724, 391] on button "Add to cart" at bounding box center [769, 398] width 219 height 36
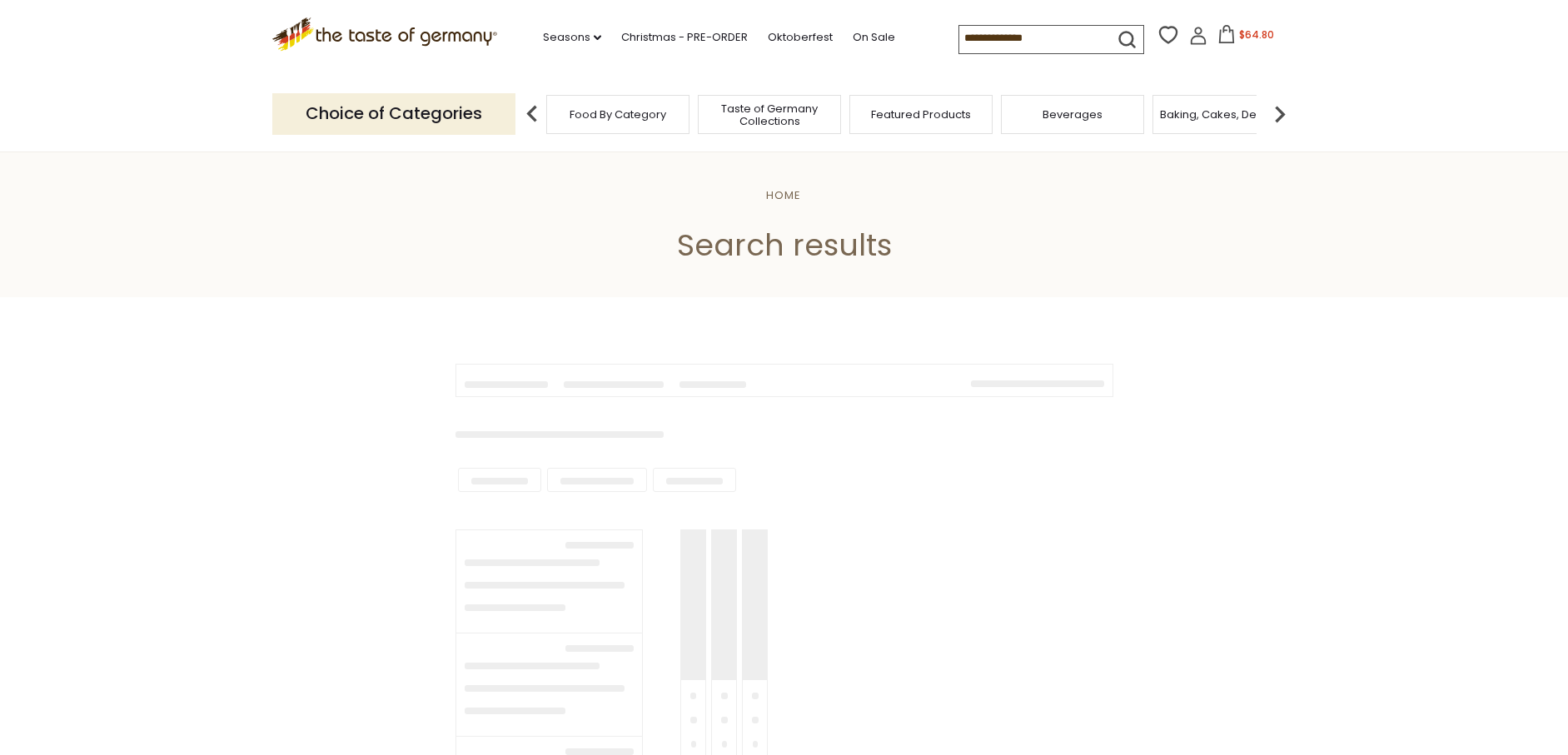
type input "******"
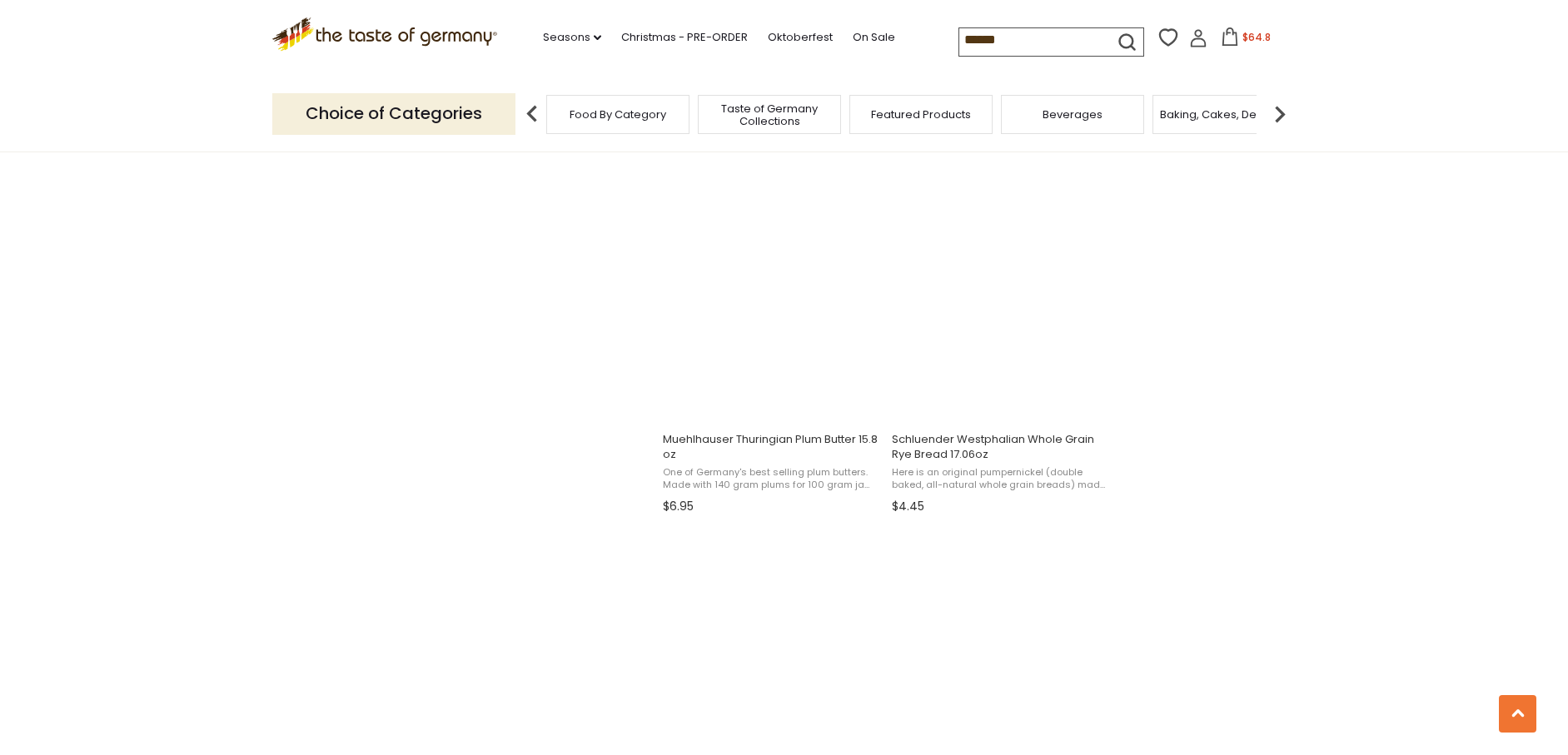
scroll to position [2469, 0]
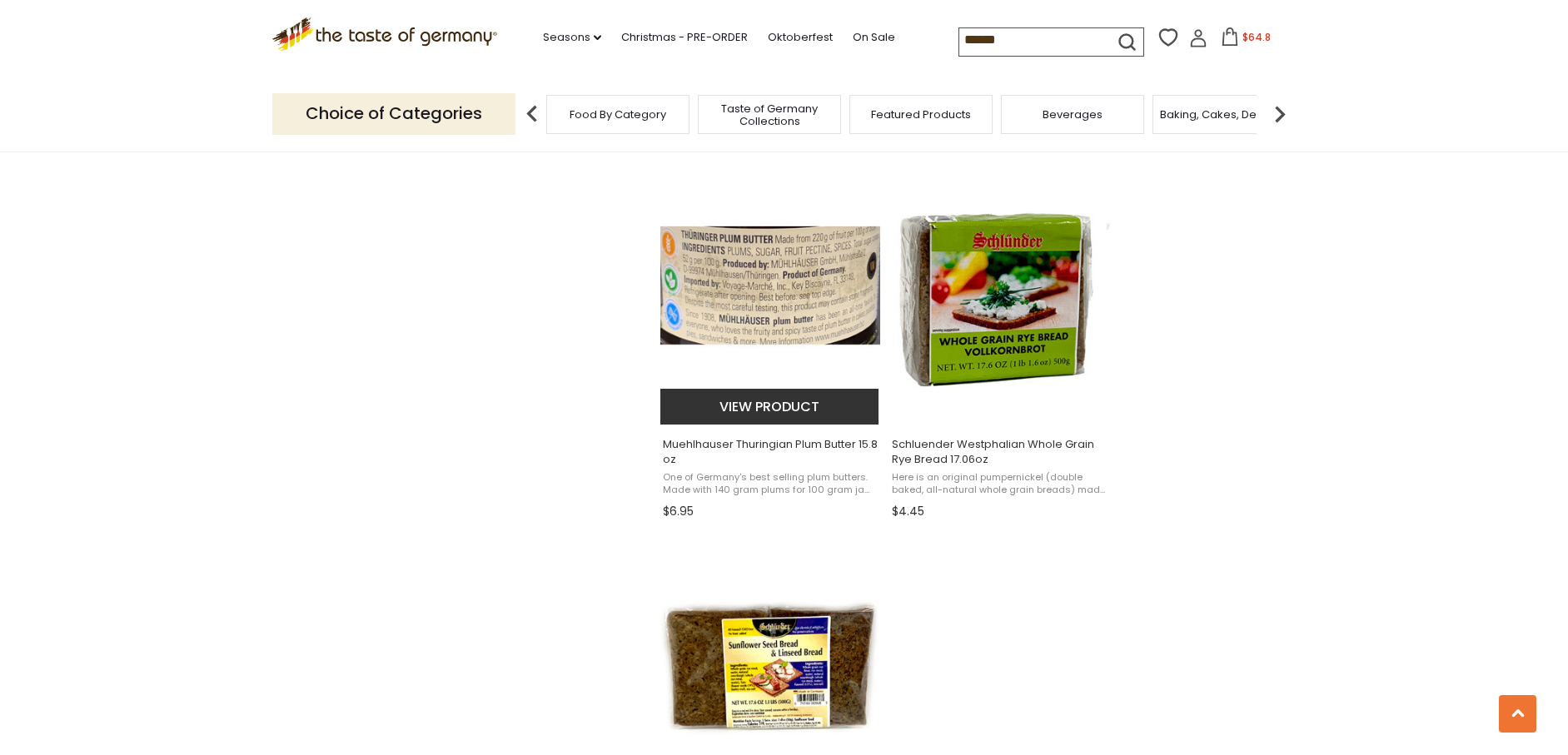
click at [739, 307] on img "Muehlhauser Thuringian Plum Butter 15.8 oz" at bounding box center [770, 300] width 221 height 221
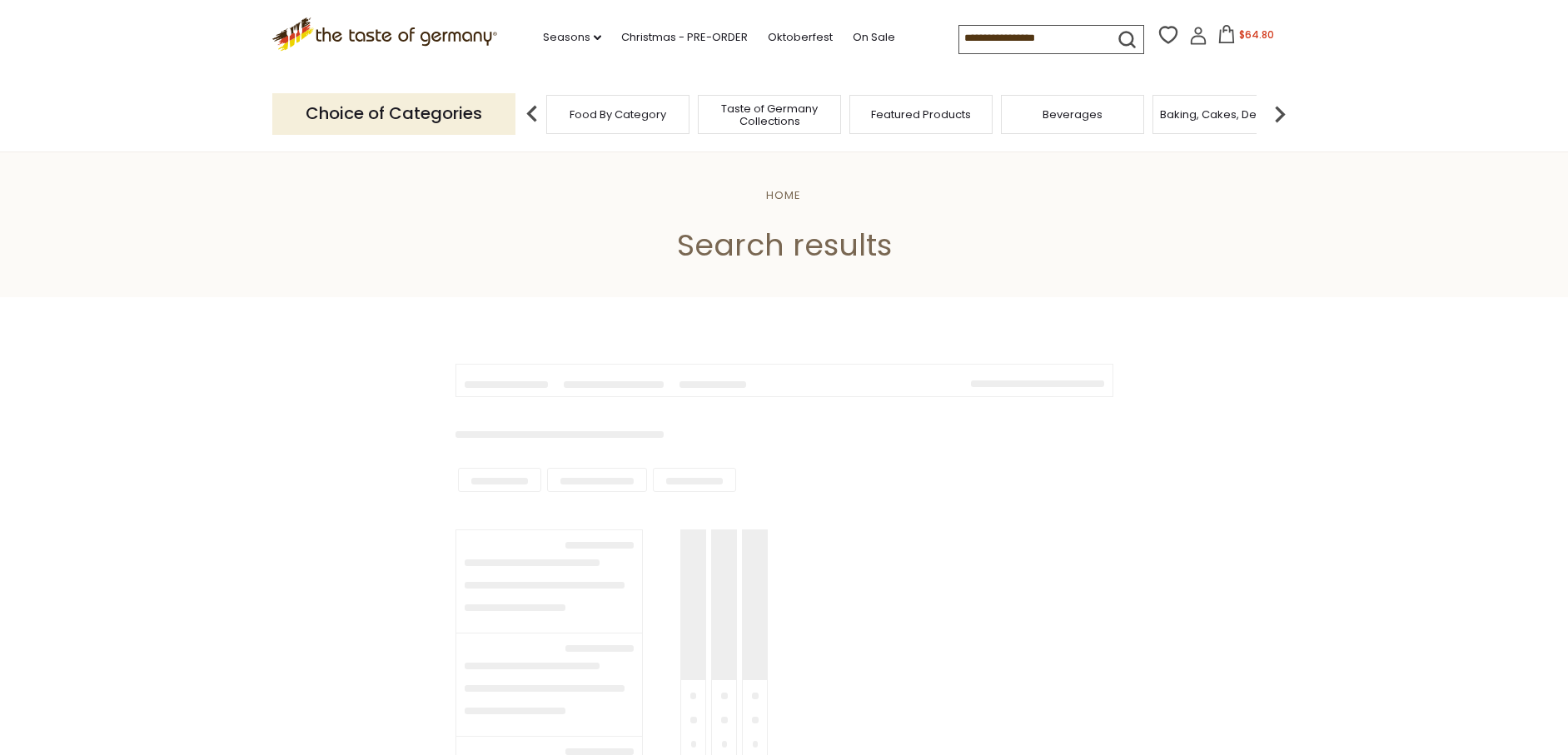
type input "******"
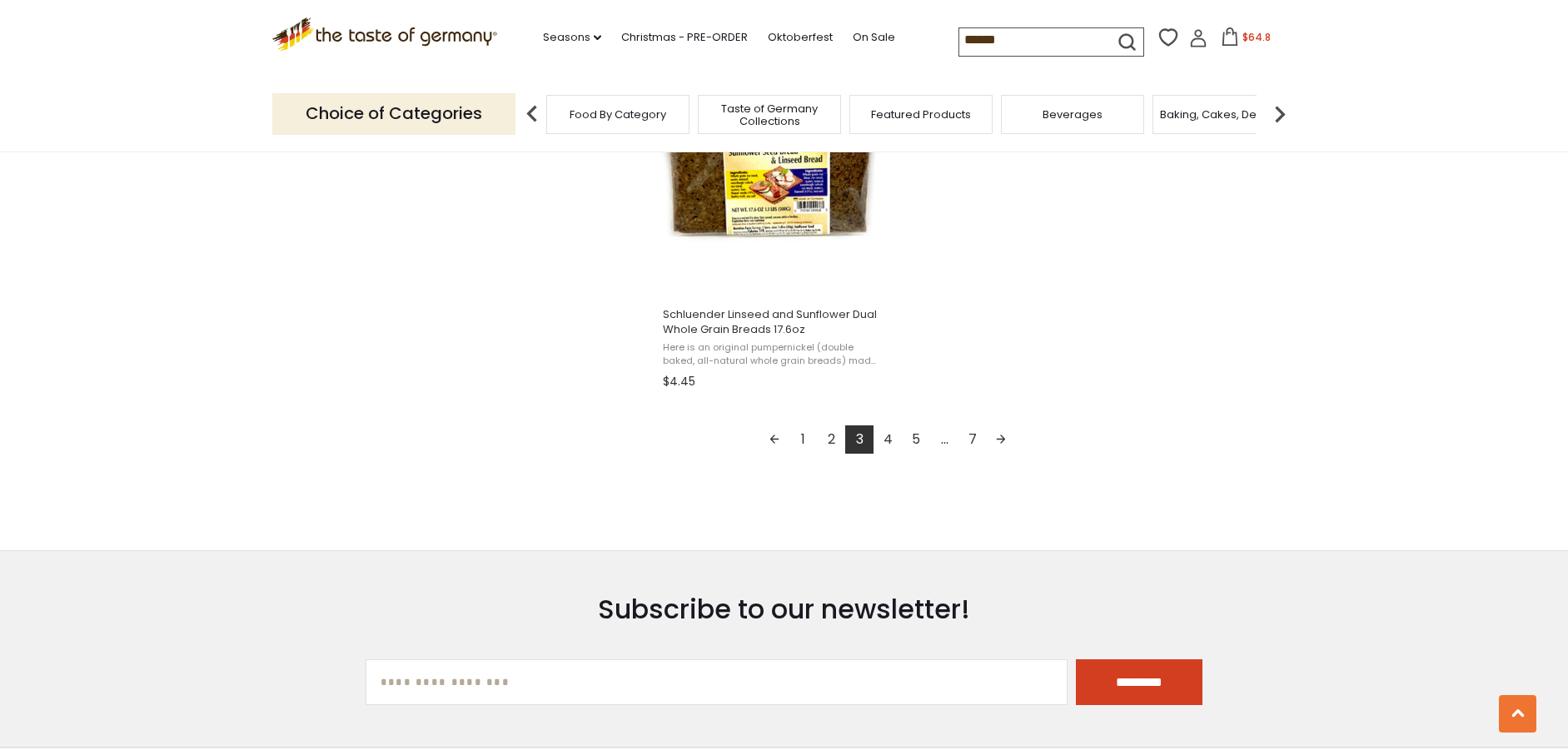
scroll to position [2996, 0]
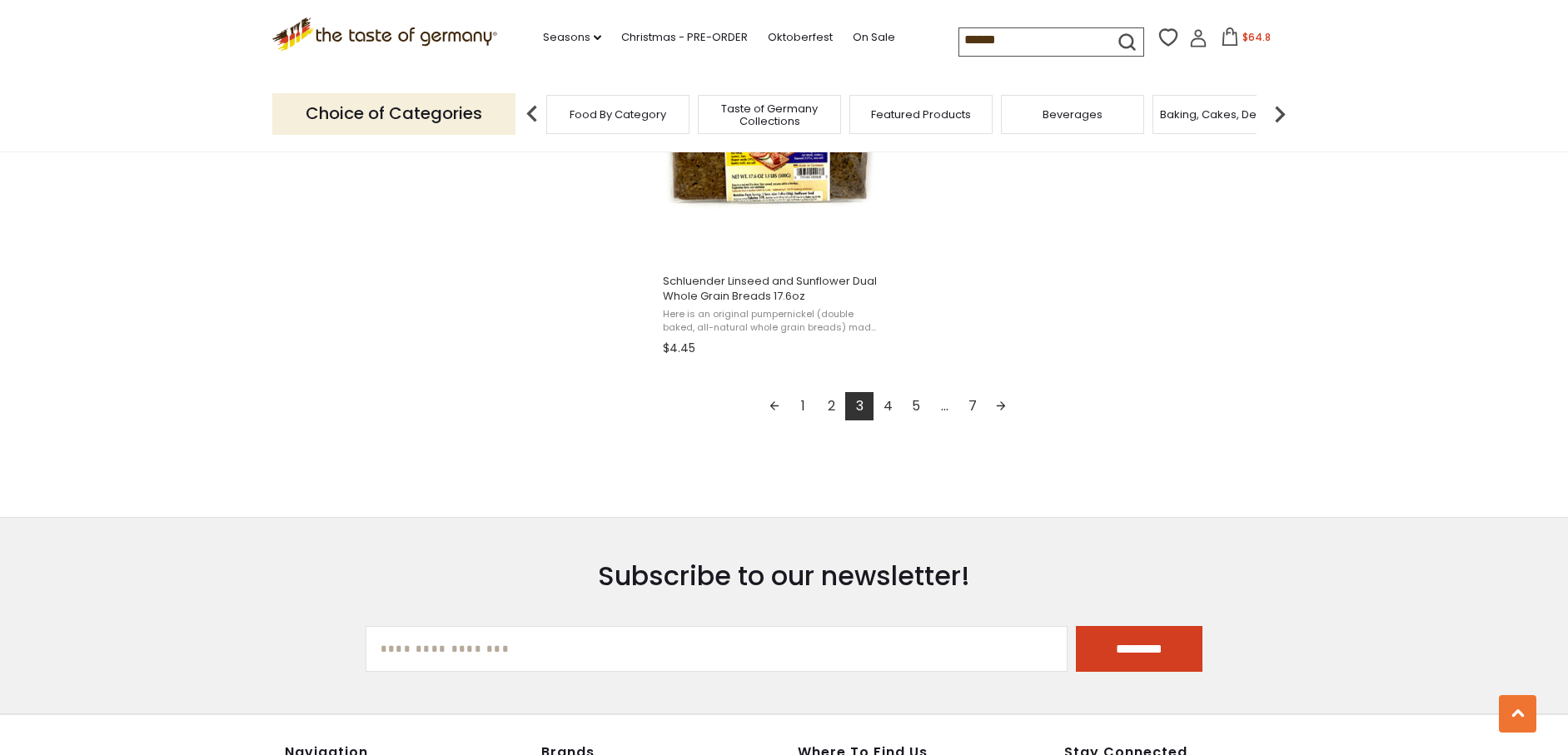
click at [889, 403] on link "4" at bounding box center [888, 406] width 28 height 28
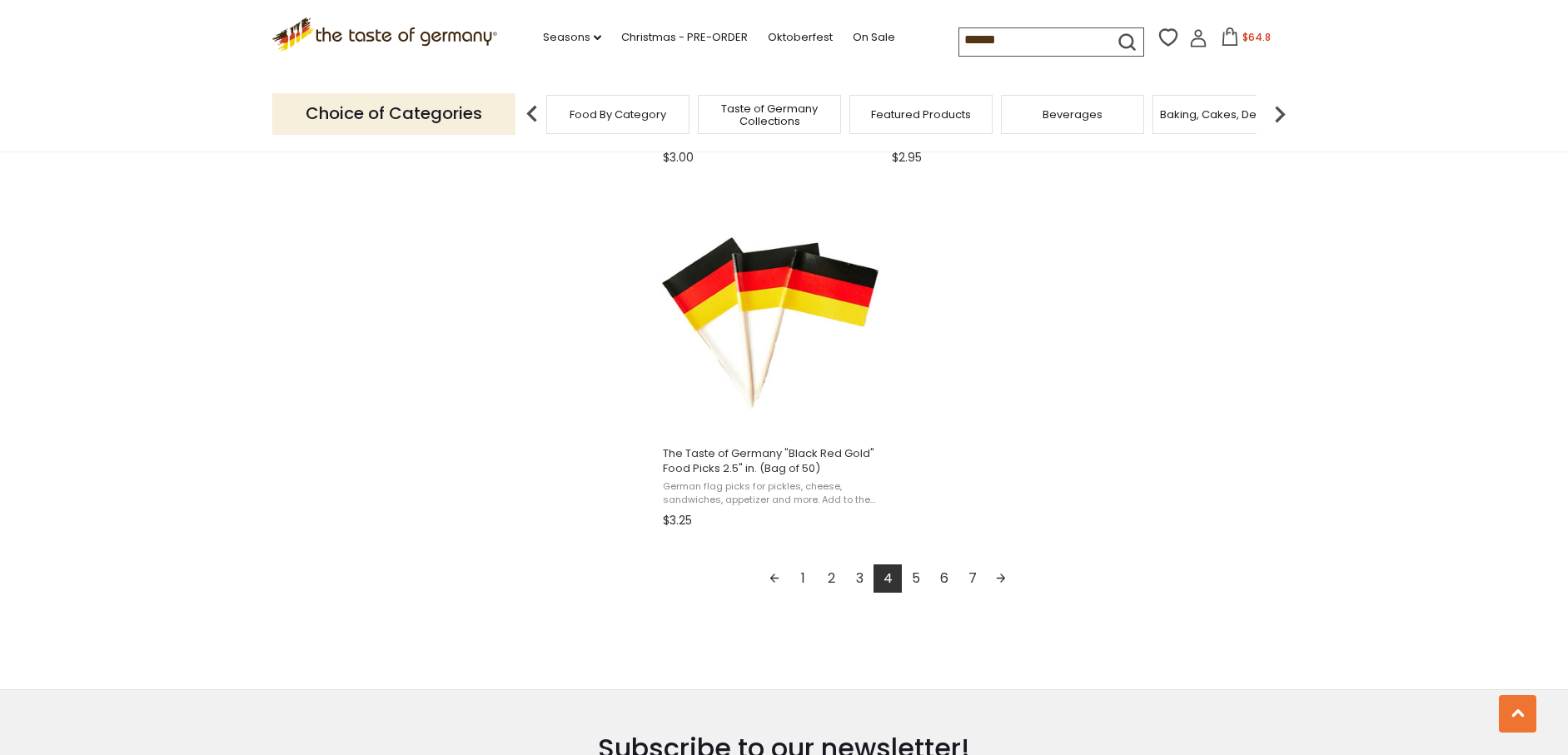
scroll to position [2862, 0]
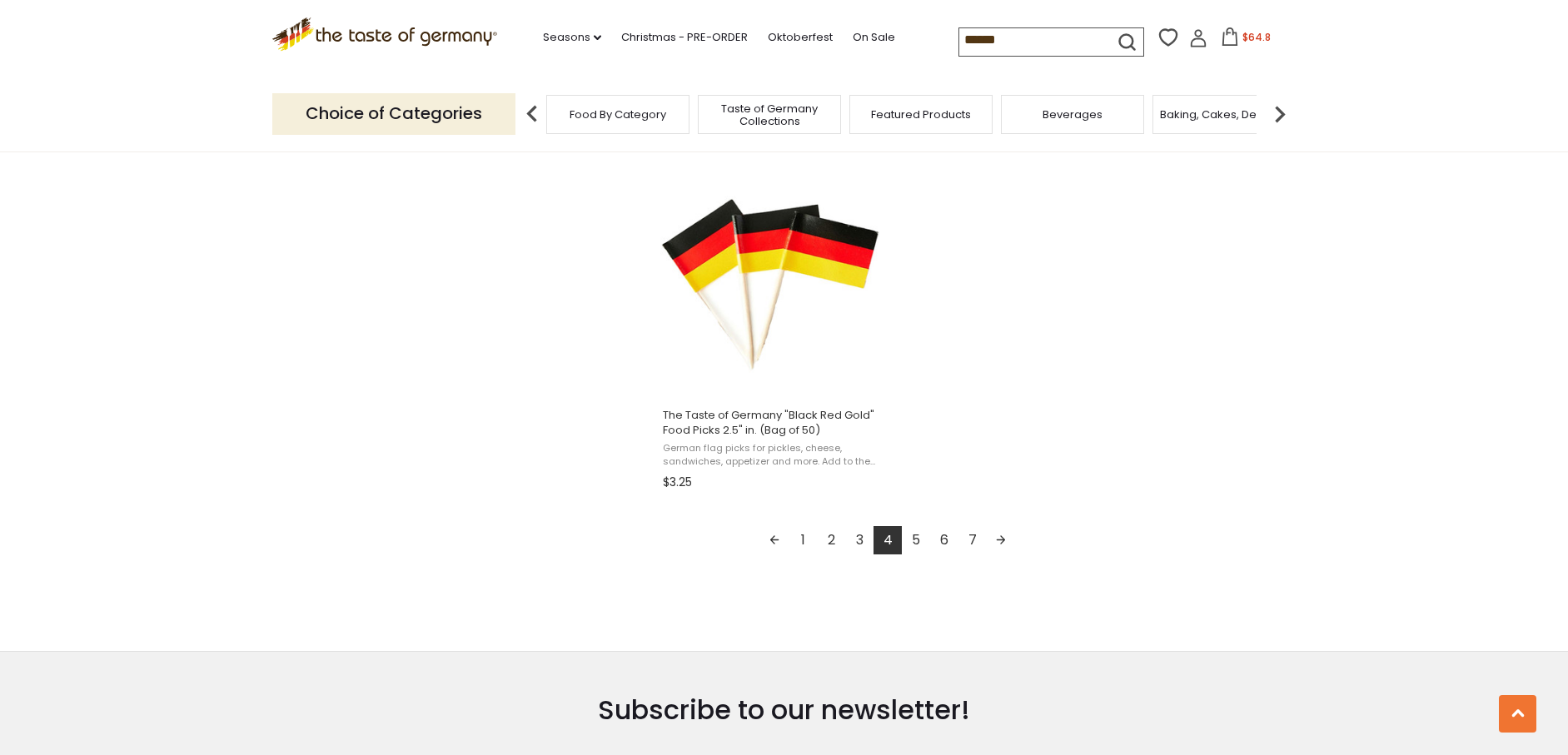
click at [916, 536] on link "5" at bounding box center [916, 541] width 28 height 28
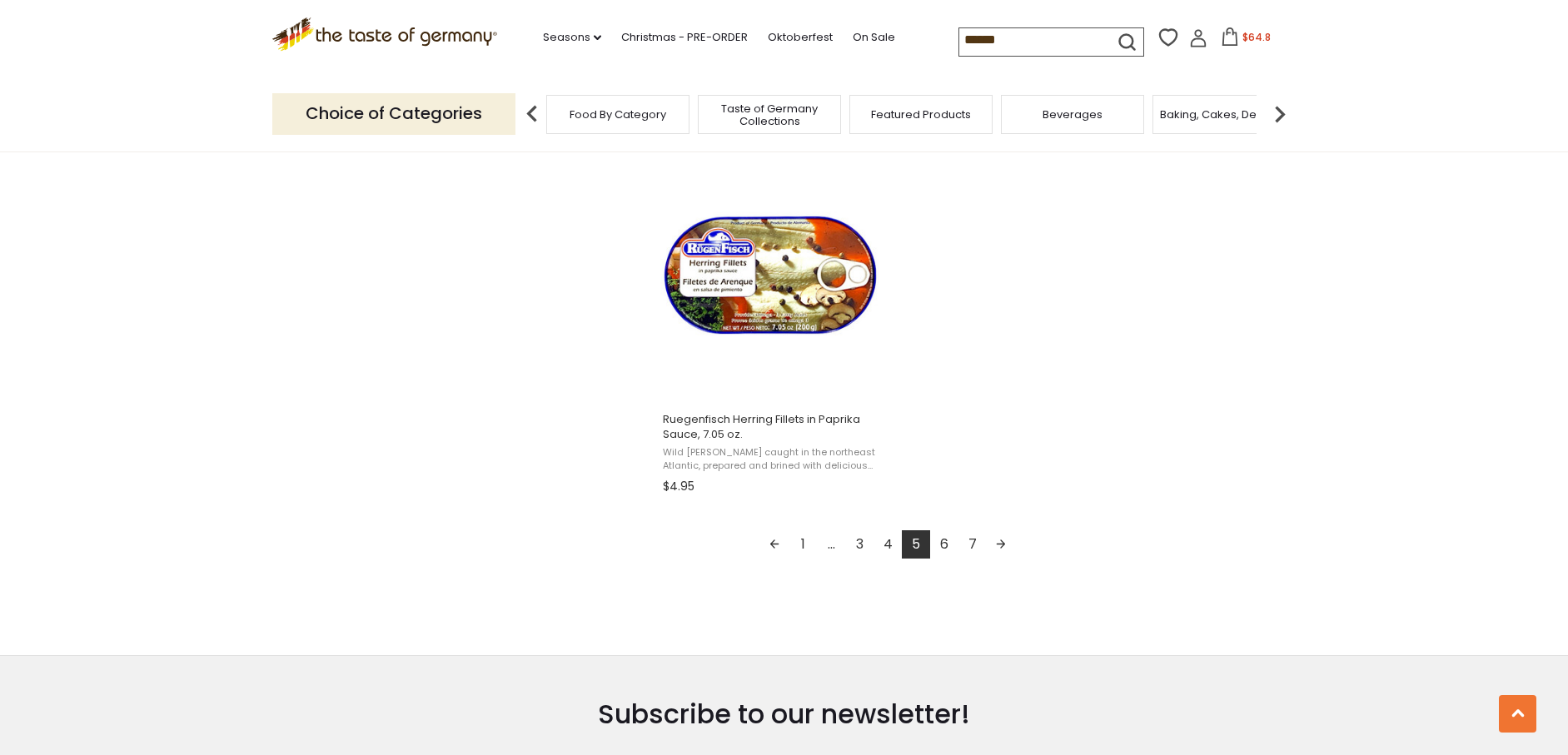
scroll to position [2891, 0]
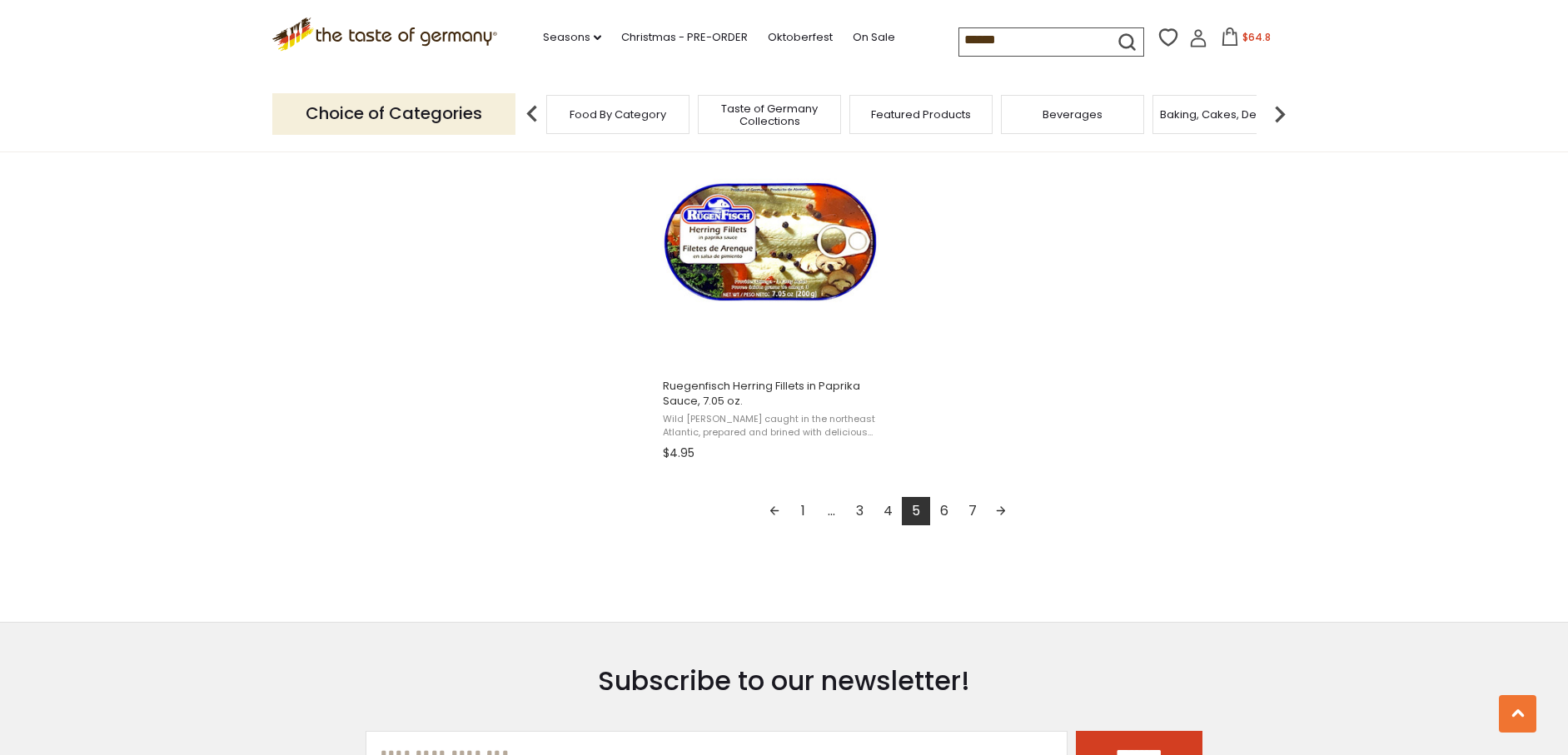
click at [947, 506] on link "6" at bounding box center [944, 511] width 28 height 28
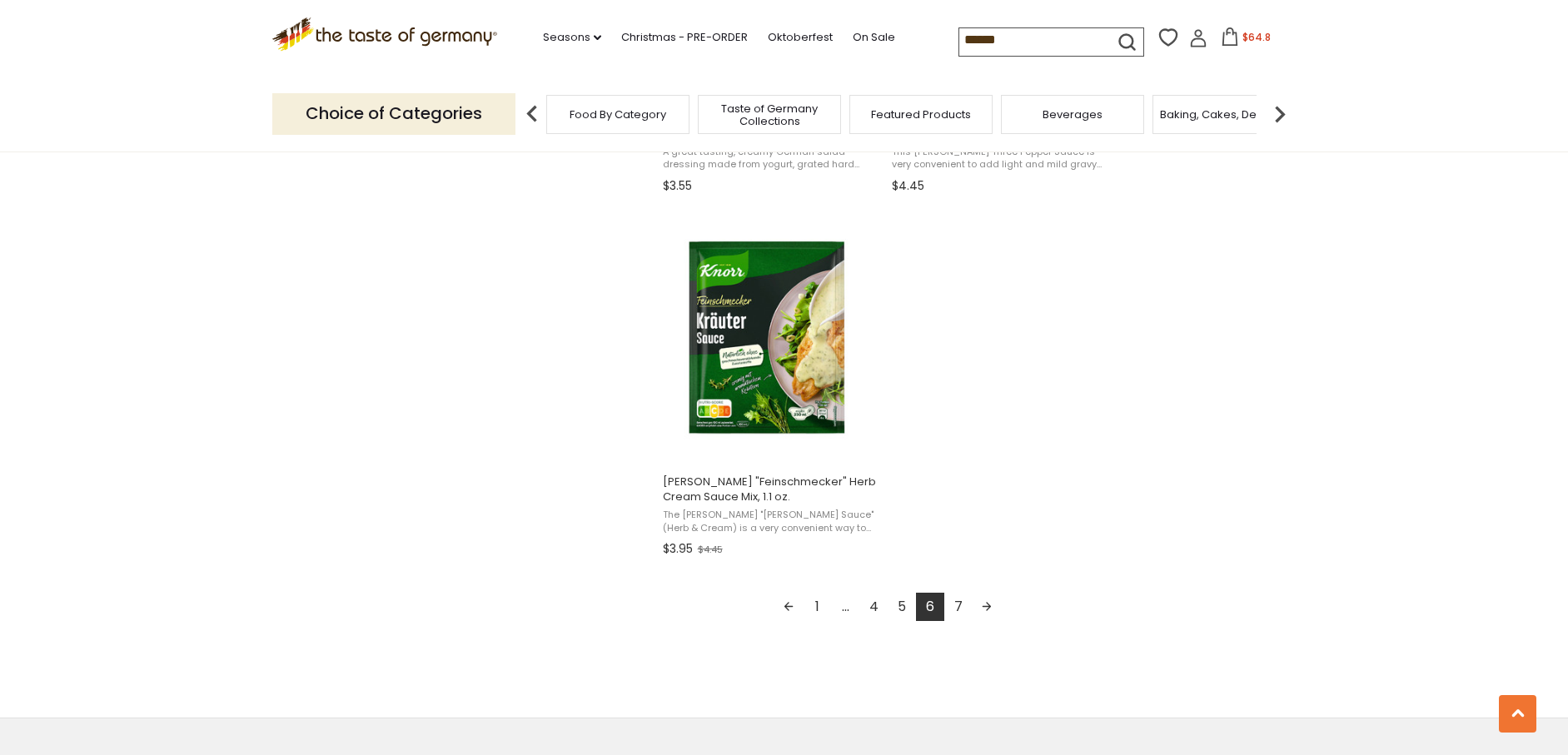
scroll to position [2848, 0]
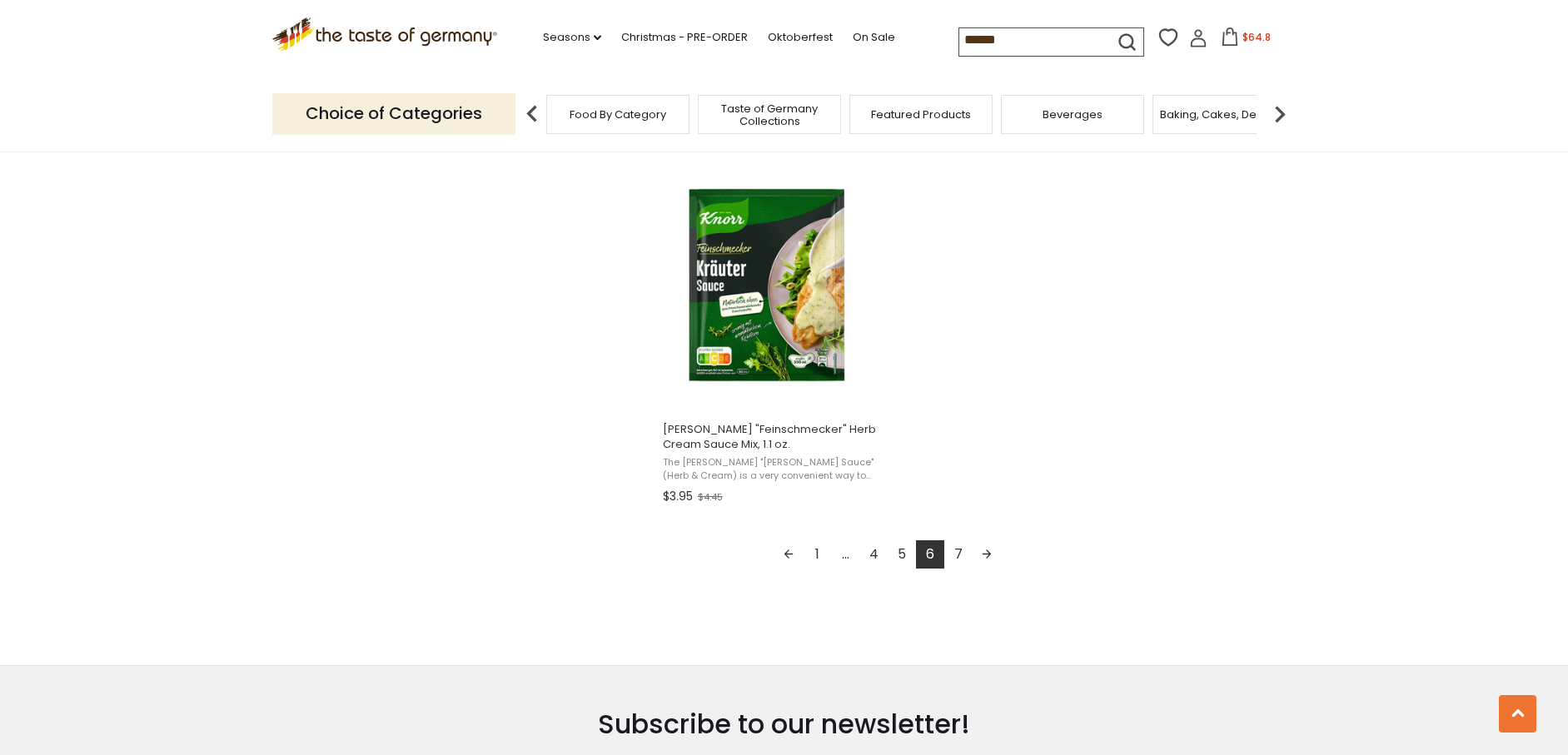
click at [960, 555] on link "7" at bounding box center [958, 555] width 28 height 28
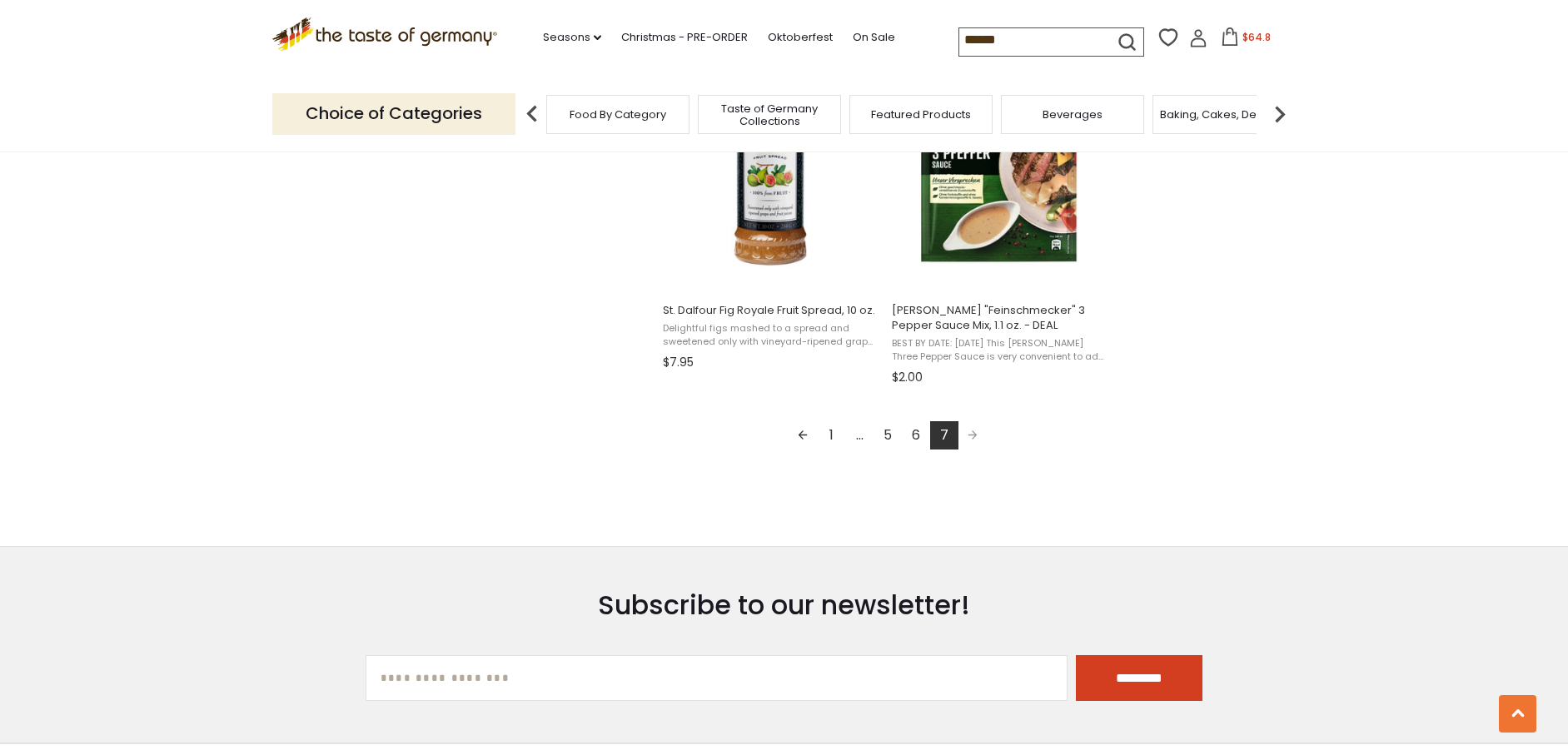
scroll to position [1891, 0]
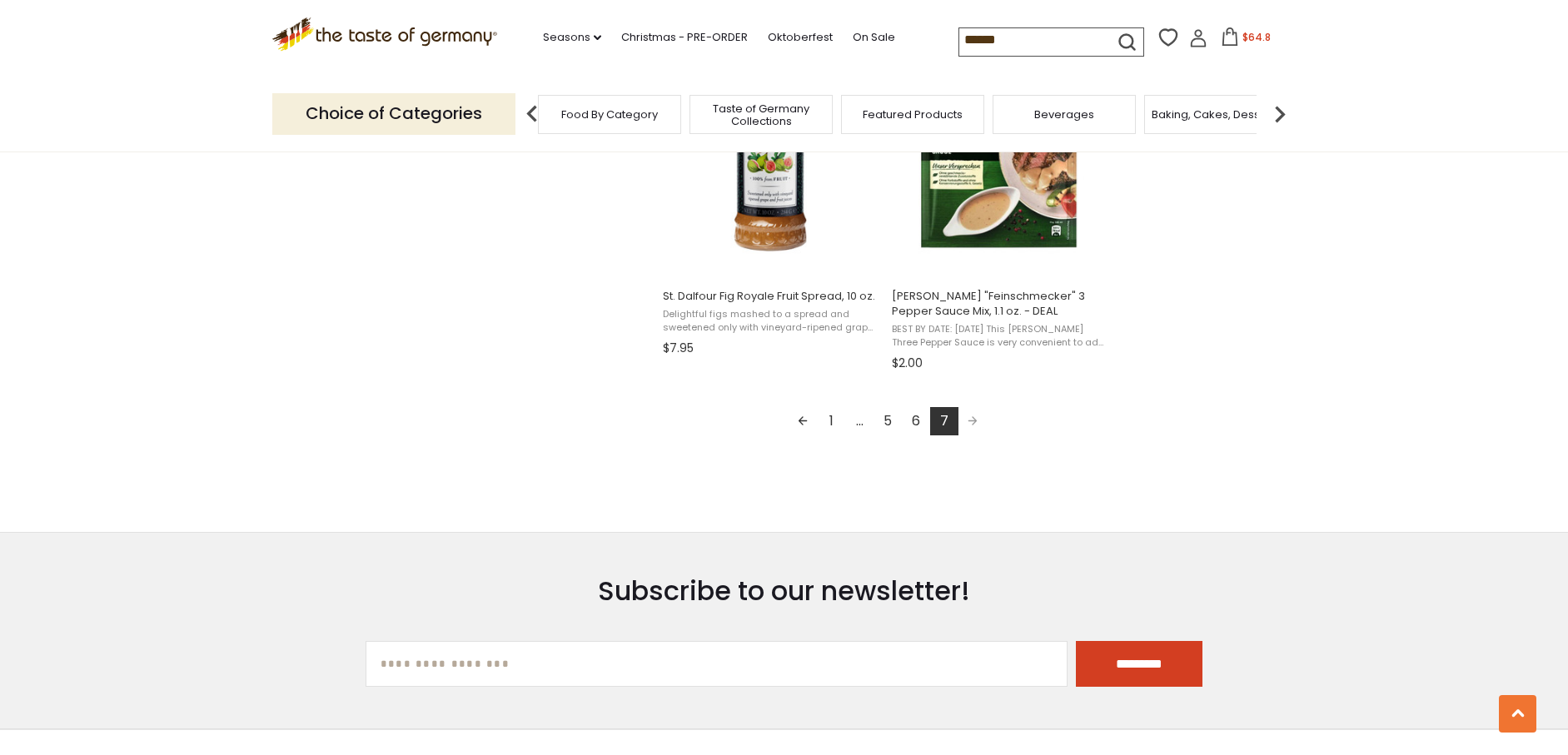
click at [906, 118] on span "Featured Products" at bounding box center [912, 114] width 100 height 12
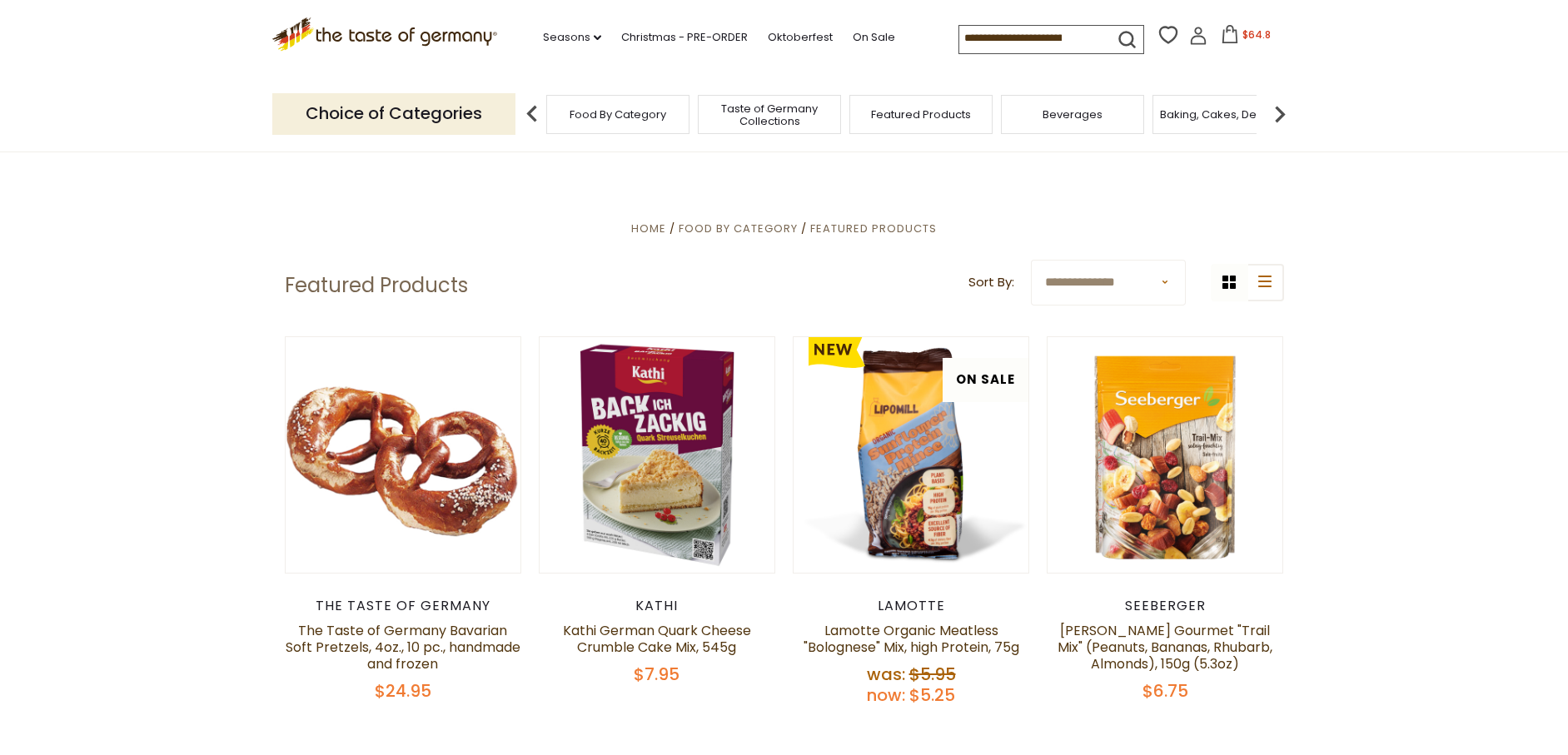
click at [986, 38] on input at bounding box center [1030, 37] width 141 height 24
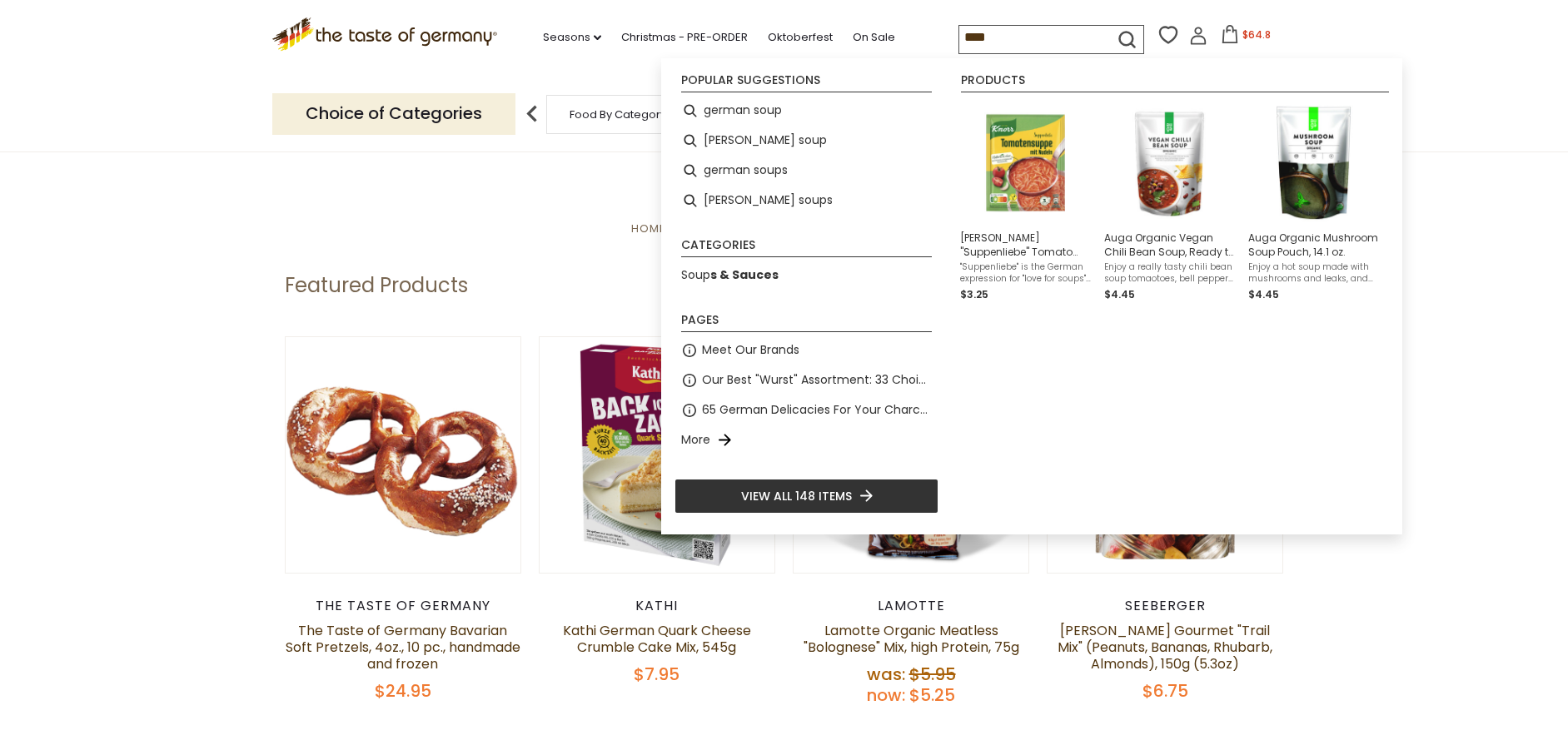
type input "*****"
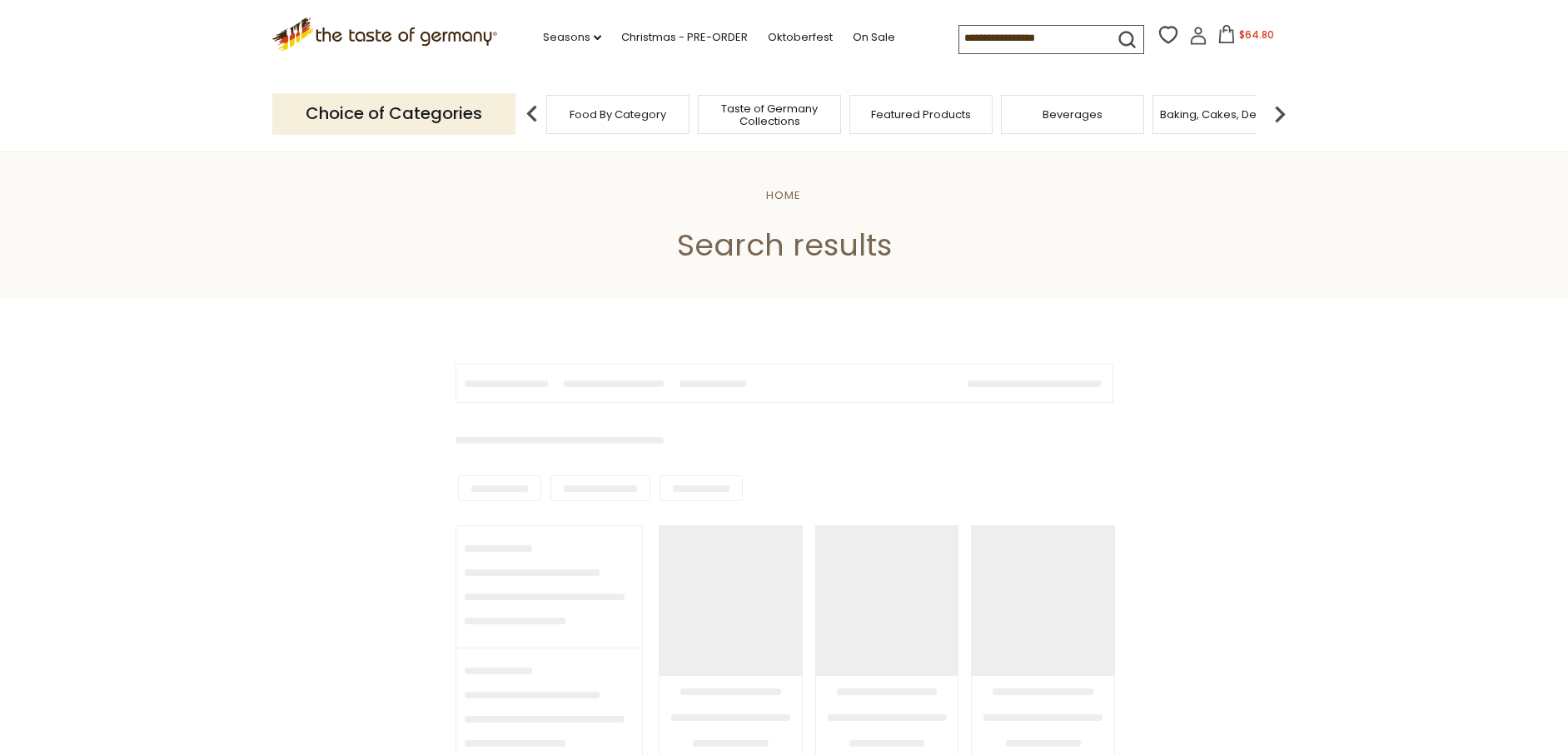
type input "*****"
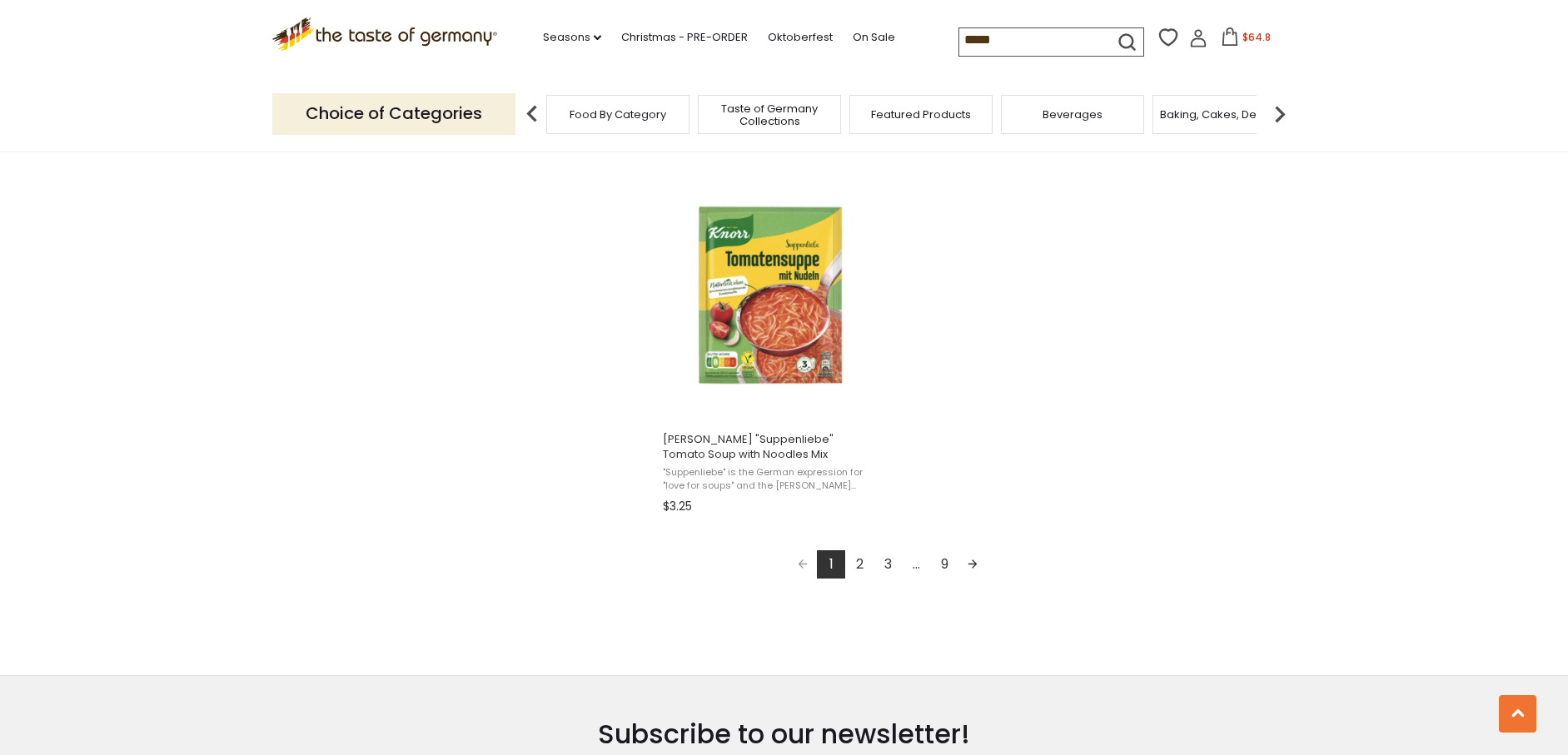
scroll to position [2842, 0]
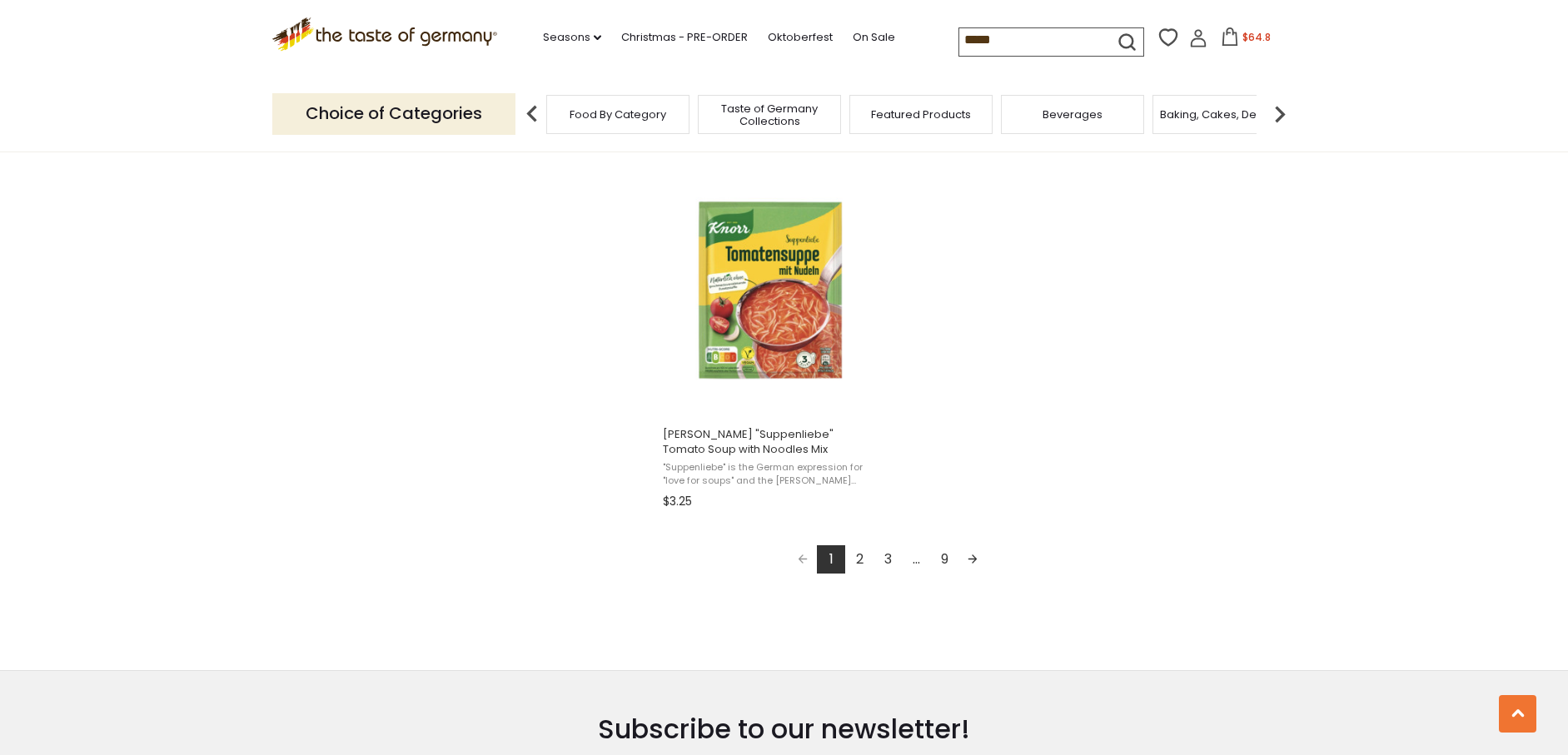
click at [861, 557] on link "2" at bounding box center [860, 559] width 28 height 28
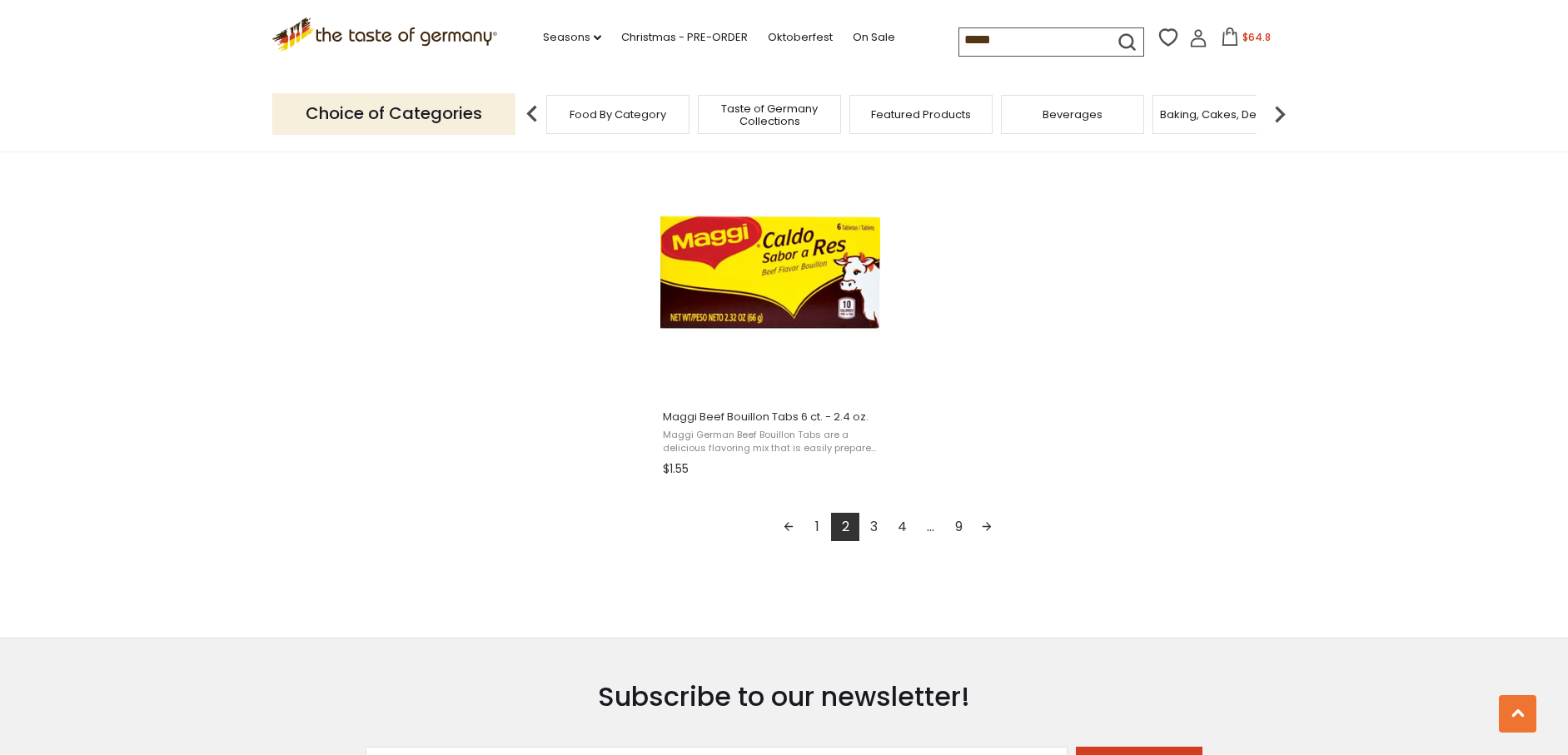
scroll to position [2769, 0]
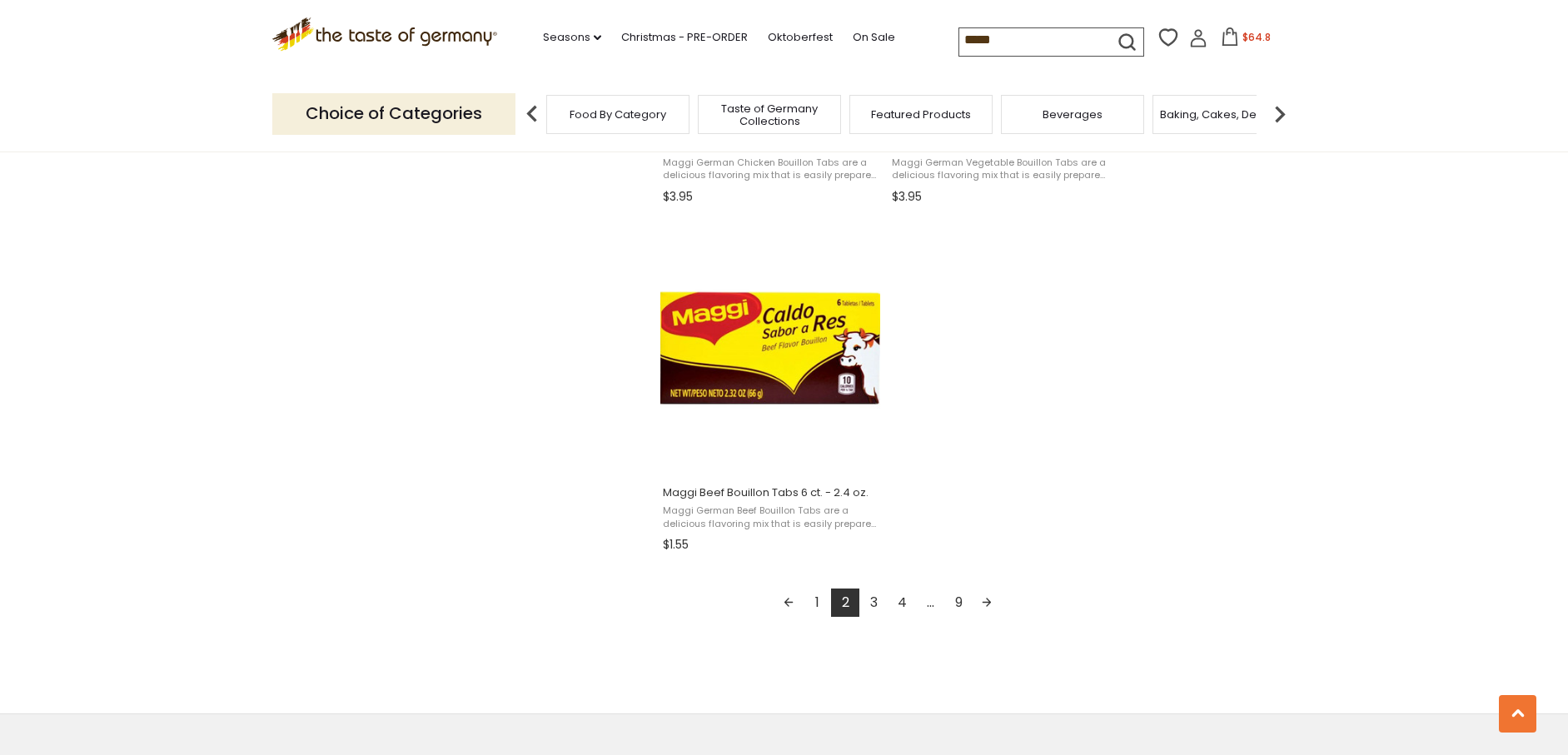
click at [873, 604] on link "3" at bounding box center [874, 603] width 28 height 28
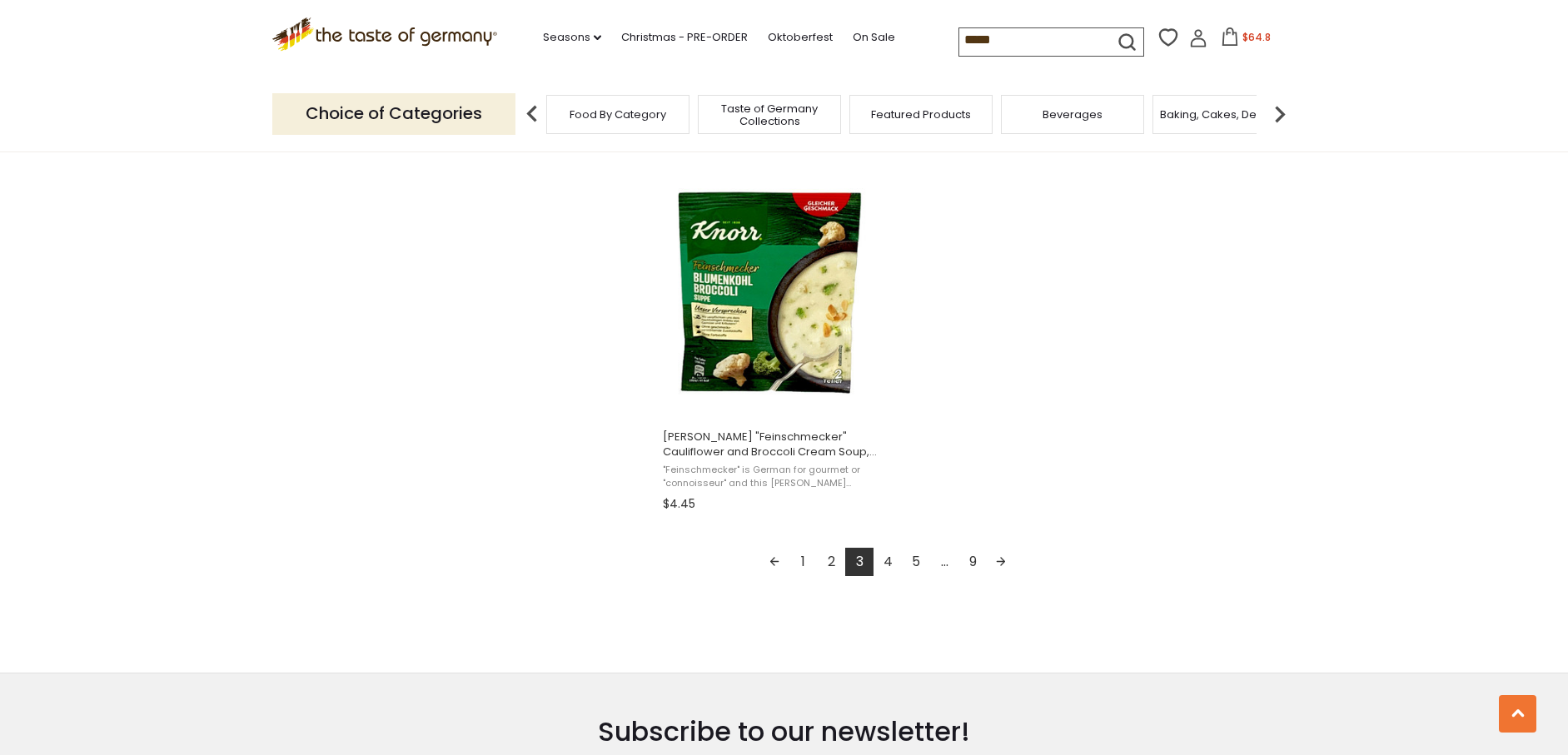
scroll to position [2816, 0]
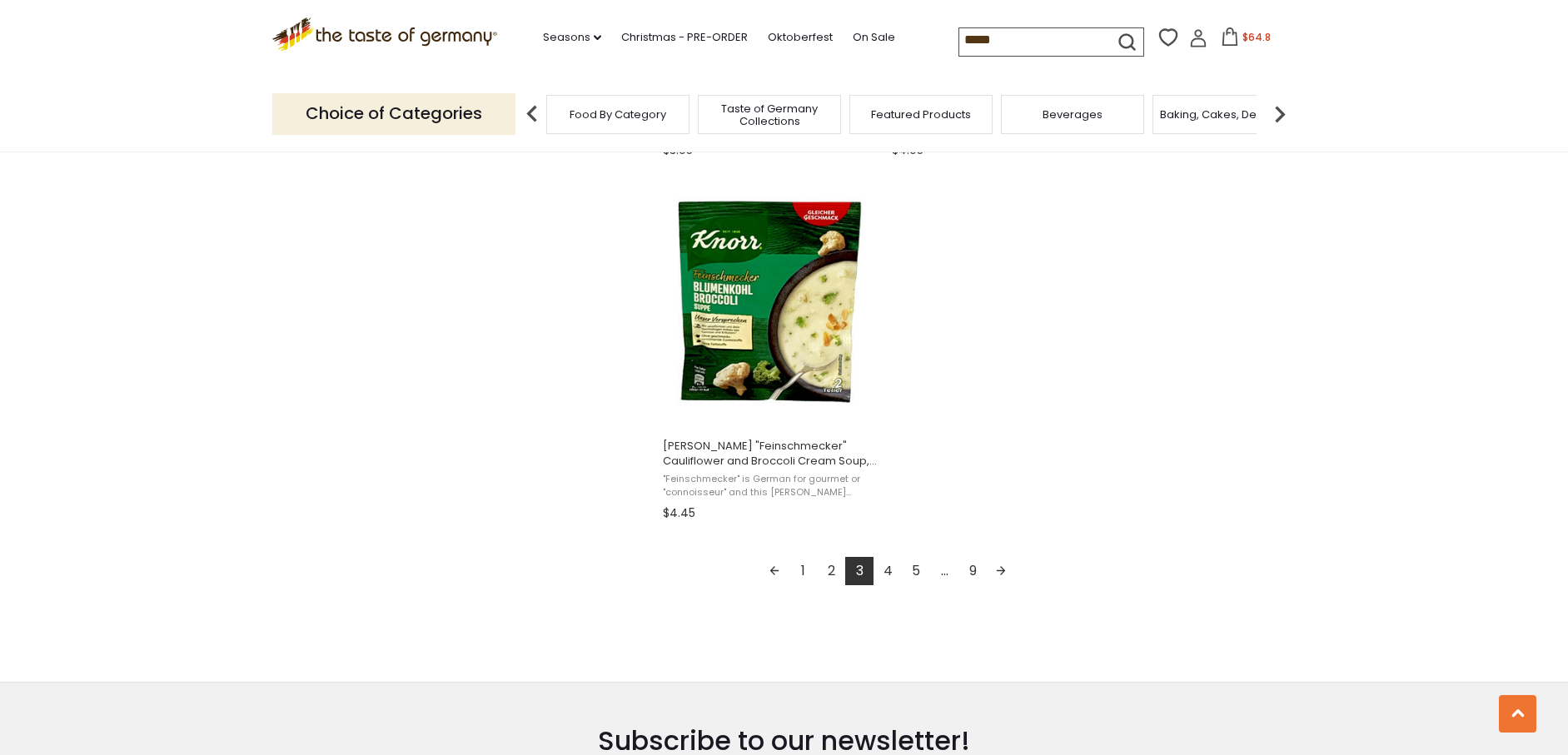
click at [892, 568] on link "4" at bounding box center [888, 571] width 28 height 28
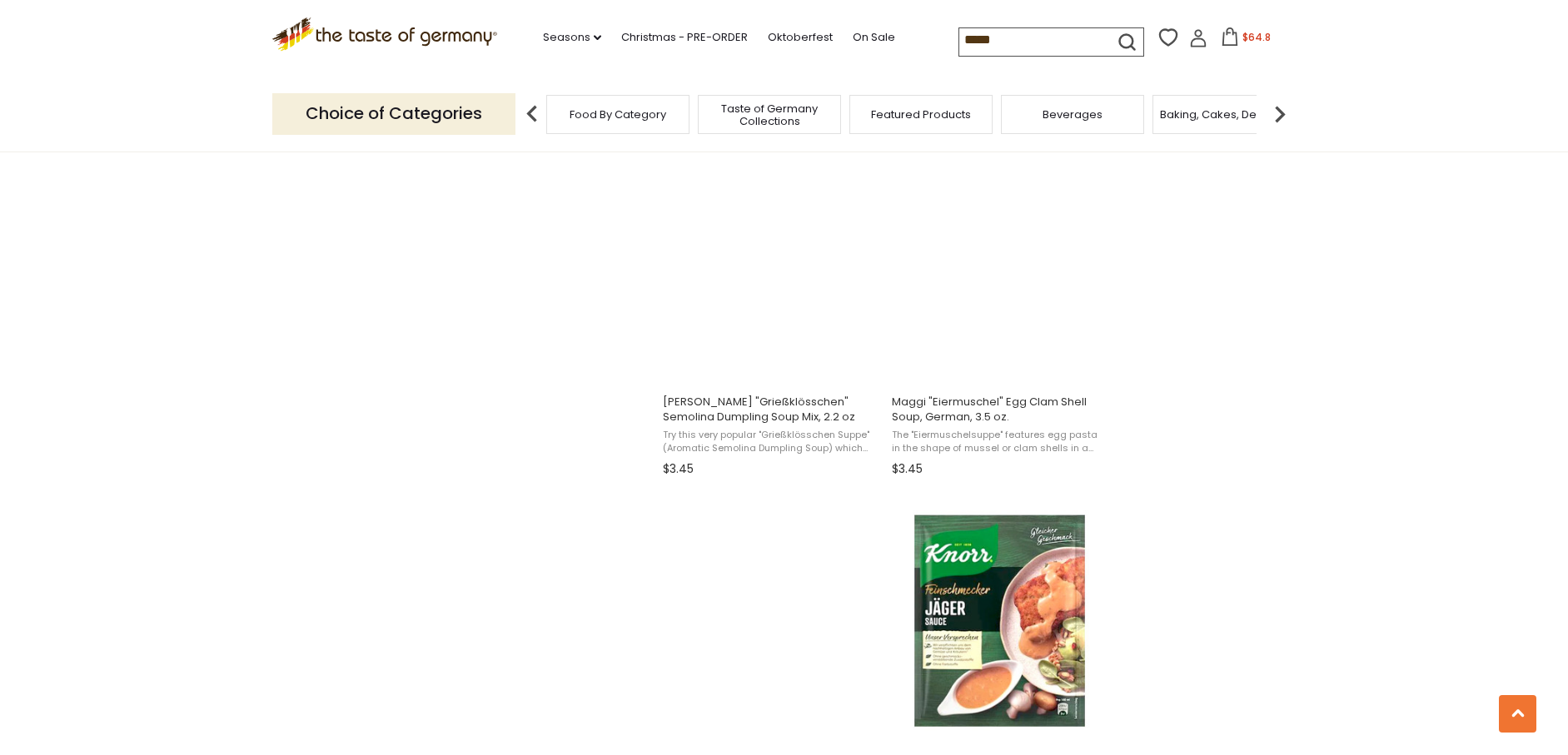
scroll to position [1800, 0]
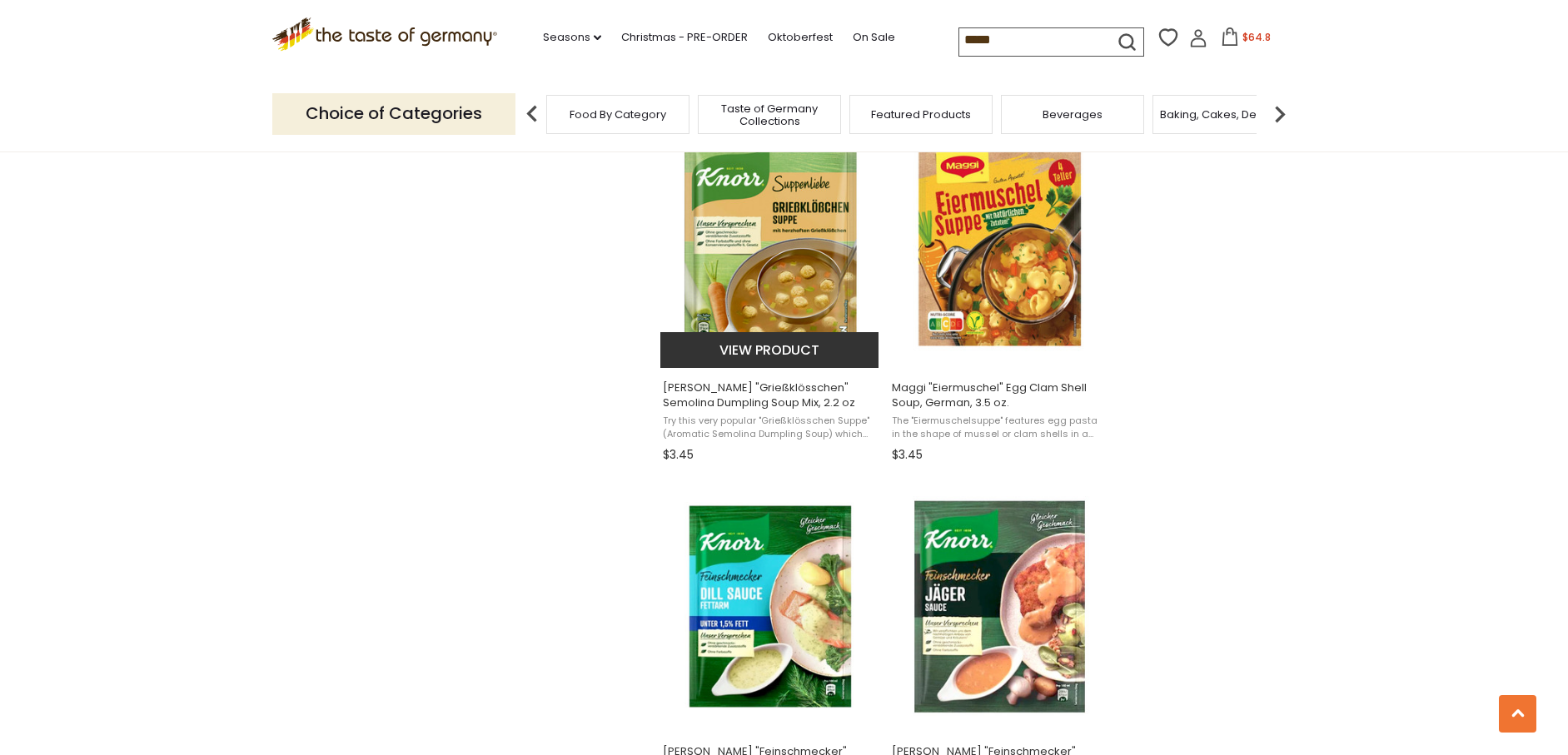
click at [765, 244] on img "Knorr" at bounding box center [770, 244] width 221 height 221
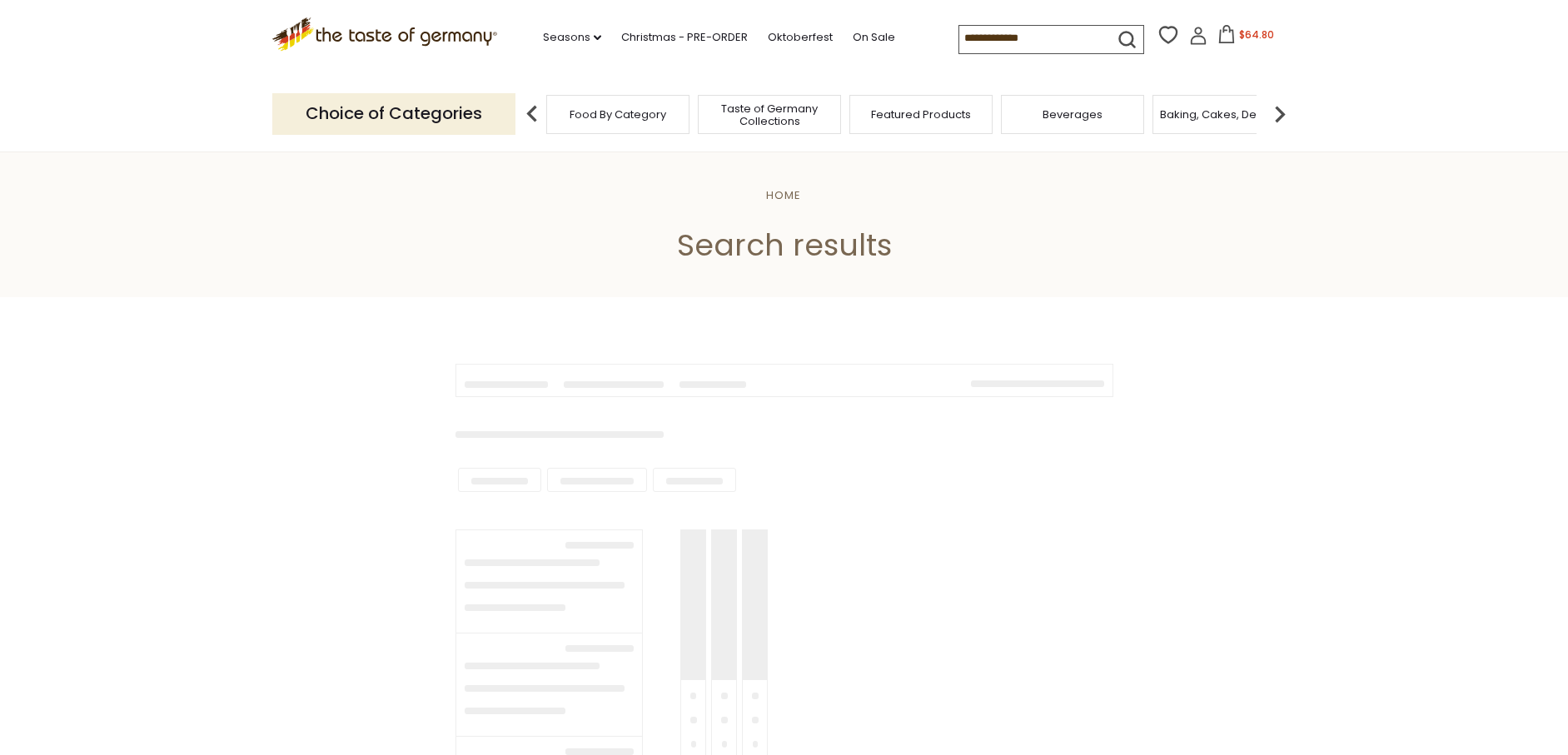
type input "*****"
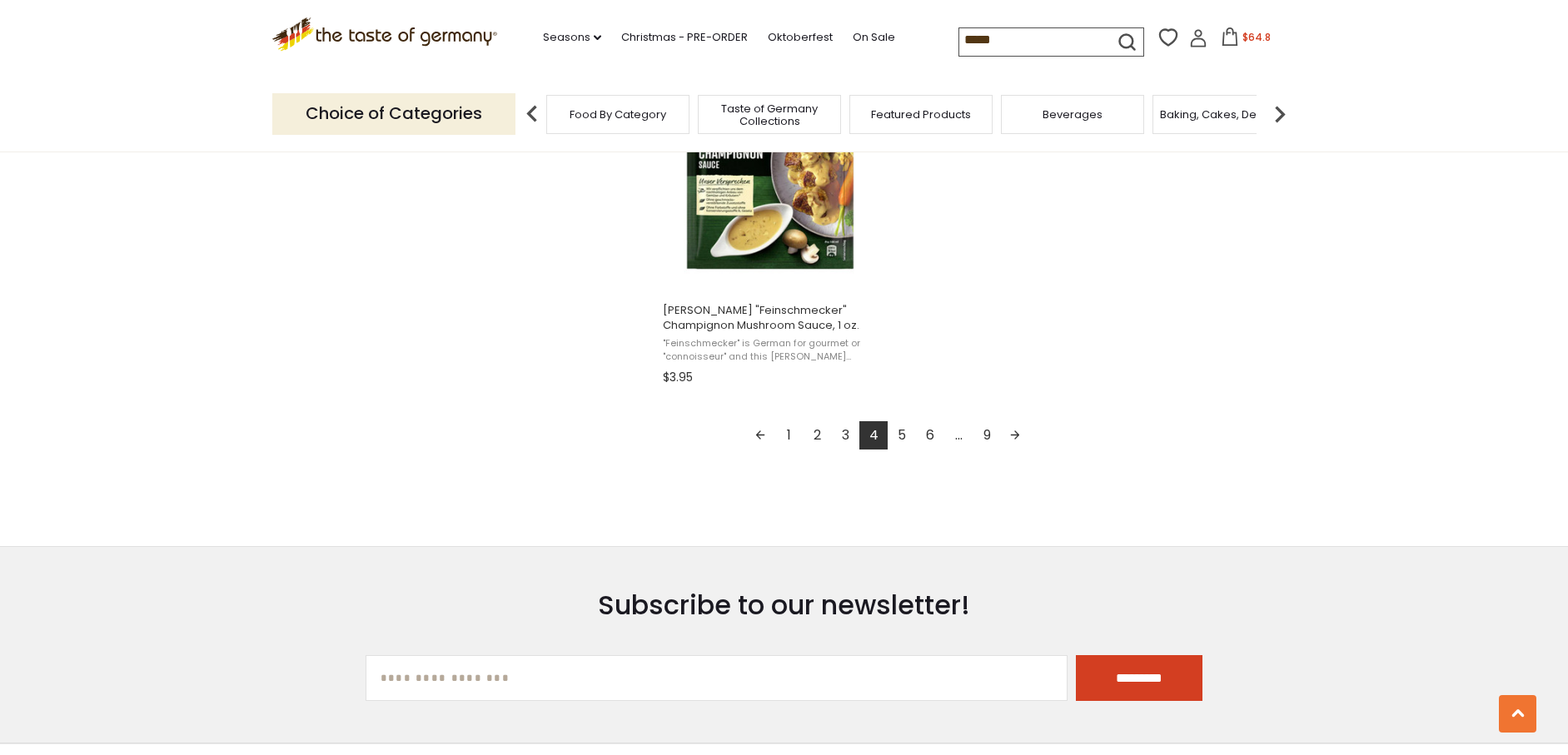
scroll to position [3067, 0]
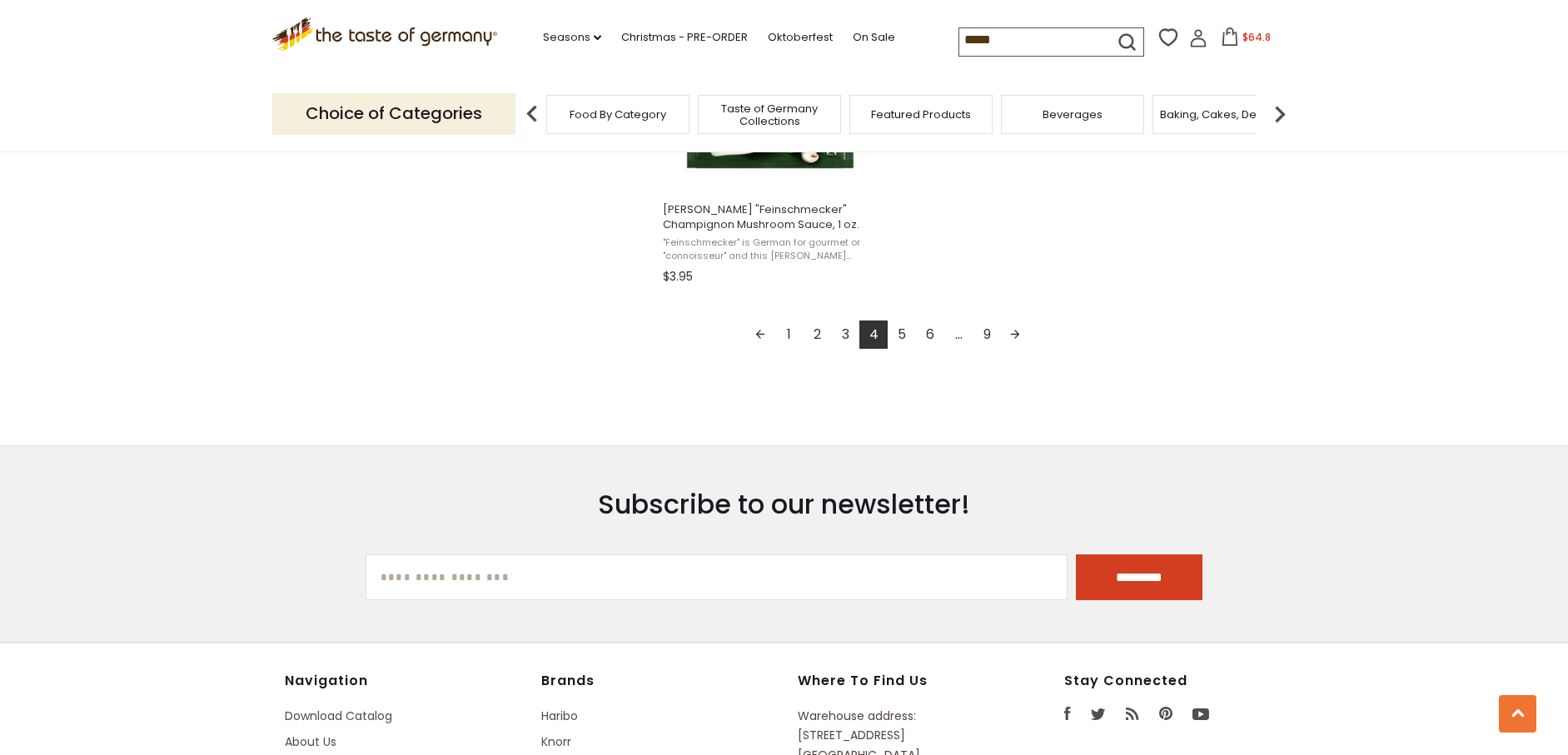
click at [904, 329] on link "5" at bounding box center [902, 335] width 28 height 28
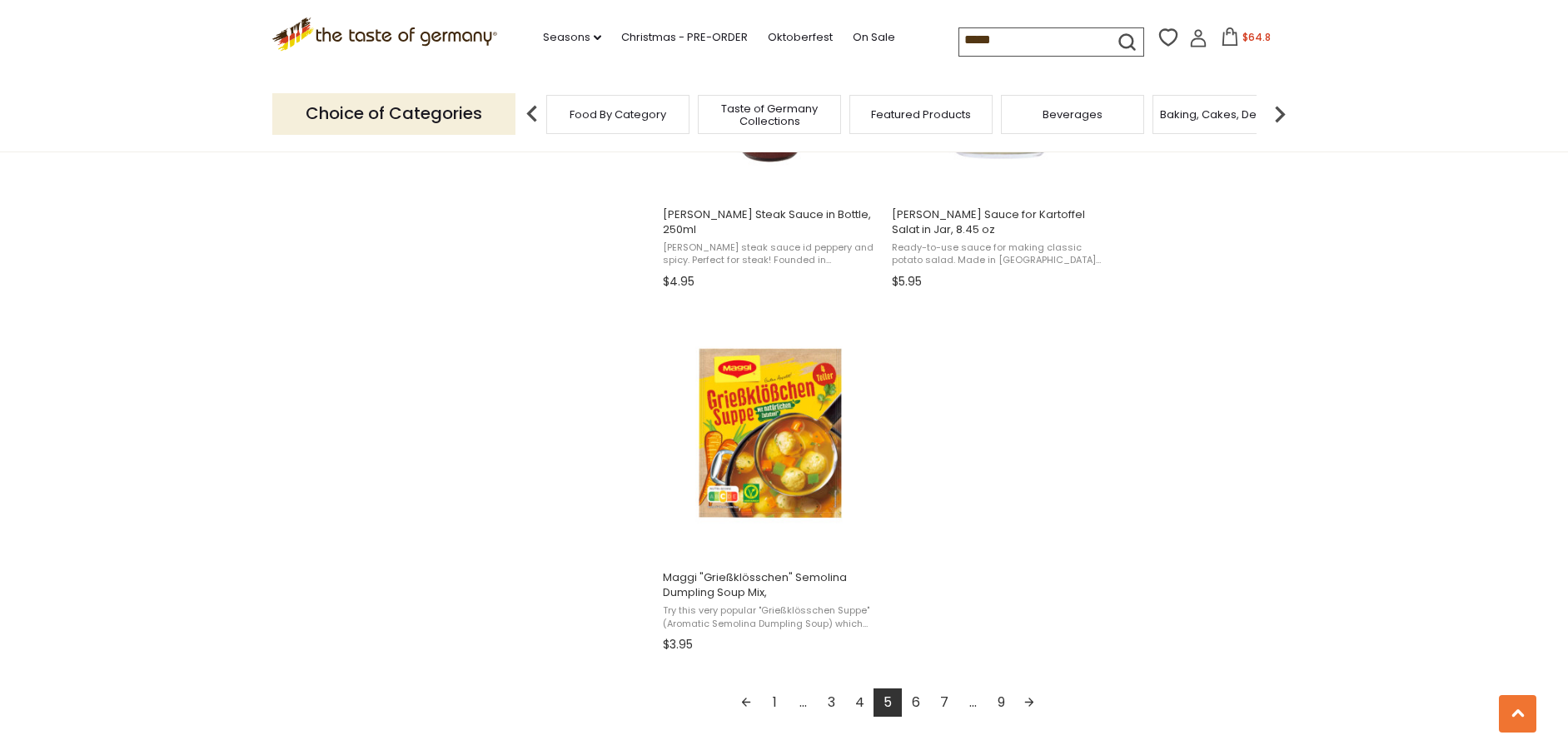
scroll to position [2713, 0]
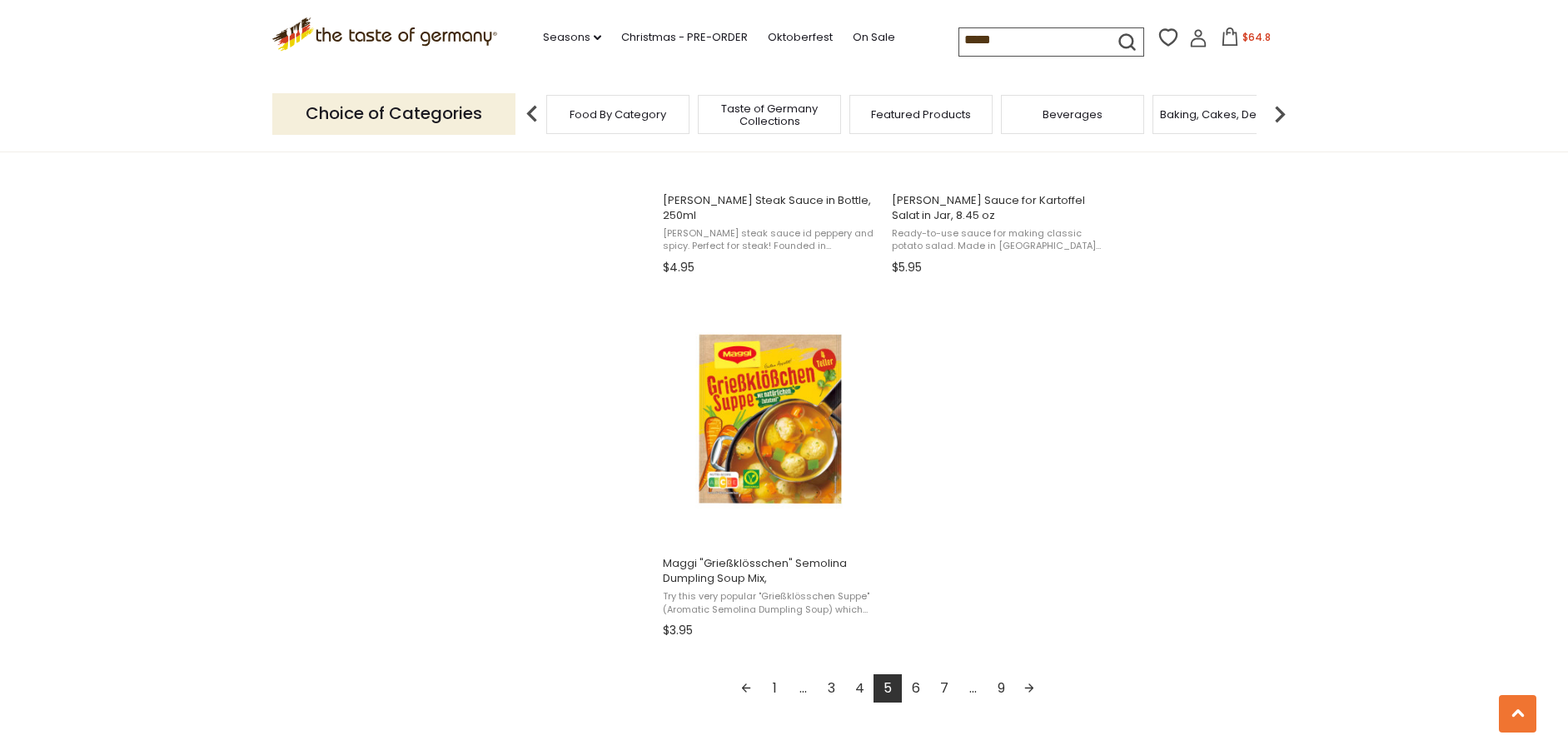
click at [917, 689] on link "6" at bounding box center [916, 688] width 28 height 28
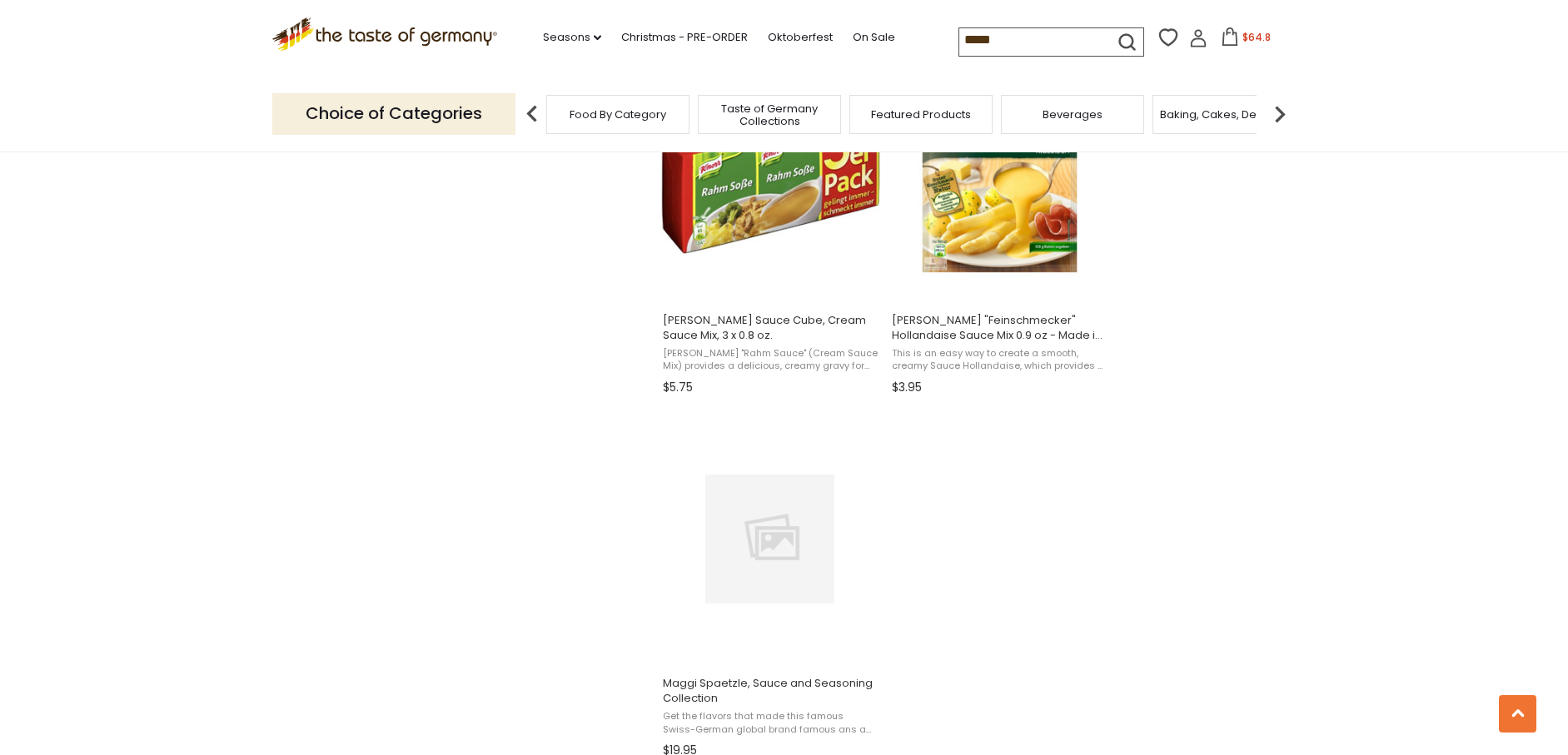
scroll to position [2746, 0]
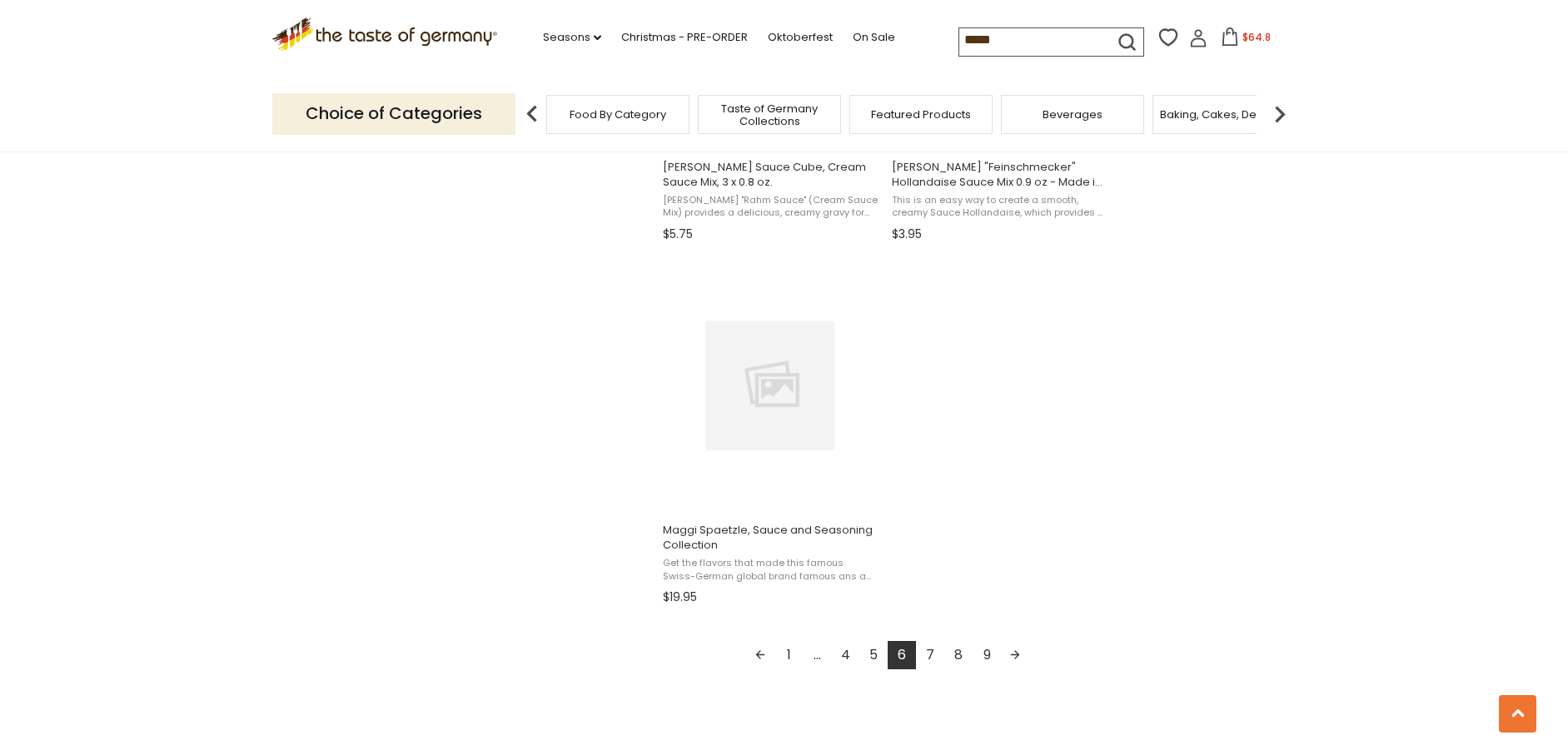
click at [934, 651] on link "7" at bounding box center [930, 655] width 28 height 28
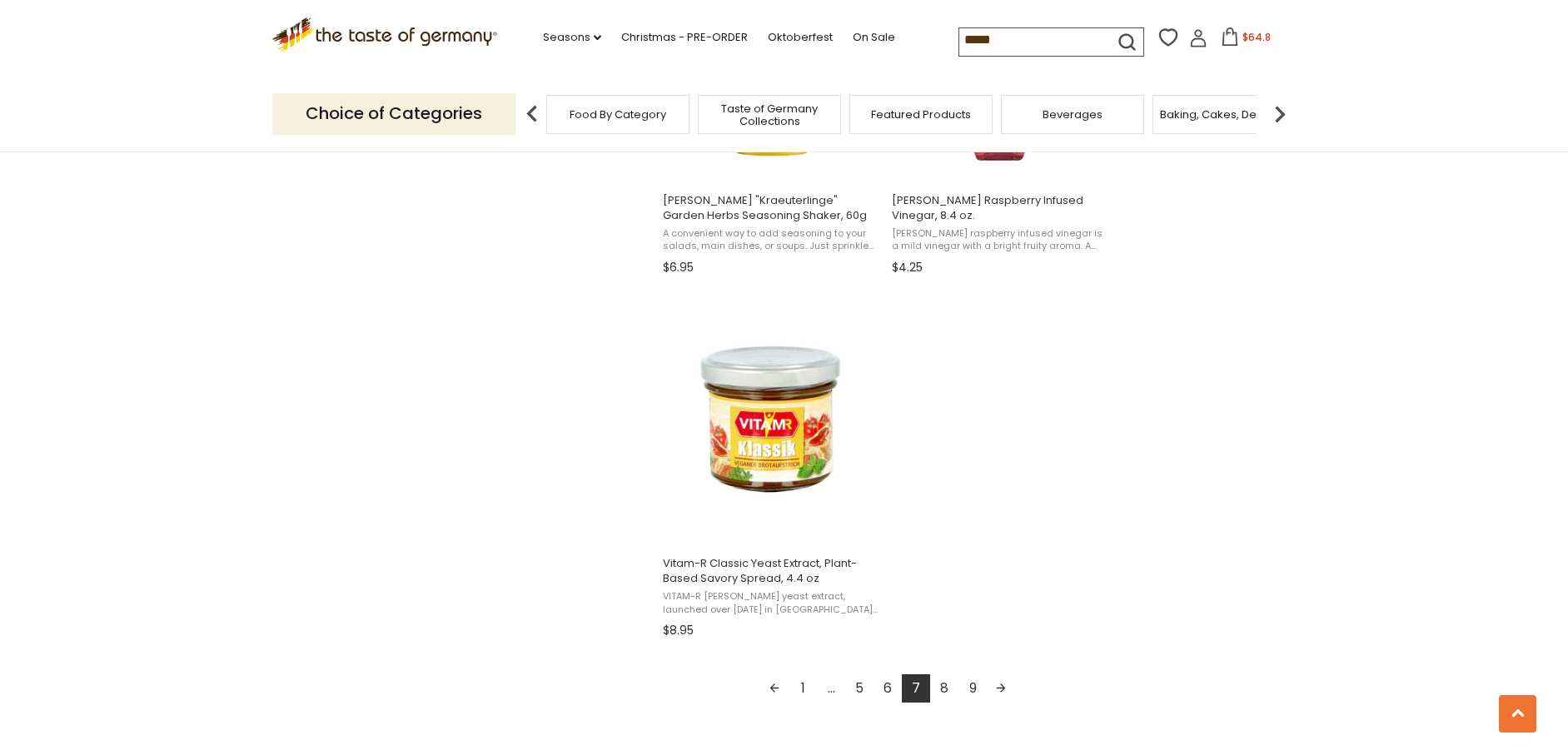
scroll to position [2718, 0]
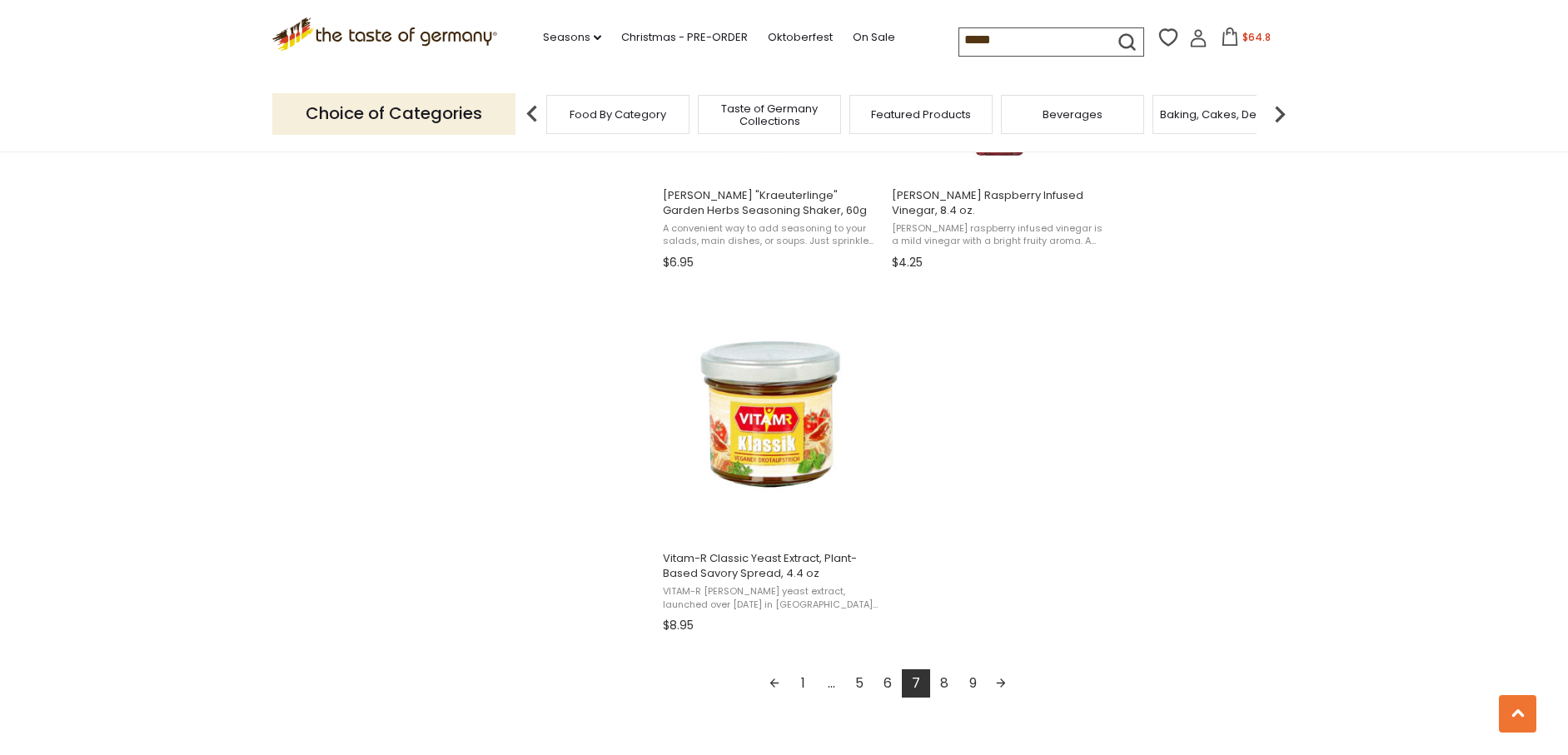
click at [945, 679] on link "8" at bounding box center [944, 684] width 28 height 28
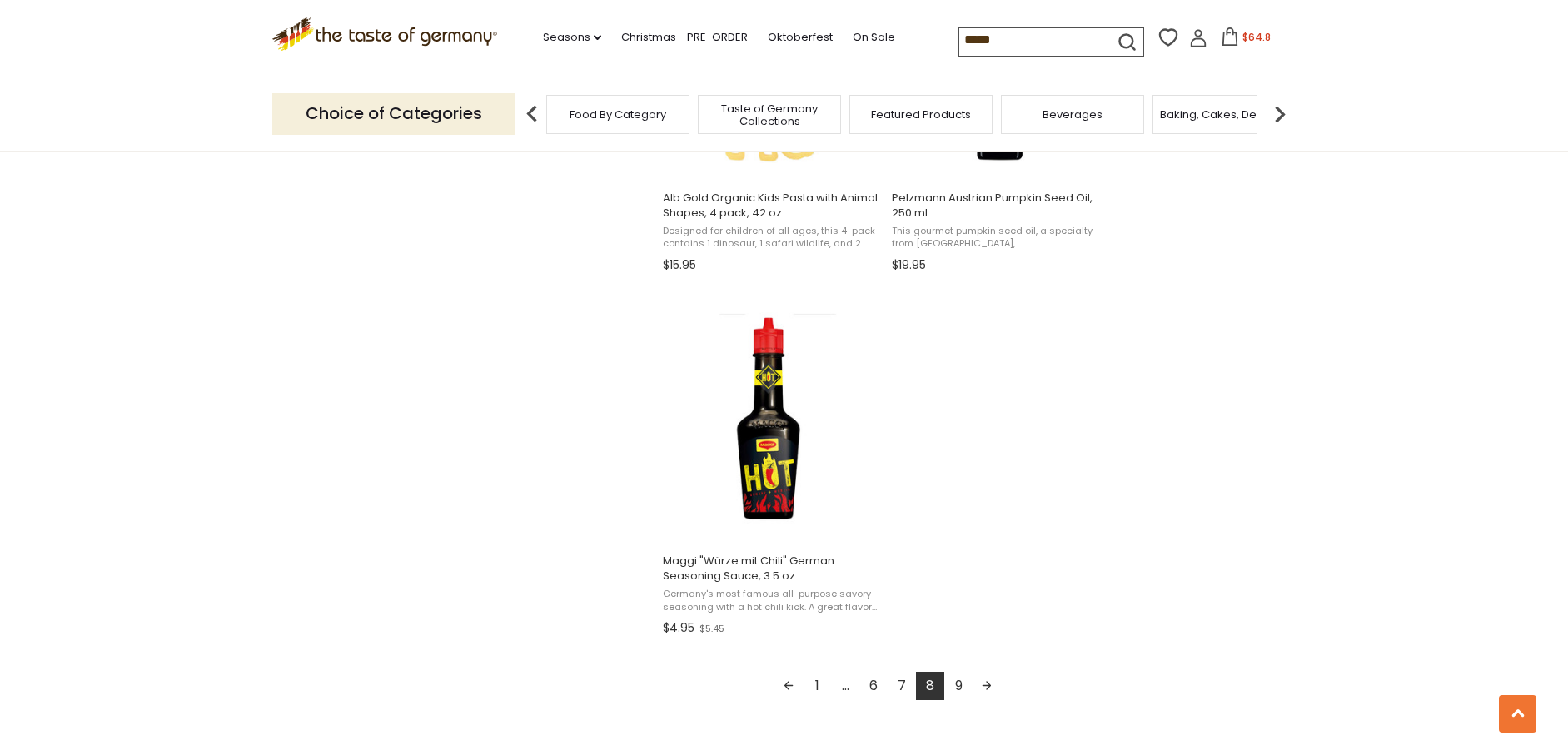
scroll to position [2883, 0]
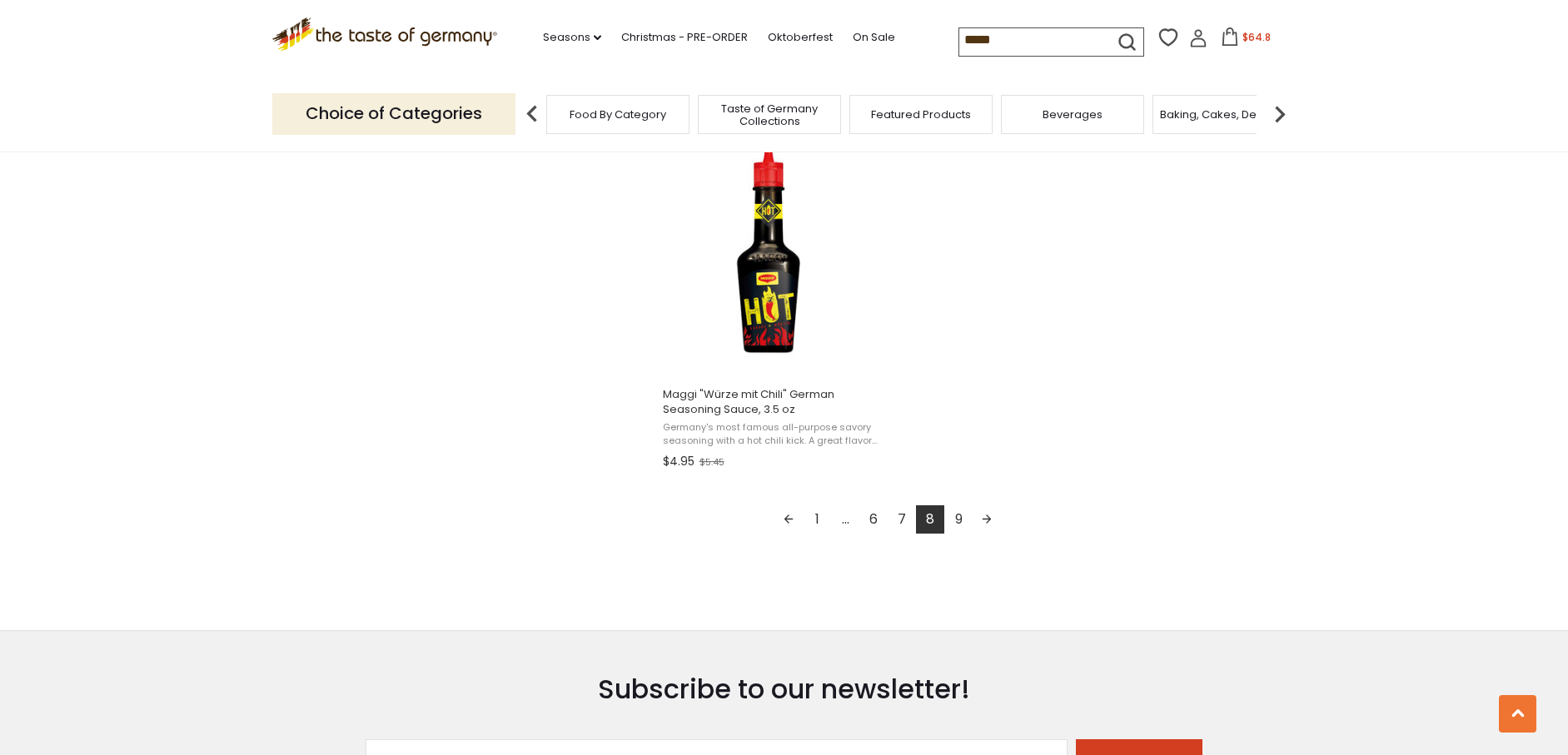
click at [956, 506] on link "9" at bounding box center [958, 520] width 28 height 28
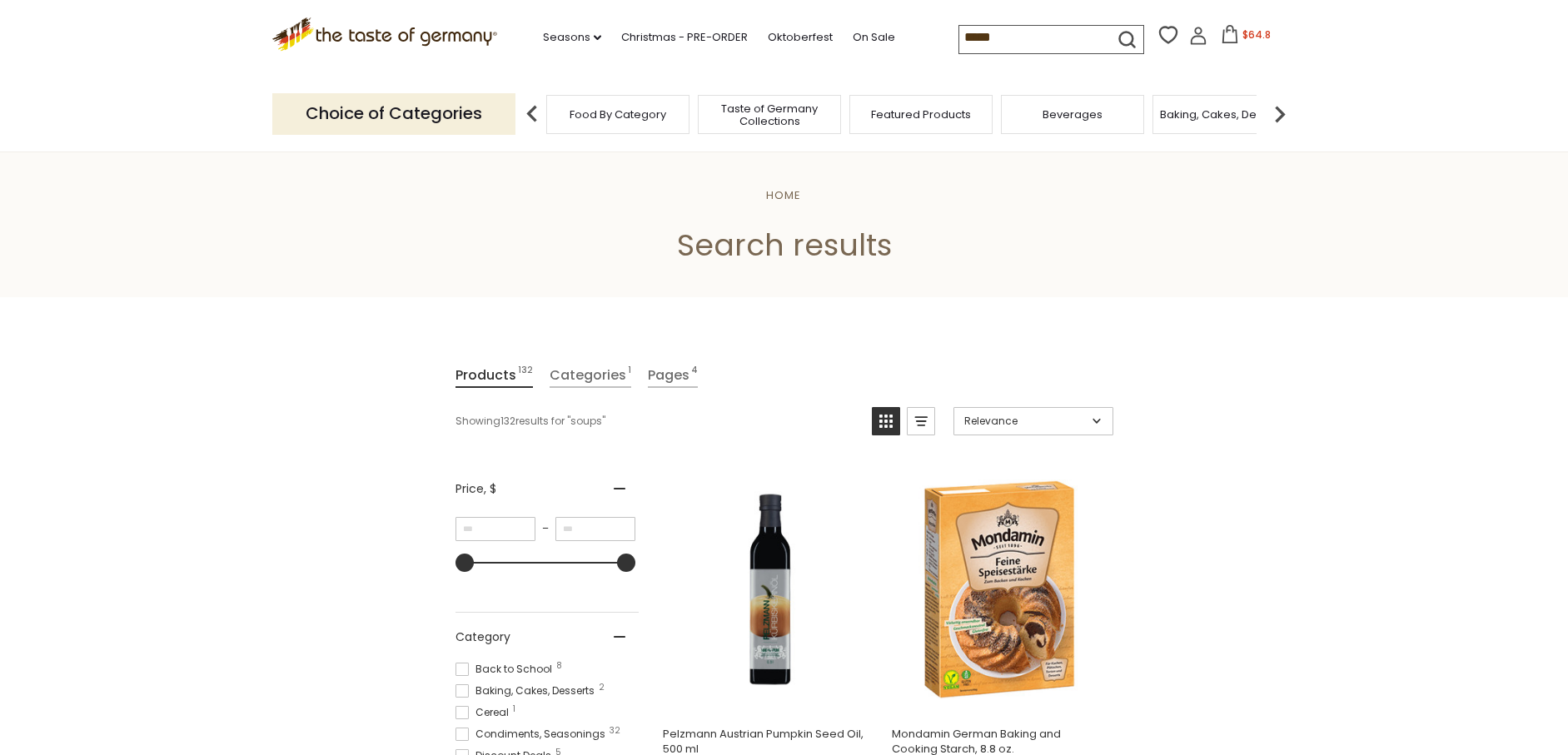
click at [1287, 111] on img at bounding box center [1279, 114] width 33 height 33
click at [1280, 116] on img at bounding box center [1279, 114] width 33 height 33
click at [924, 123] on div "Breads" at bounding box center [934, 115] width 143 height 39
click at [947, 117] on span "Breads" at bounding box center [947, 114] width 40 height 12
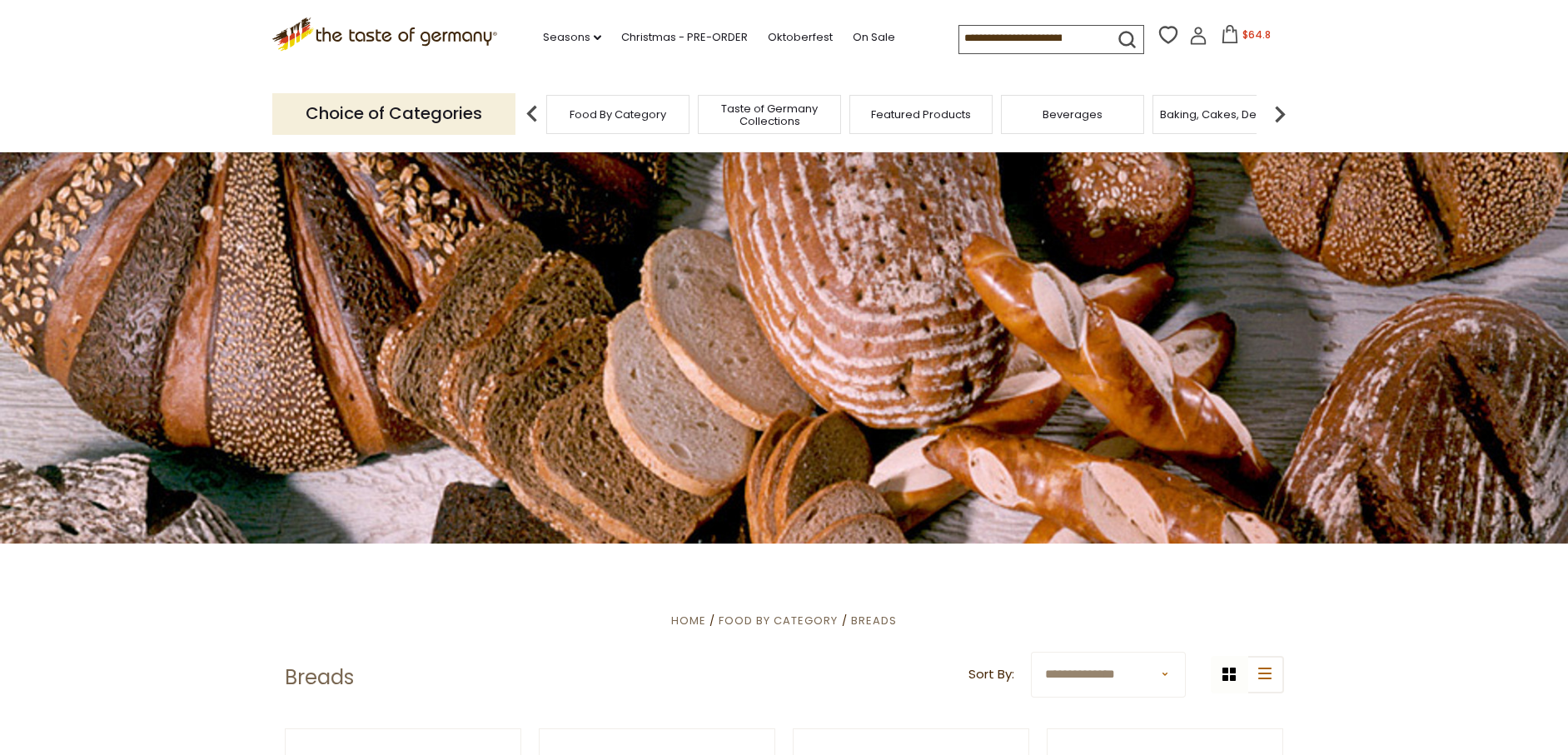
click at [1278, 114] on img at bounding box center [1279, 114] width 33 height 33
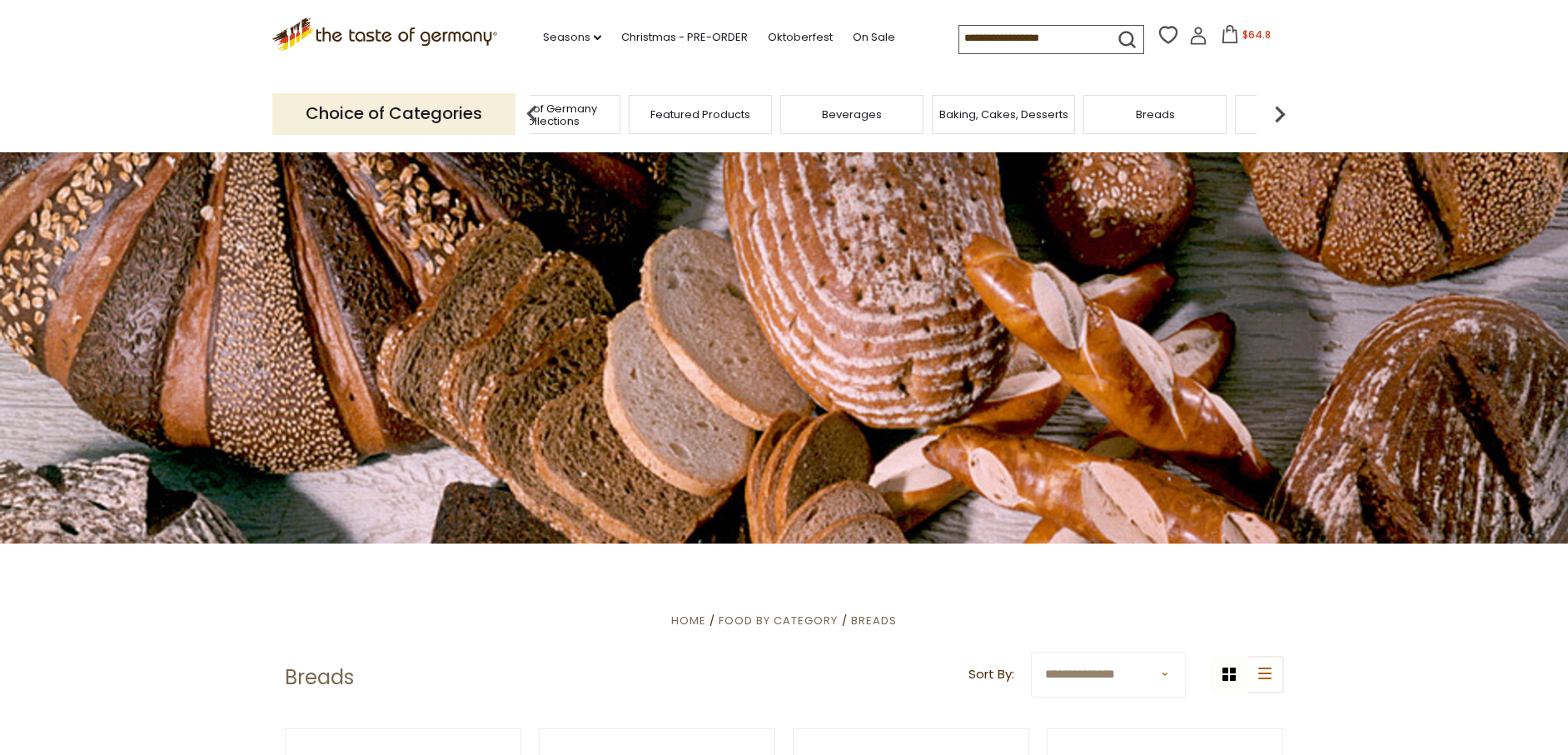
click at [1277, 113] on img at bounding box center [1279, 114] width 33 height 33
click at [1276, 113] on img at bounding box center [1279, 114] width 33 height 33
click at [1037, 118] on span "Chocolate & Marzipan" at bounding box center [1030, 114] width 121 height 12
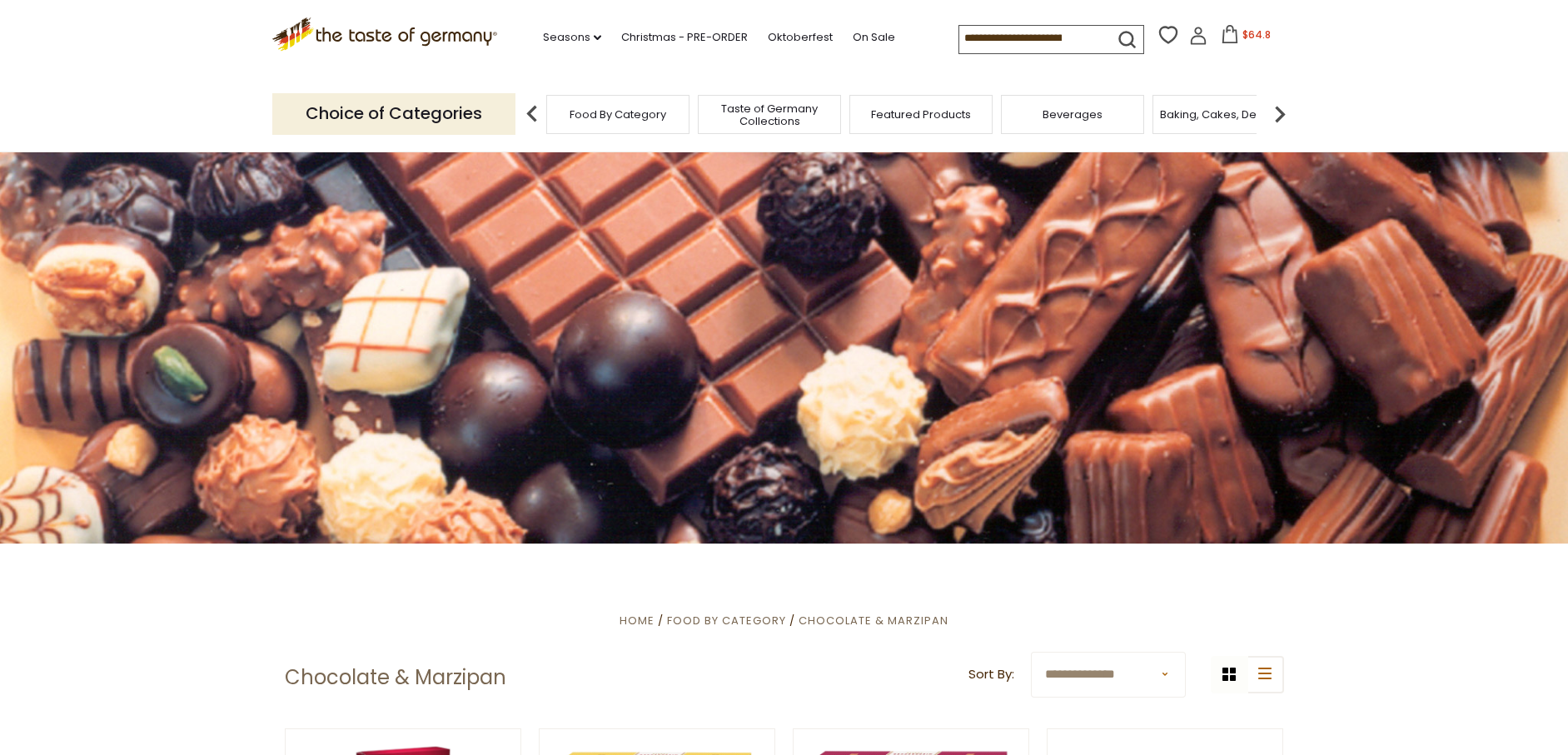
click at [1227, 33] on icon at bounding box center [1230, 34] width 15 height 18
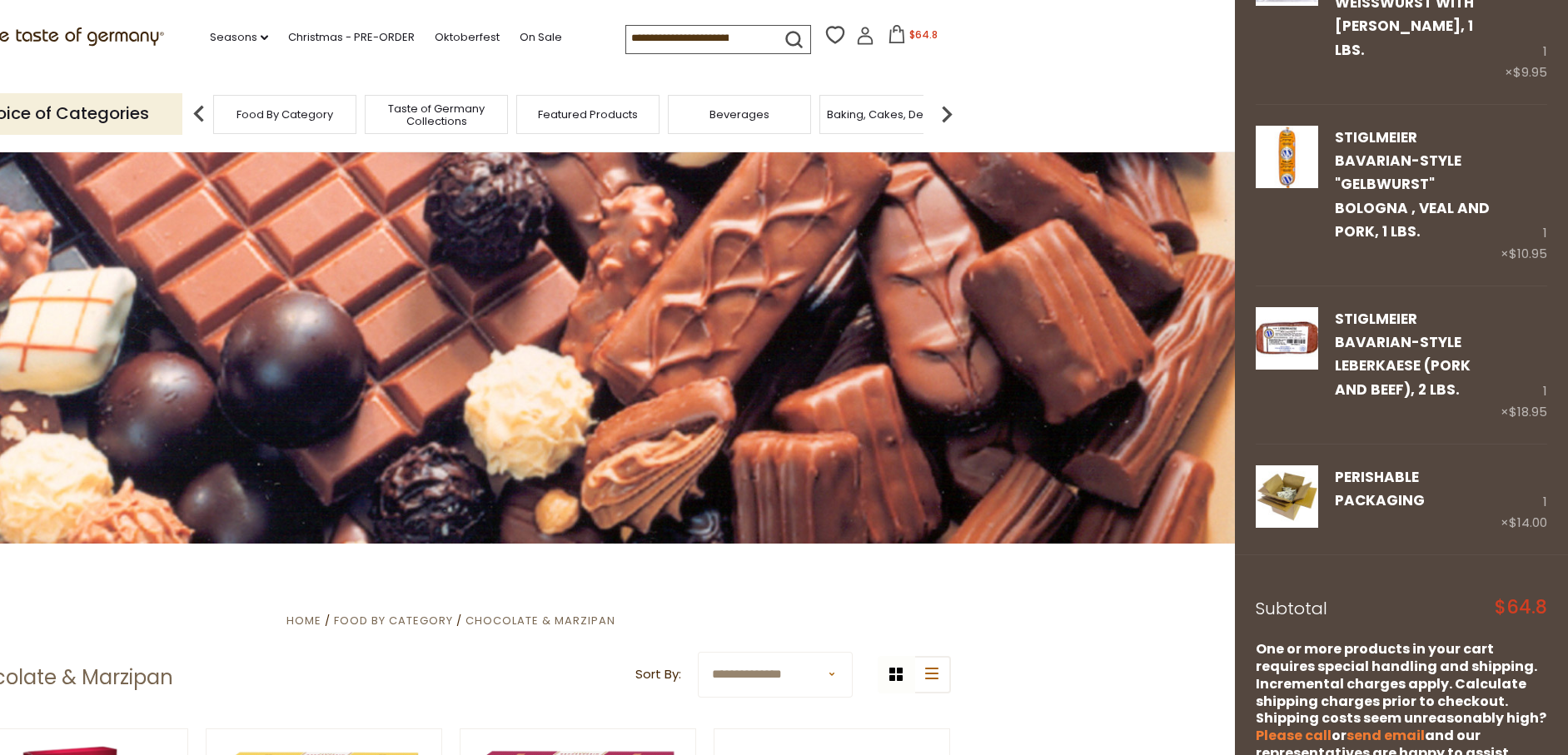
scroll to position [379, 0]
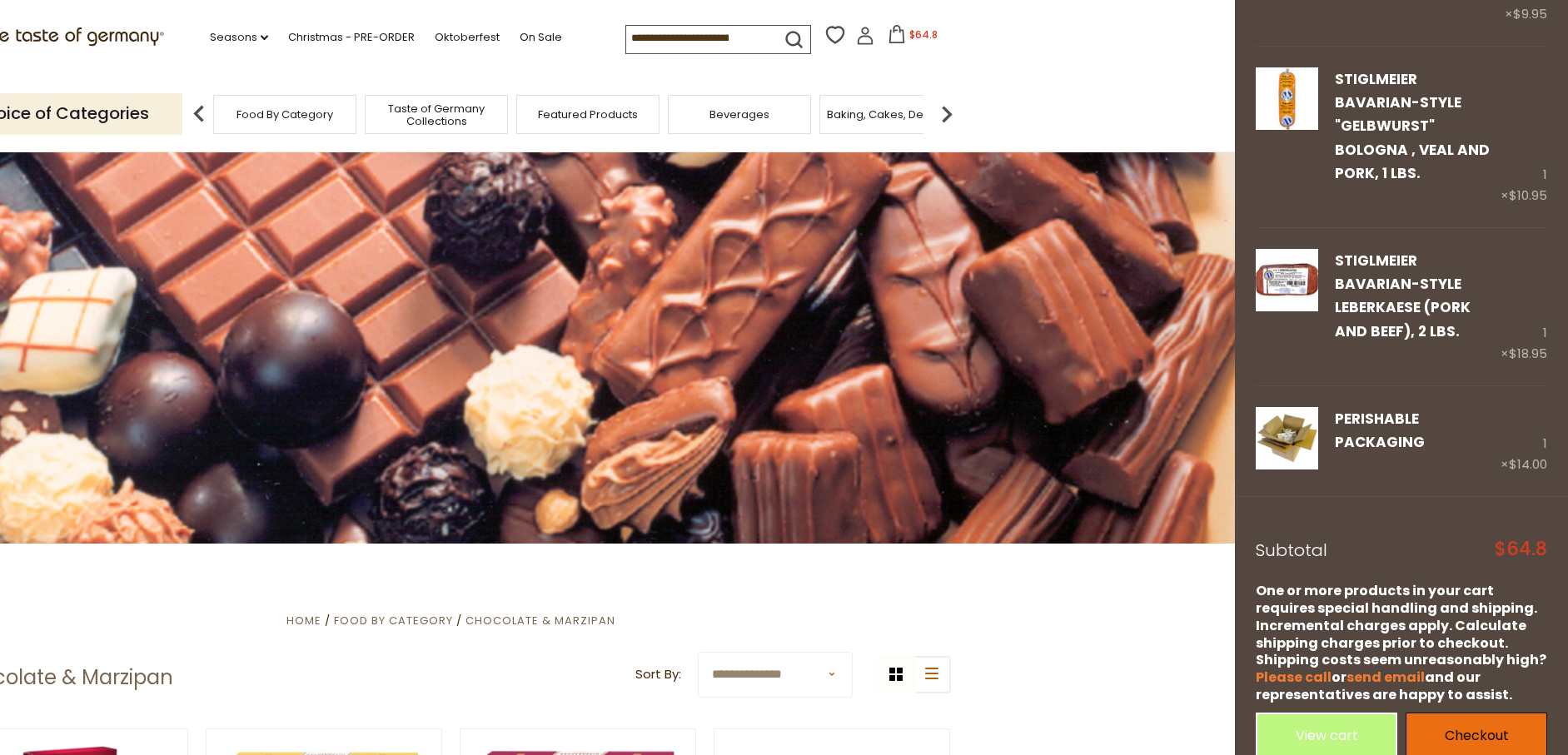
click at [1434, 713] on link "Checkout" at bounding box center [1477, 735] width 142 height 46
